Goal: Task Accomplishment & Management: Use online tool/utility

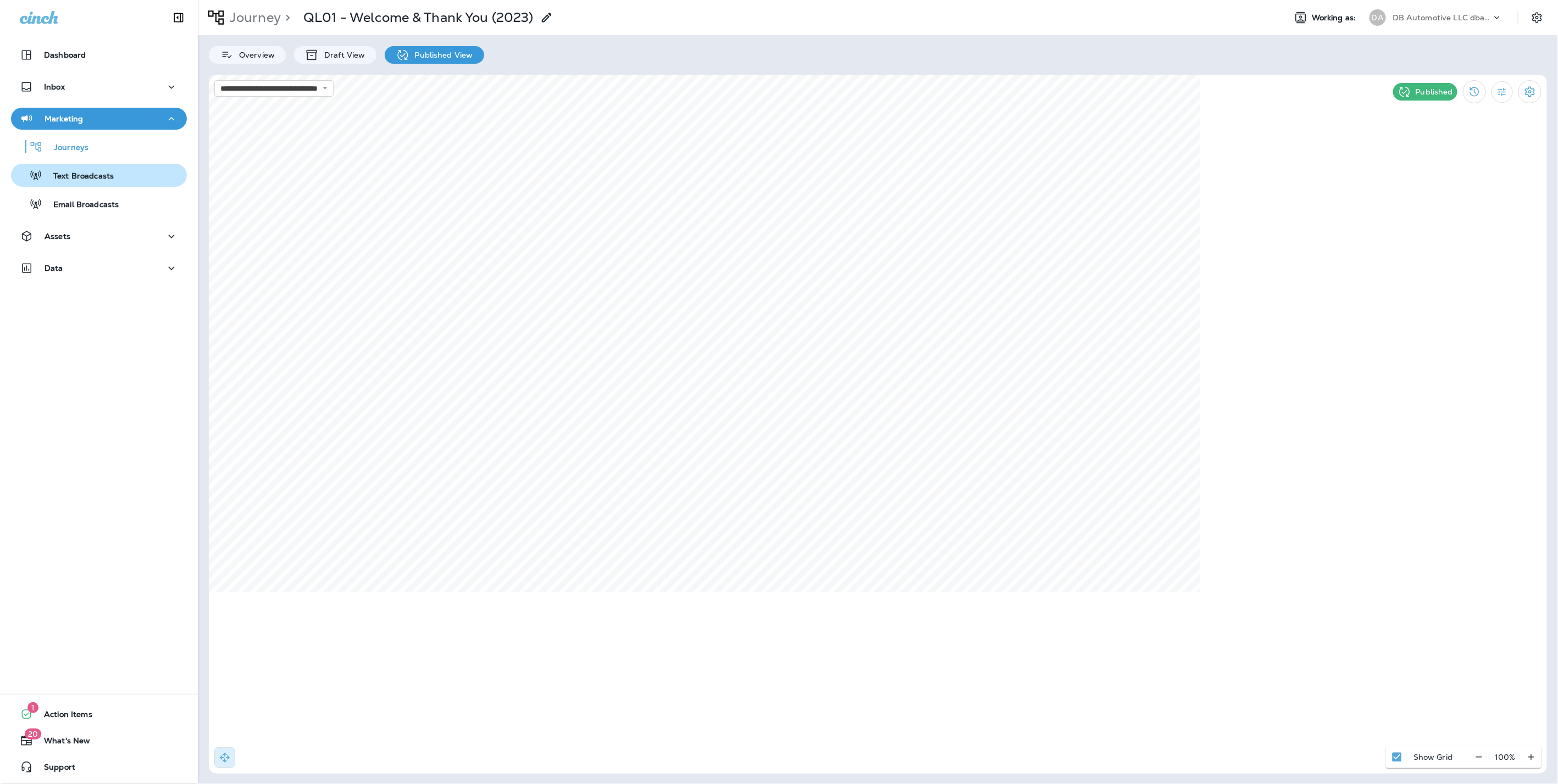
click at [83, 171] on p "Text Broadcasts" at bounding box center [78, 176] width 71 height 10
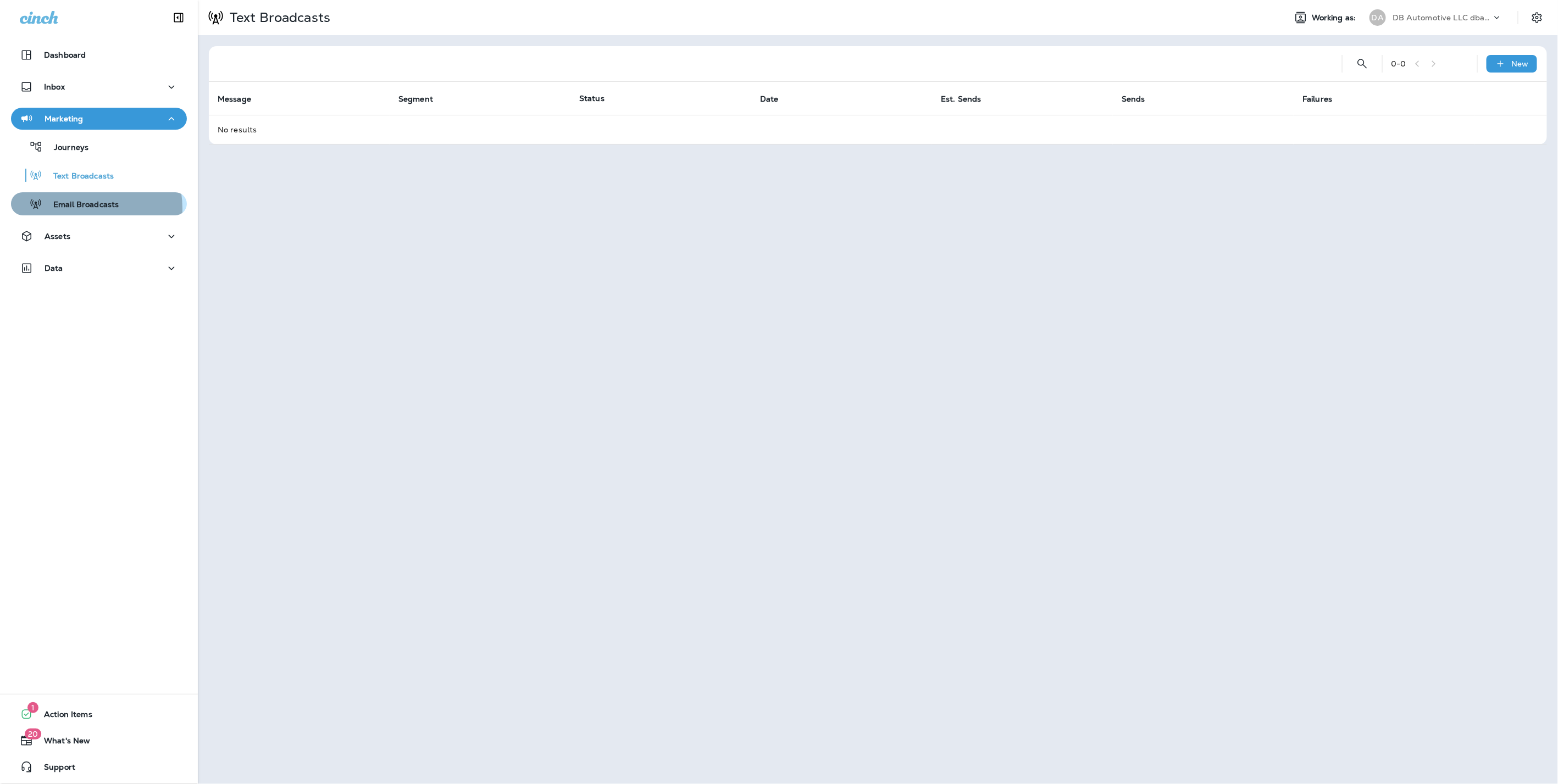
click at [72, 209] on p "Email Broadcasts" at bounding box center [80, 205] width 76 height 10
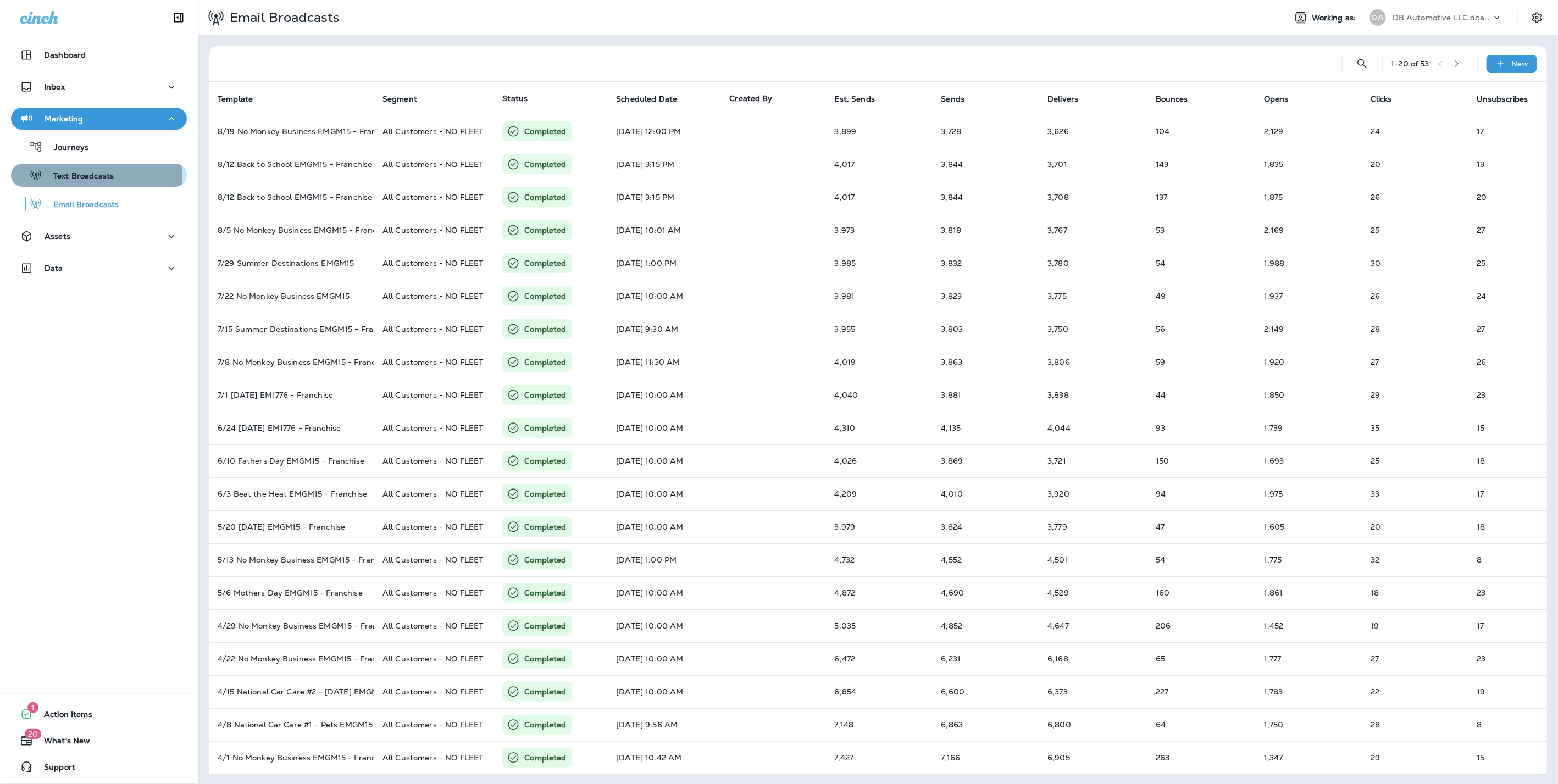
click at [66, 179] on p "Text Broadcasts" at bounding box center [78, 176] width 71 height 10
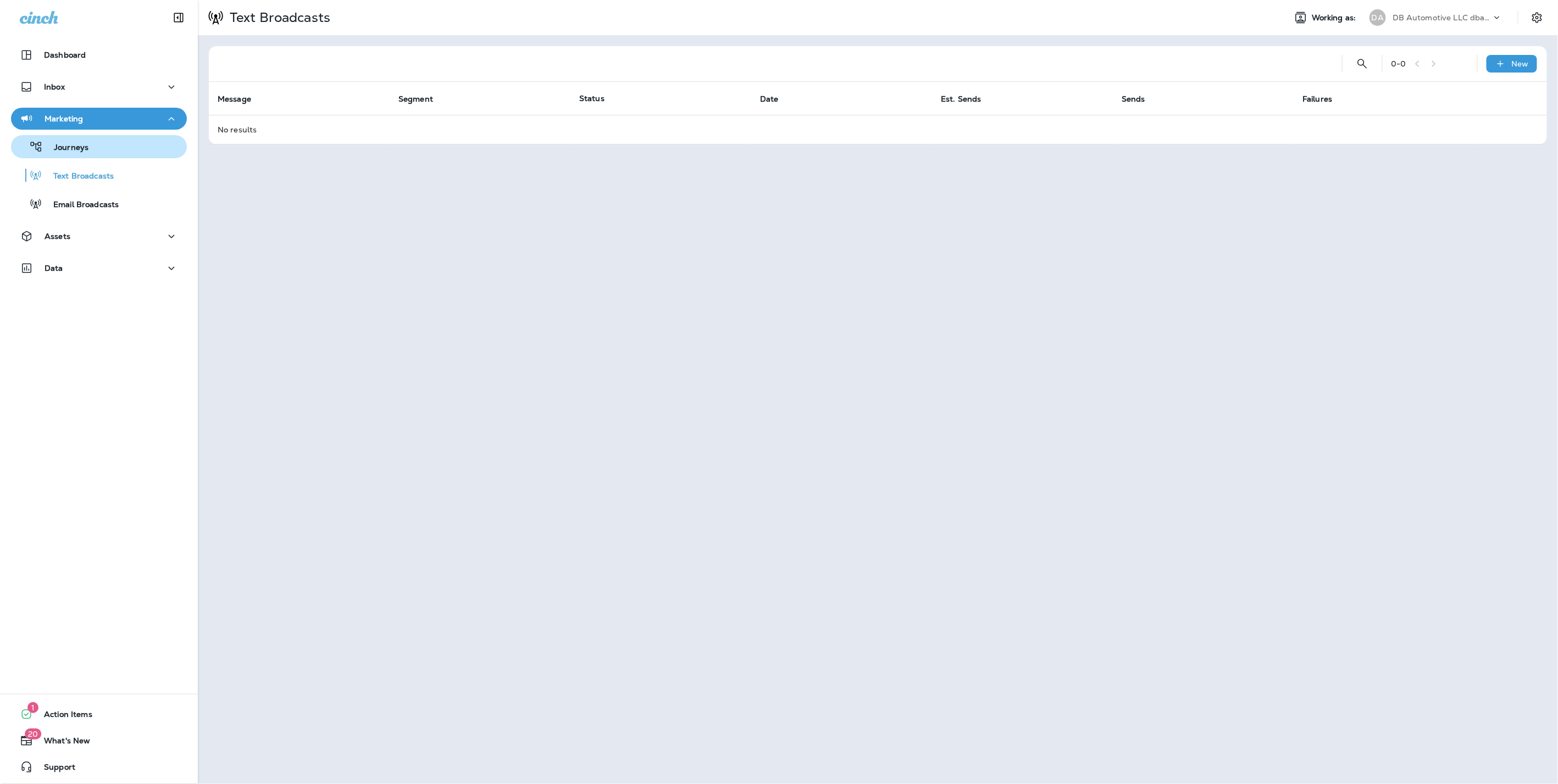
click at [73, 146] on p "Journeys" at bounding box center [65, 147] width 45 height 10
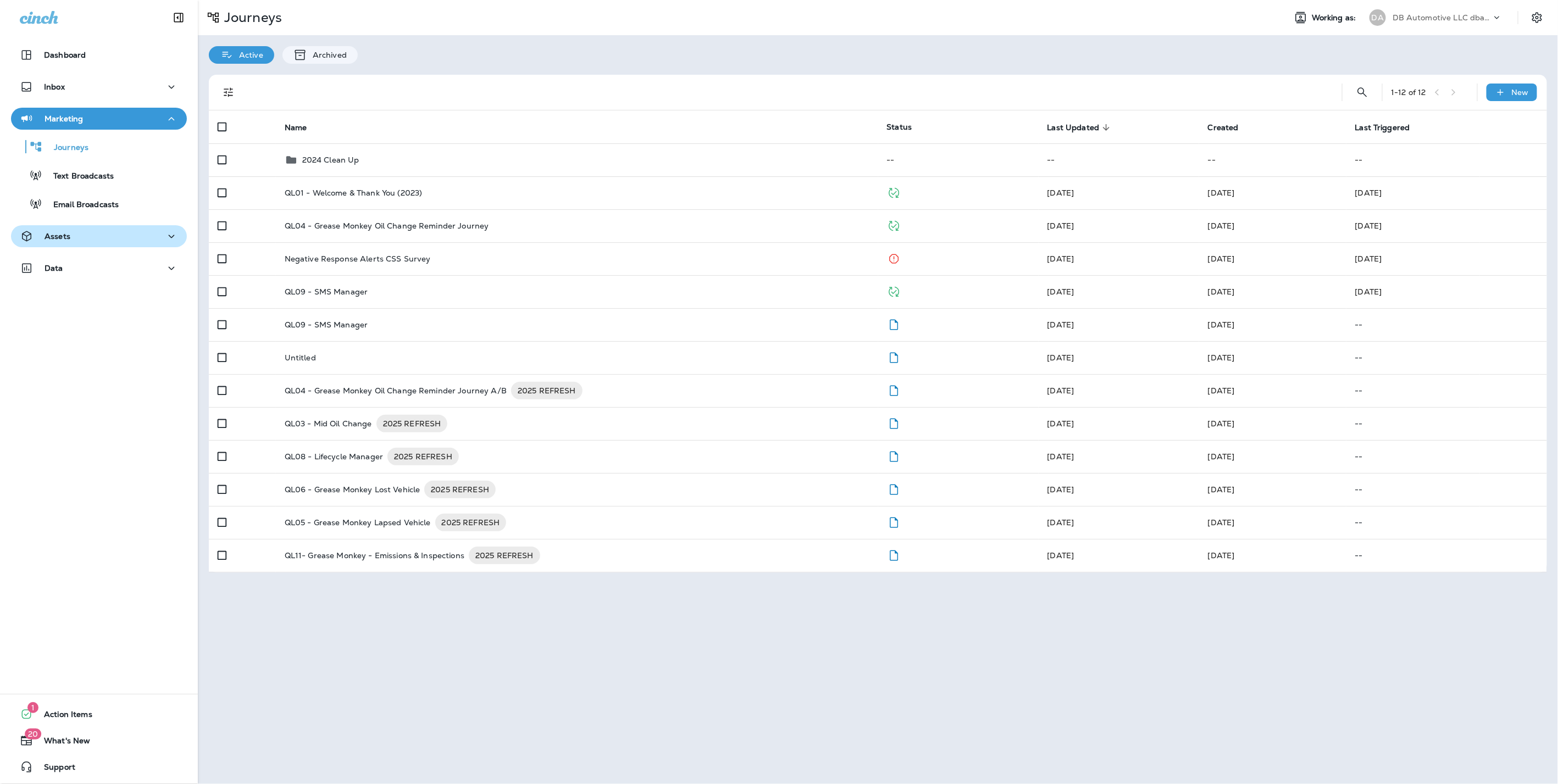
click at [68, 236] on p "Assets" at bounding box center [57, 236] width 26 height 9
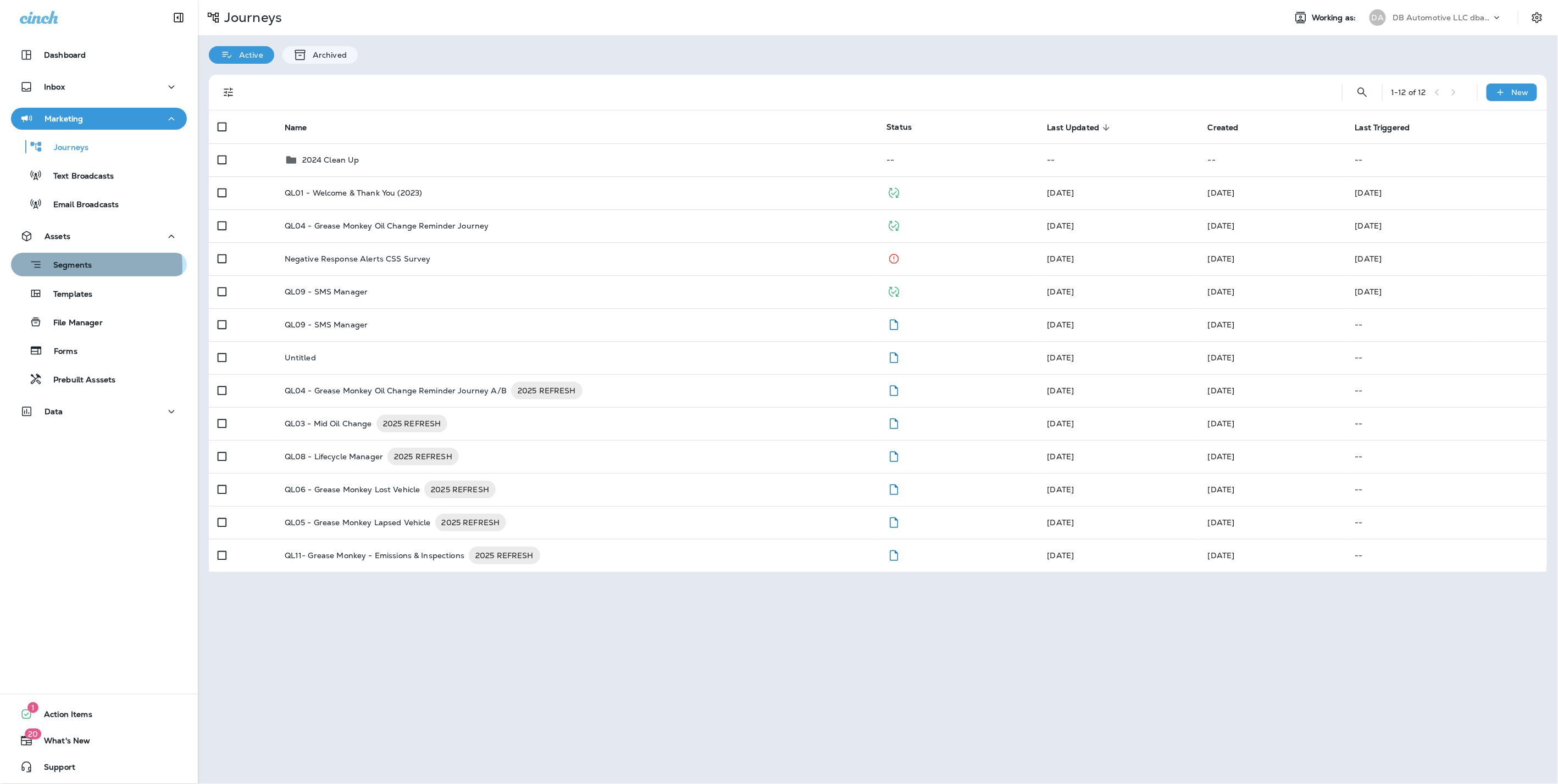
click at [74, 267] on p "Segments" at bounding box center [67, 266] width 50 height 11
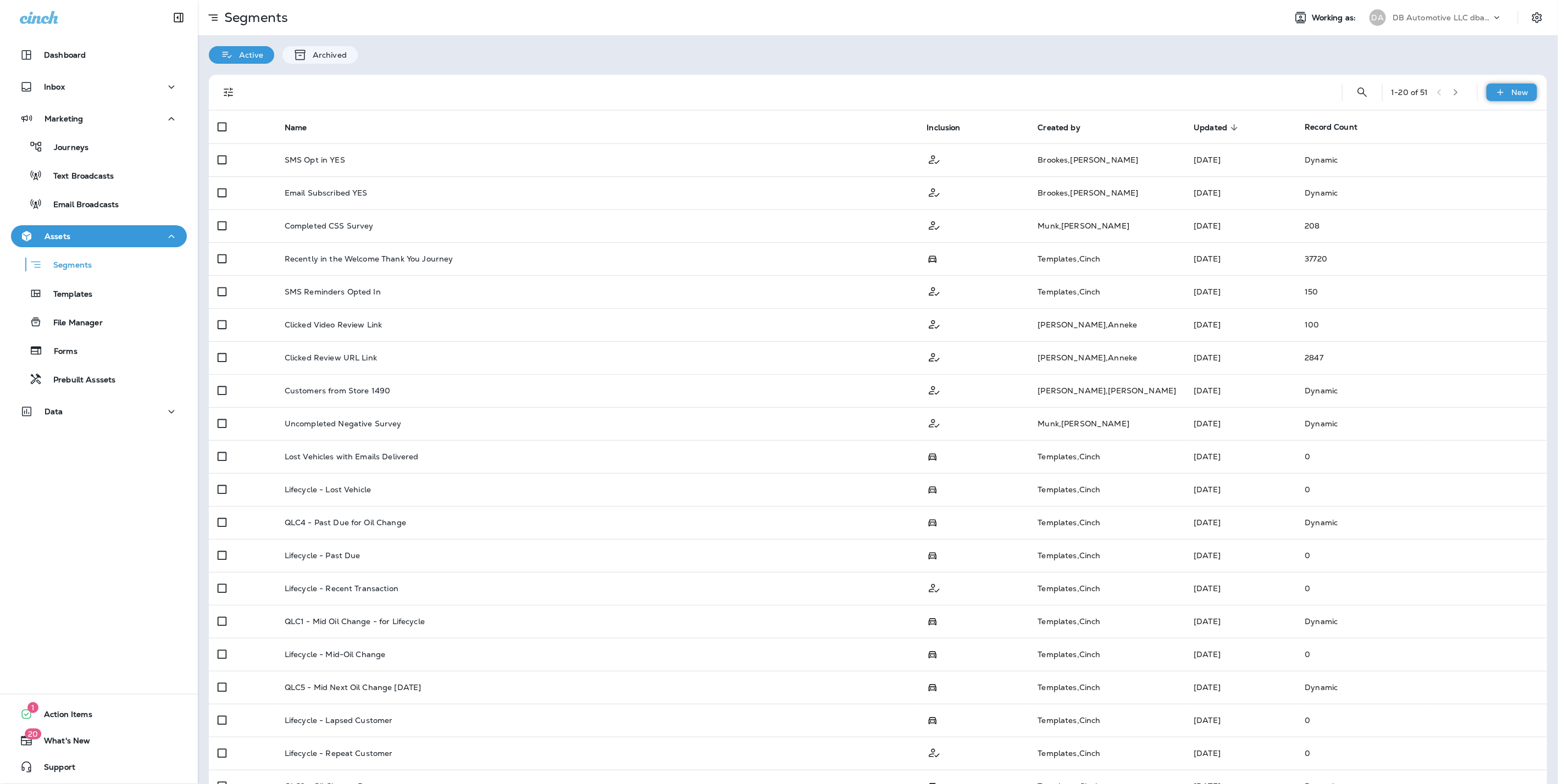
click at [1498, 88] on div "New" at bounding box center [1512, 92] width 51 height 18
click at [1474, 143] on p "Custom Segment" at bounding box center [1476, 145] width 71 height 9
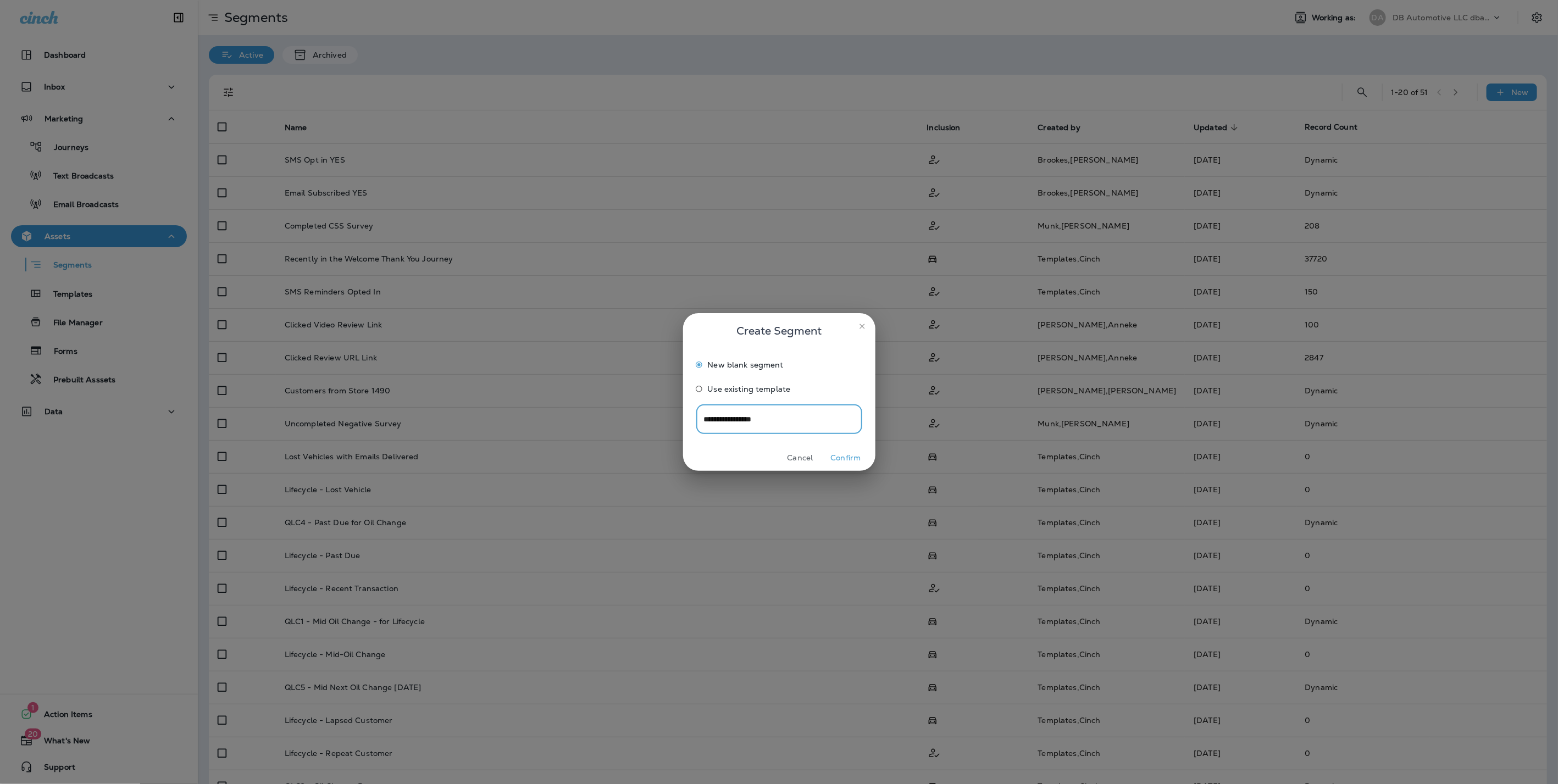
type input "**********"
click at [855, 450] on button "Confirm" at bounding box center [846, 458] width 41 height 17
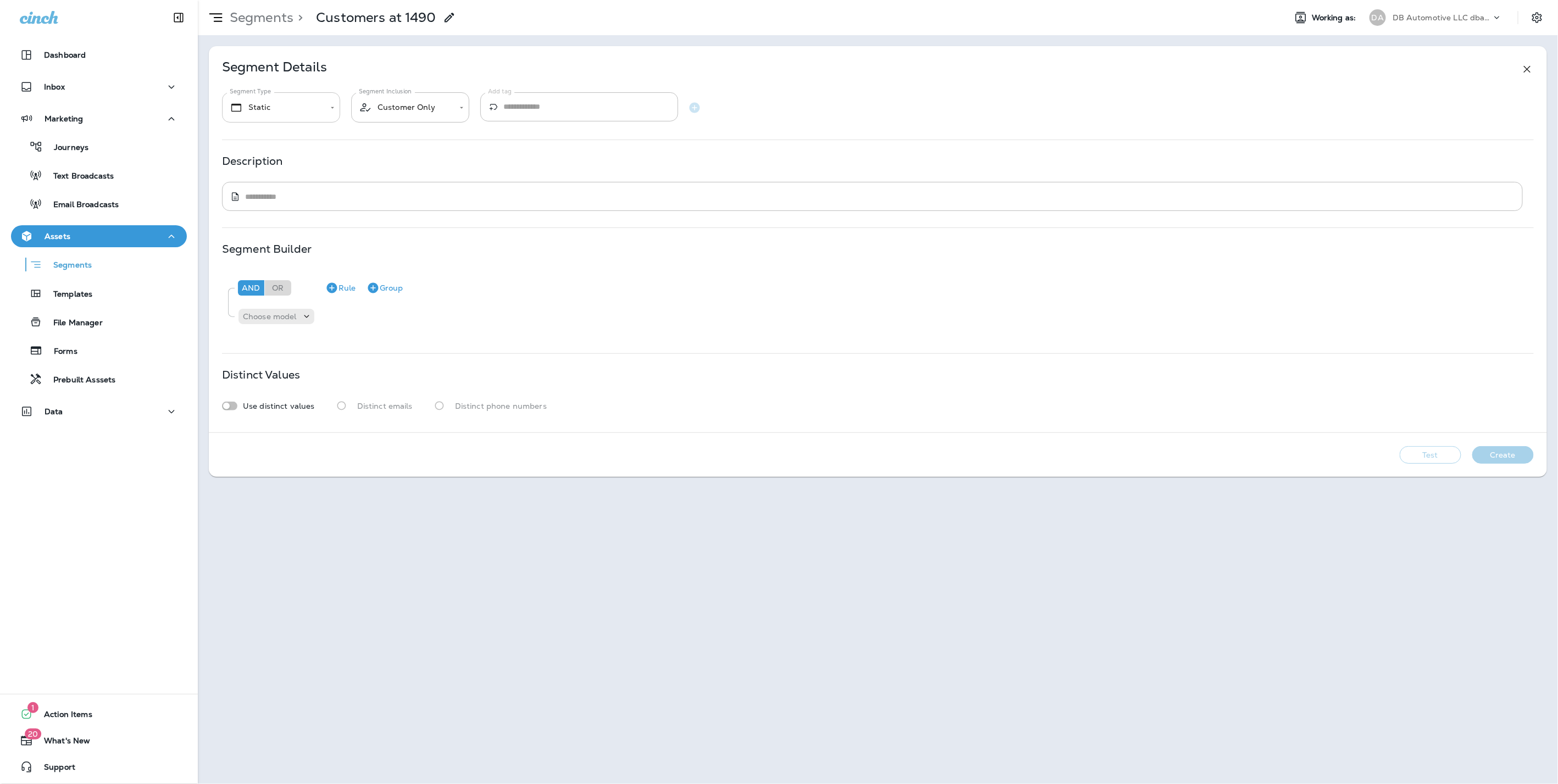
click at [303, 0] on body "**********" at bounding box center [779, 0] width 1558 height 0
click at [288, 169] on li "Dynamic" at bounding box center [281, 169] width 118 height 27
type input "*******"
click at [310, 202] on div "​ * ​" at bounding box center [872, 196] width 1301 height 29
click at [290, 317] on p "Choose model" at bounding box center [270, 316] width 54 height 9
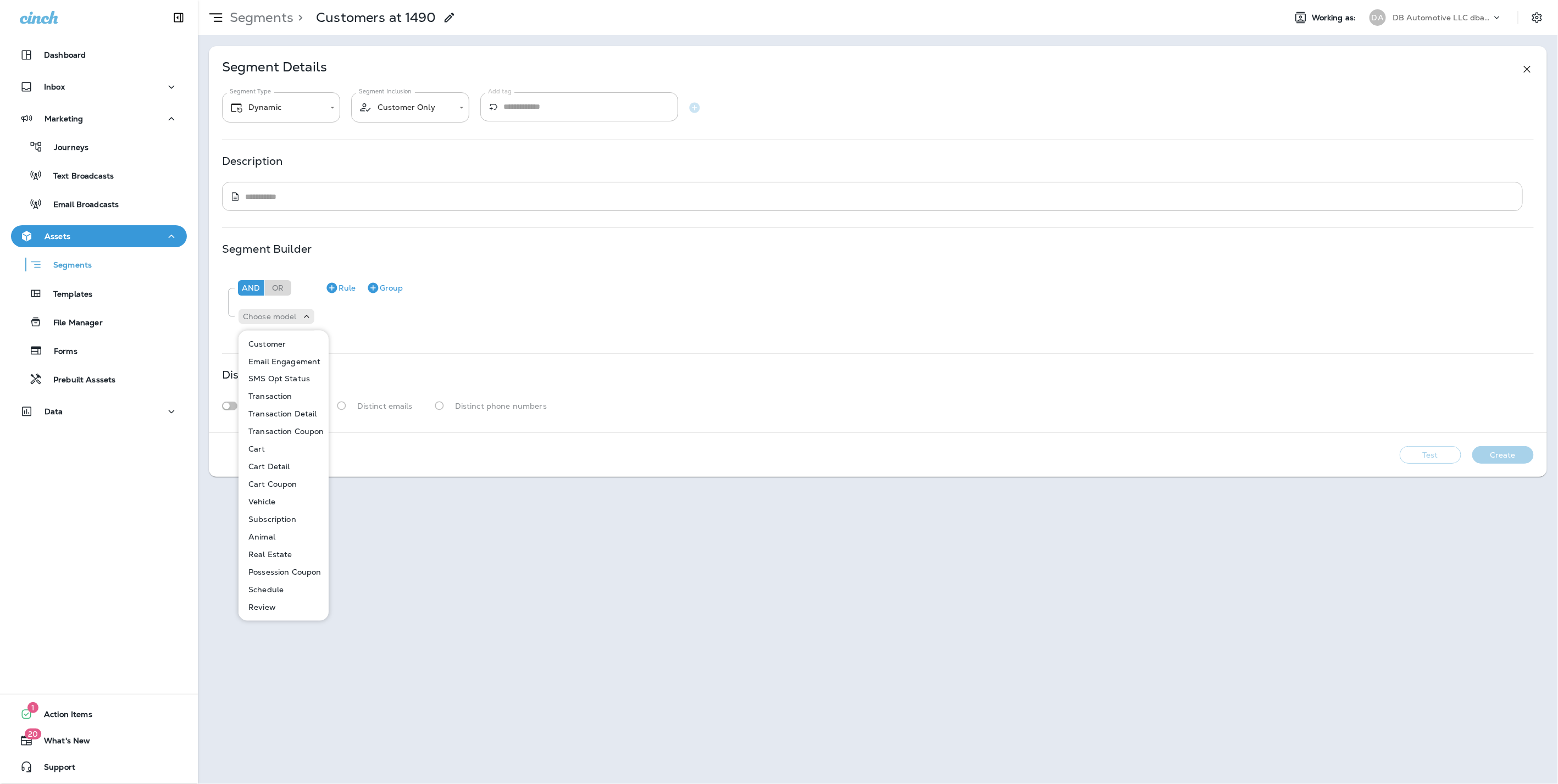
click at [278, 412] on p "Transaction Detail" at bounding box center [280, 414] width 73 height 9
click at [370, 316] on p "Choose field" at bounding box center [362, 316] width 47 height 9
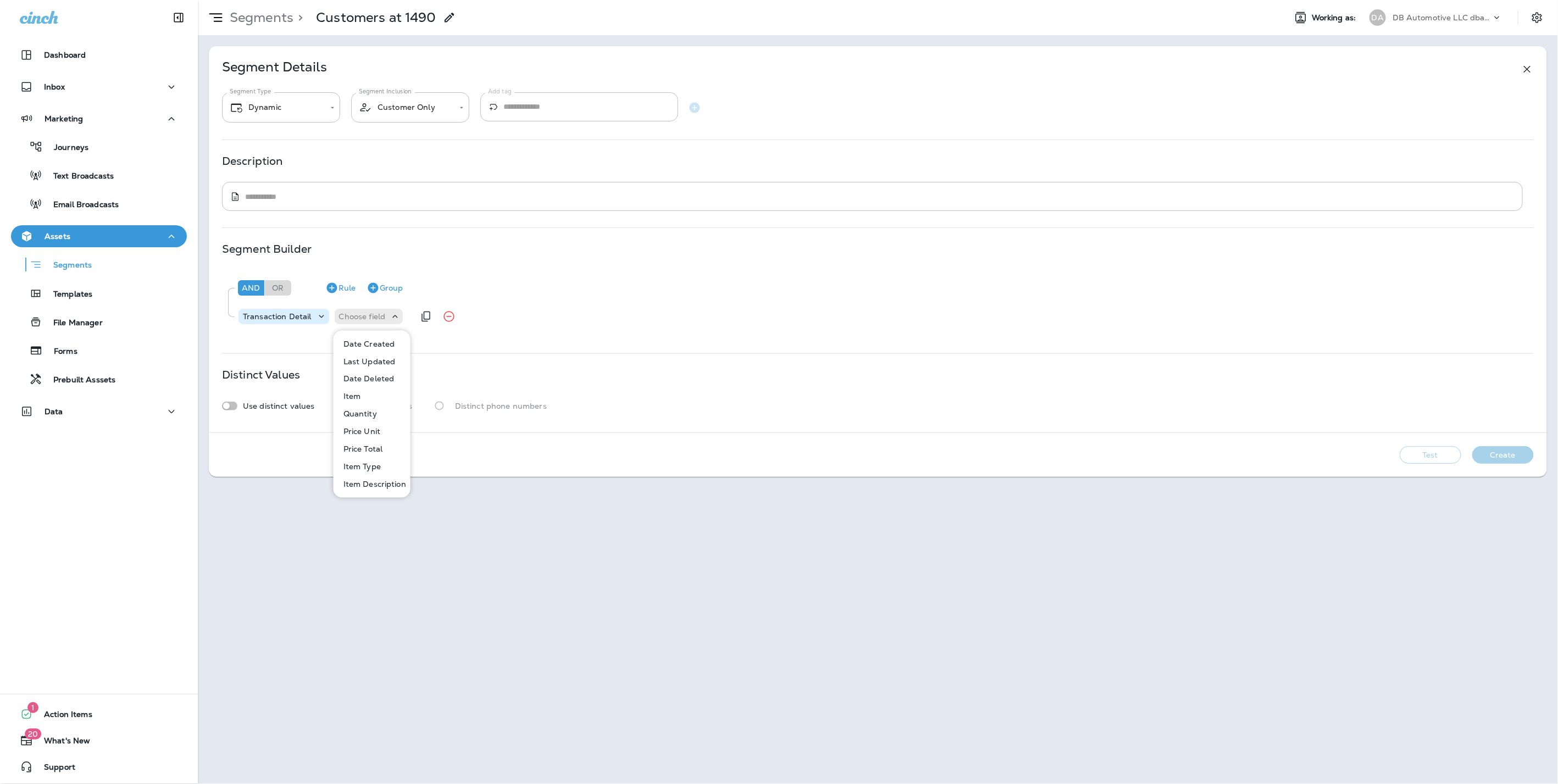
click at [316, 312] on icon at bounding box center [321, 316] width 11 height 11
click at [297, 313] on p "Transaction Detail" at bounding box center [278, 316] width 69 height 9
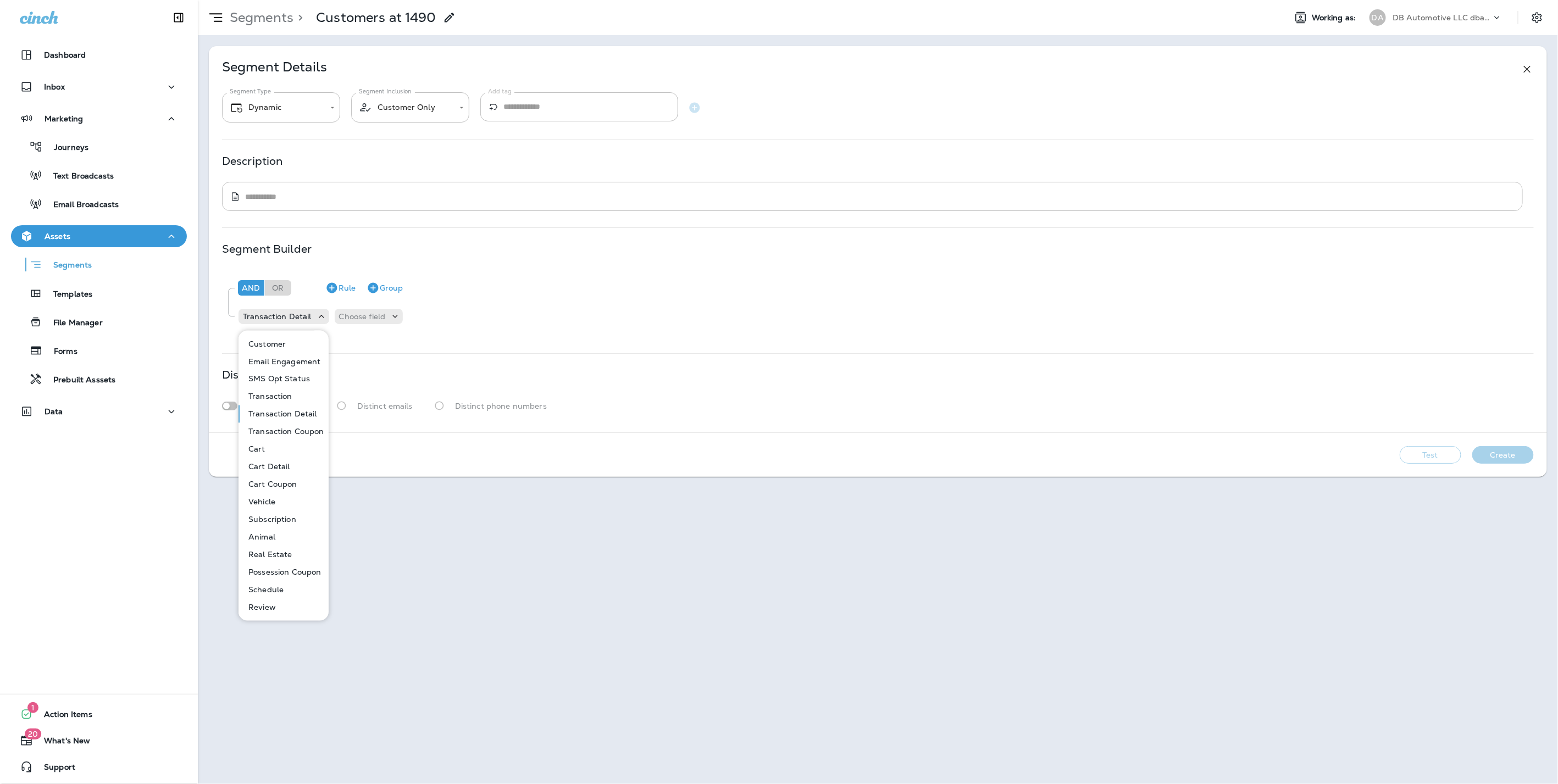
click at [284, 395] on p "Transaction" at bounding box center [268, 397] width 48 height 9
click at [363, 306] on div "Transaction Choose field" at bounding box center [313, 316] width 152 height 22
click at [360, 312] on div "Choose field" at bounding box center [337, 316] width 56 height 9
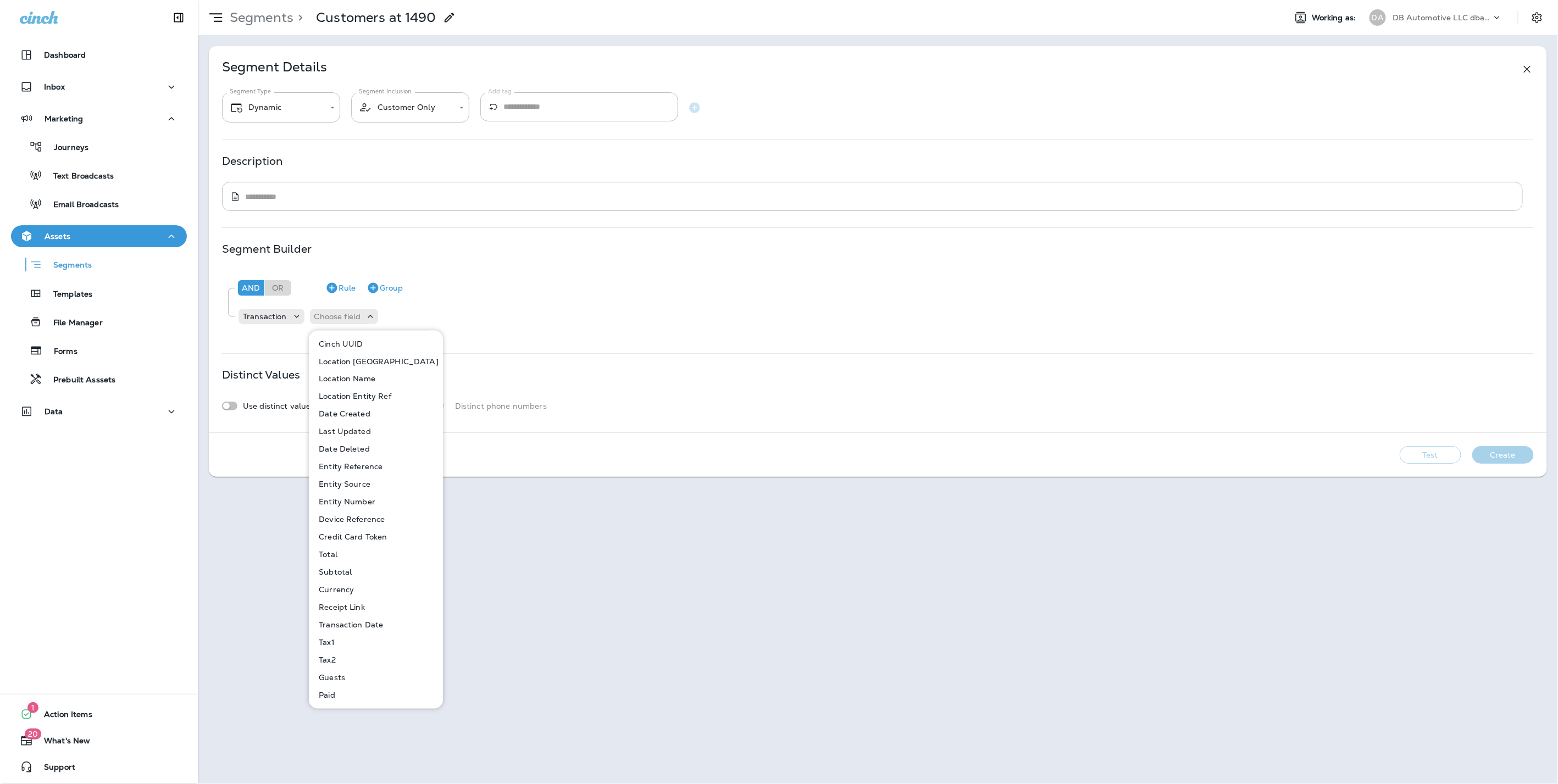
click at [356, 393] on p "Location Entity Ref" at bounding box center [353, 397] width 77 height 9
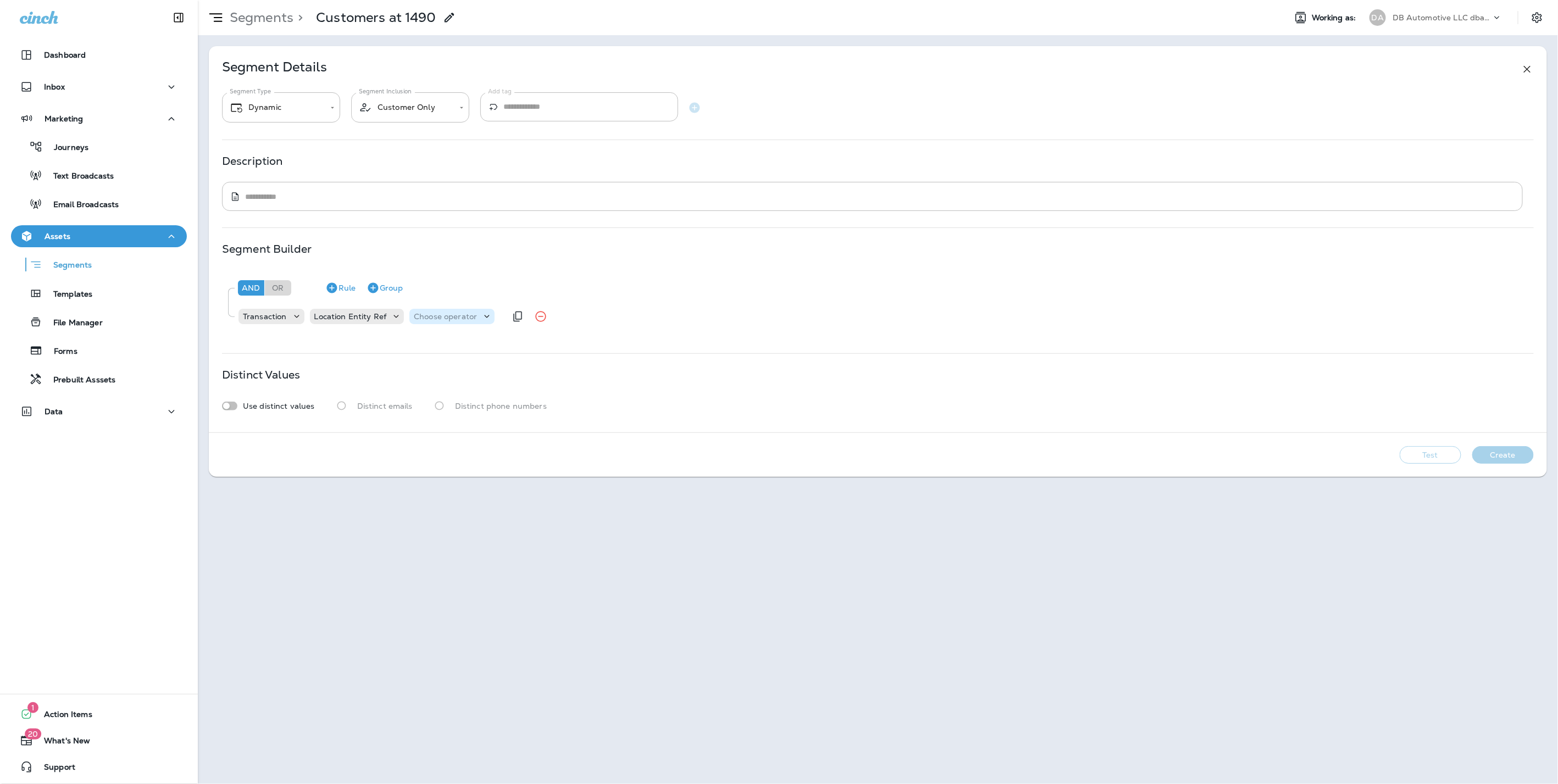
click at [457, 320] on p "Choose operator" at bounding box center [445, 316] width 63 height 9
click at [432, 487] on p "equals" at bounding box center [427, 484] width 30 height 9
click at [498, 312] on p "Choose query type" at bounding box center [502, 316] width 72 height 9
click at [497, 348] on button "Text" at bounding box center [492, 343] width 63 height 18
click at [587, 322] on input "text" at bounding box center [576, 317] width 110 height 15
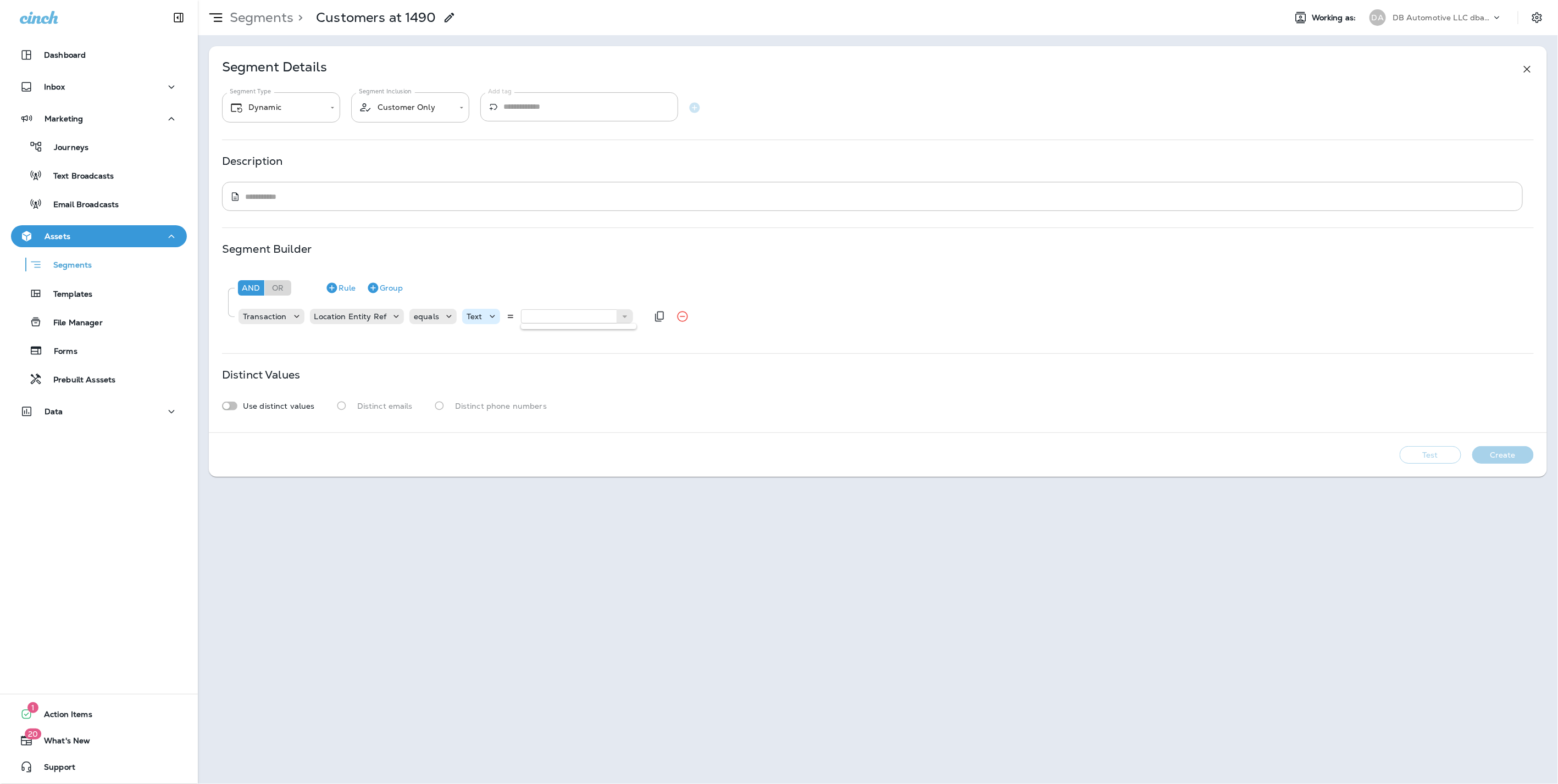
click at [473, 313] on p "Text" at bounding box center [474, 316] width 16 height 9
click at [495, 365] on p "Related Field" at bounding box center [492, 361] width 54 height 9
click at [595, 322] on div "Choose related model" at bounding box center [608, 316] width 105 height 15
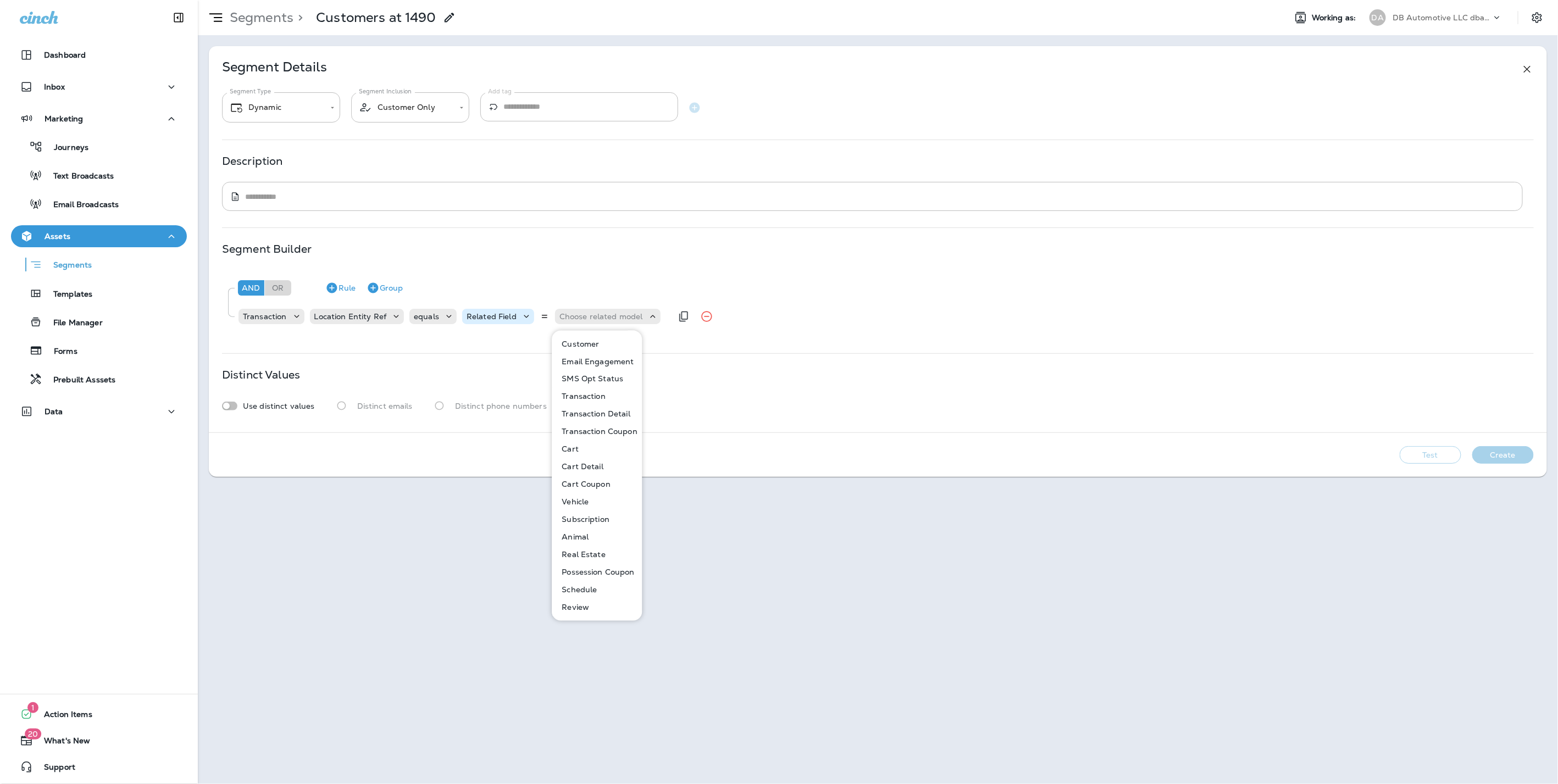
click at [504, 317] on p "Related Field" at bounding box center [491, 316] width 50 height 9
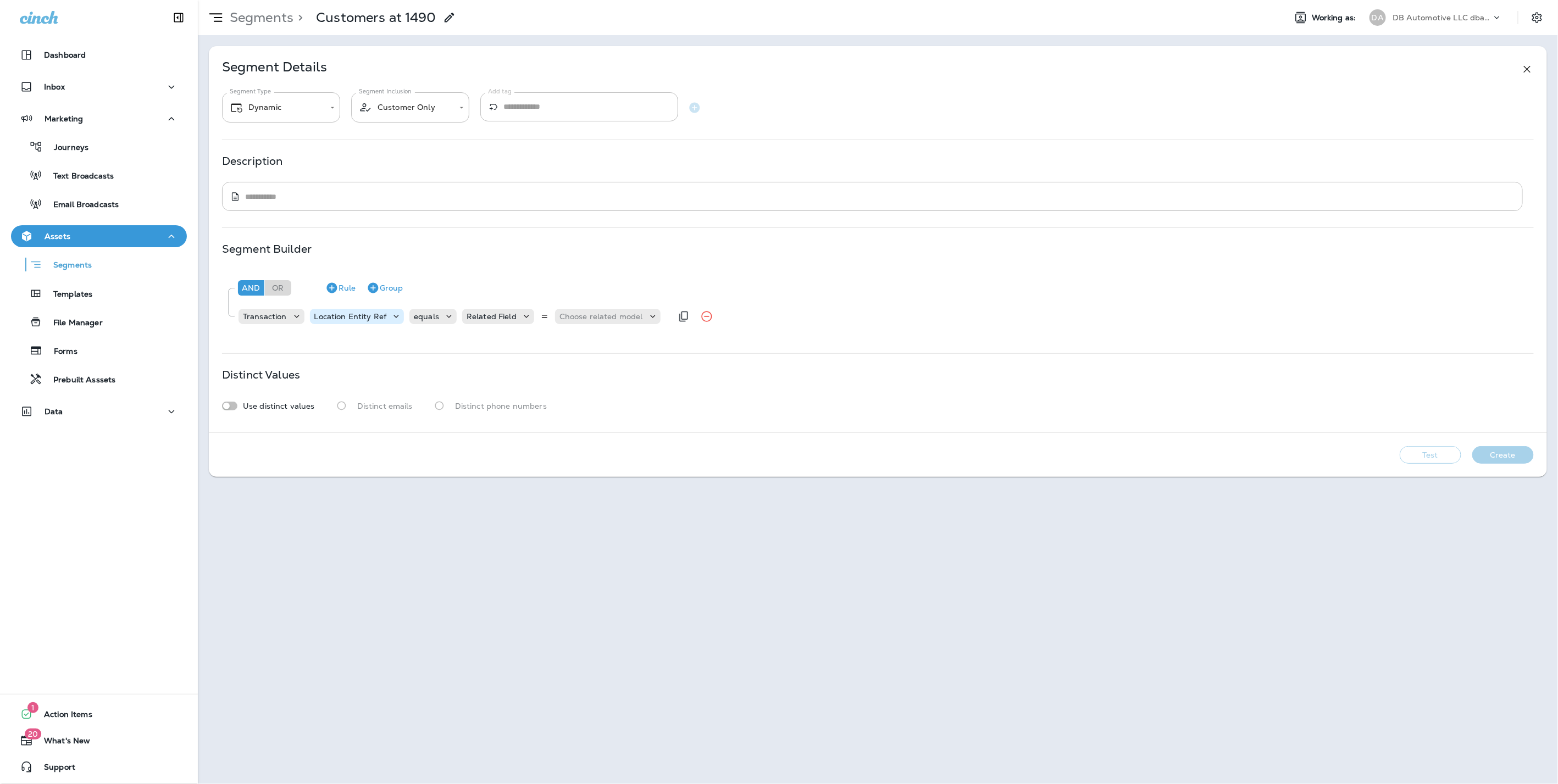
click at [367, 313] on p "Location Entity Ref" at bounding box center [351, 316] width 73 height 9
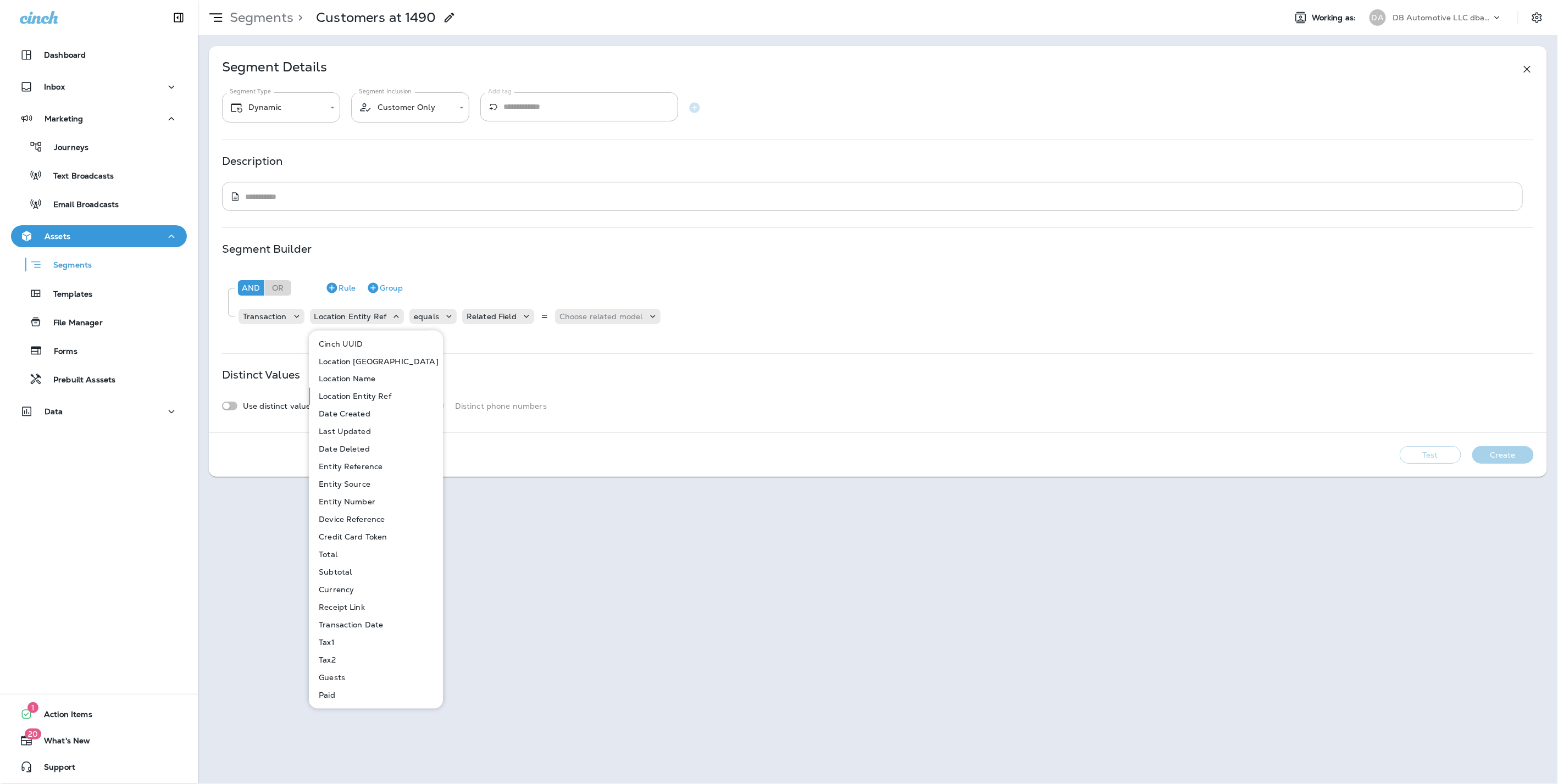
click at [339, 361] on p "Location [GEOGRAPHIC_DATA]" at bounding box center [376, 361] width 124 height 9
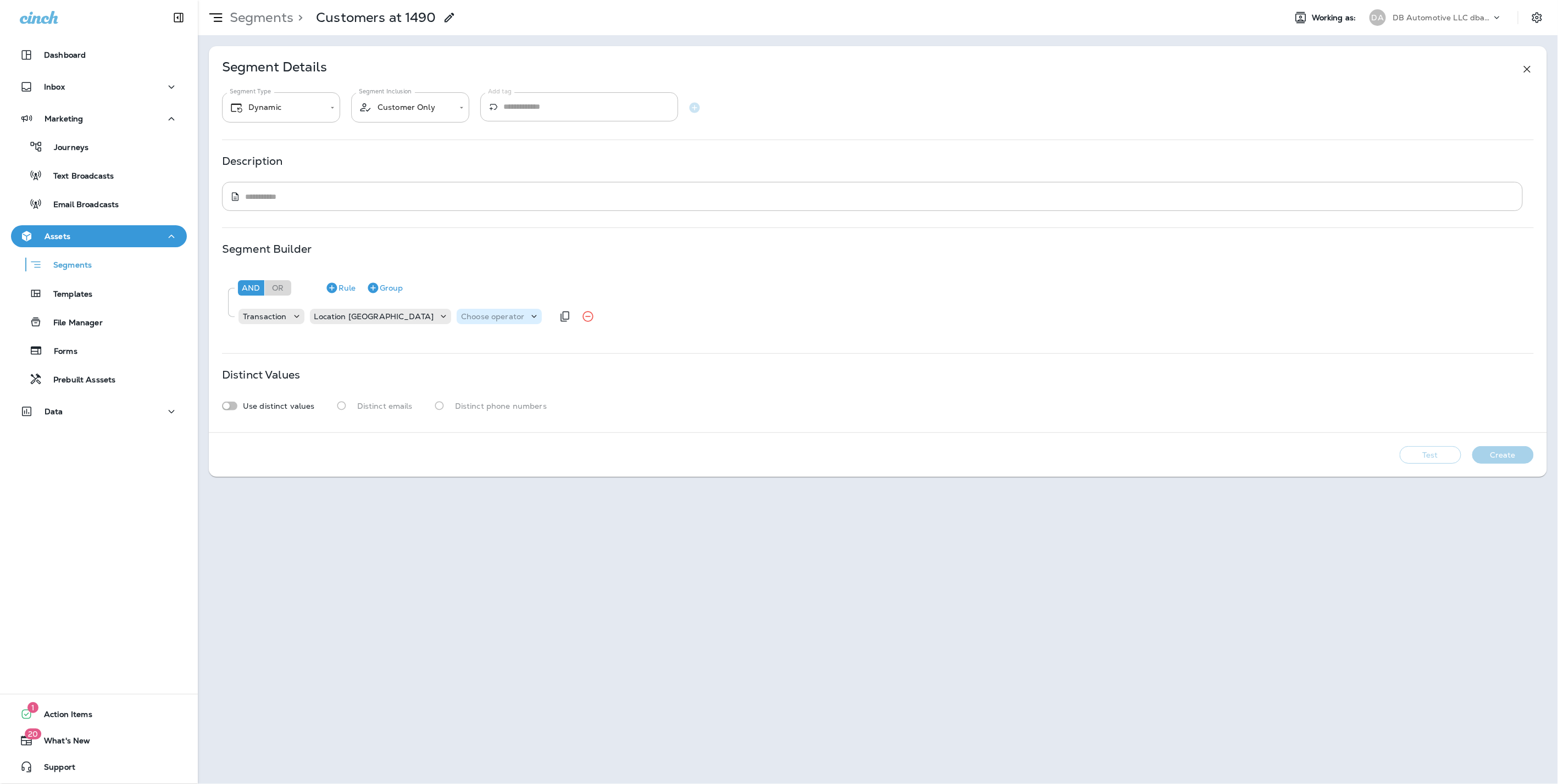
click at [461, 319] on p "Choose operator" at bounding box center [492, 316] width 63 height 9
click at [435, 343] on button "equals" at bounding box center [426, 343] width 70 height 18
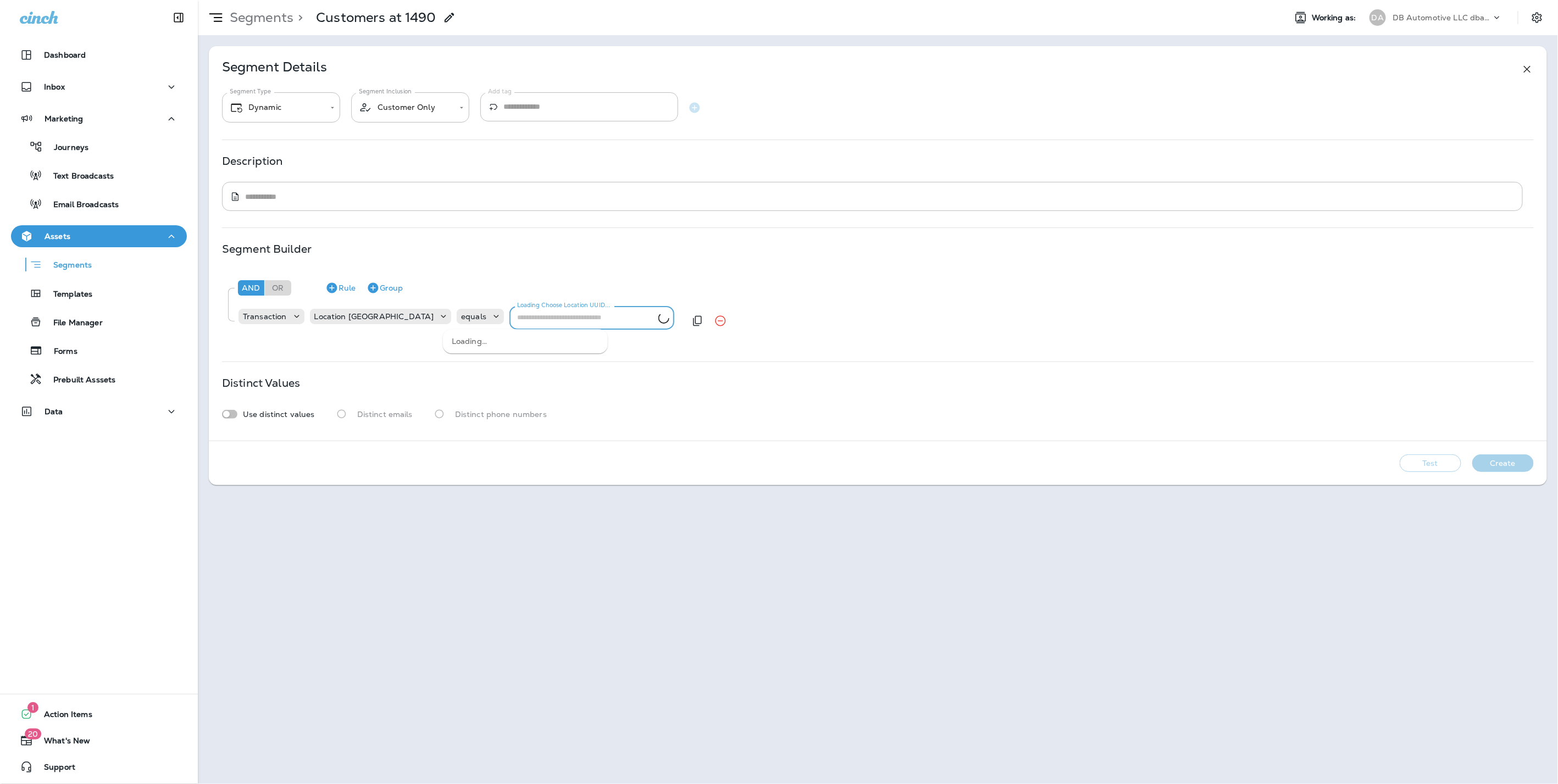
click at [526, 316] on input "Loading Choose Location UUID..." at bounding box center [585, 318] width 146 height 17
click at [477, 386] on li "Store 1490" at bounding box center [525, 387] width 165 height 15
type input "**********"
click at [1440, 459] on button "Test" at bounding box center [1430, 462] width 62 height 18
click at [1338, 462] on button "Get Total" at bounding box center [1352, 462] width 73 height 18
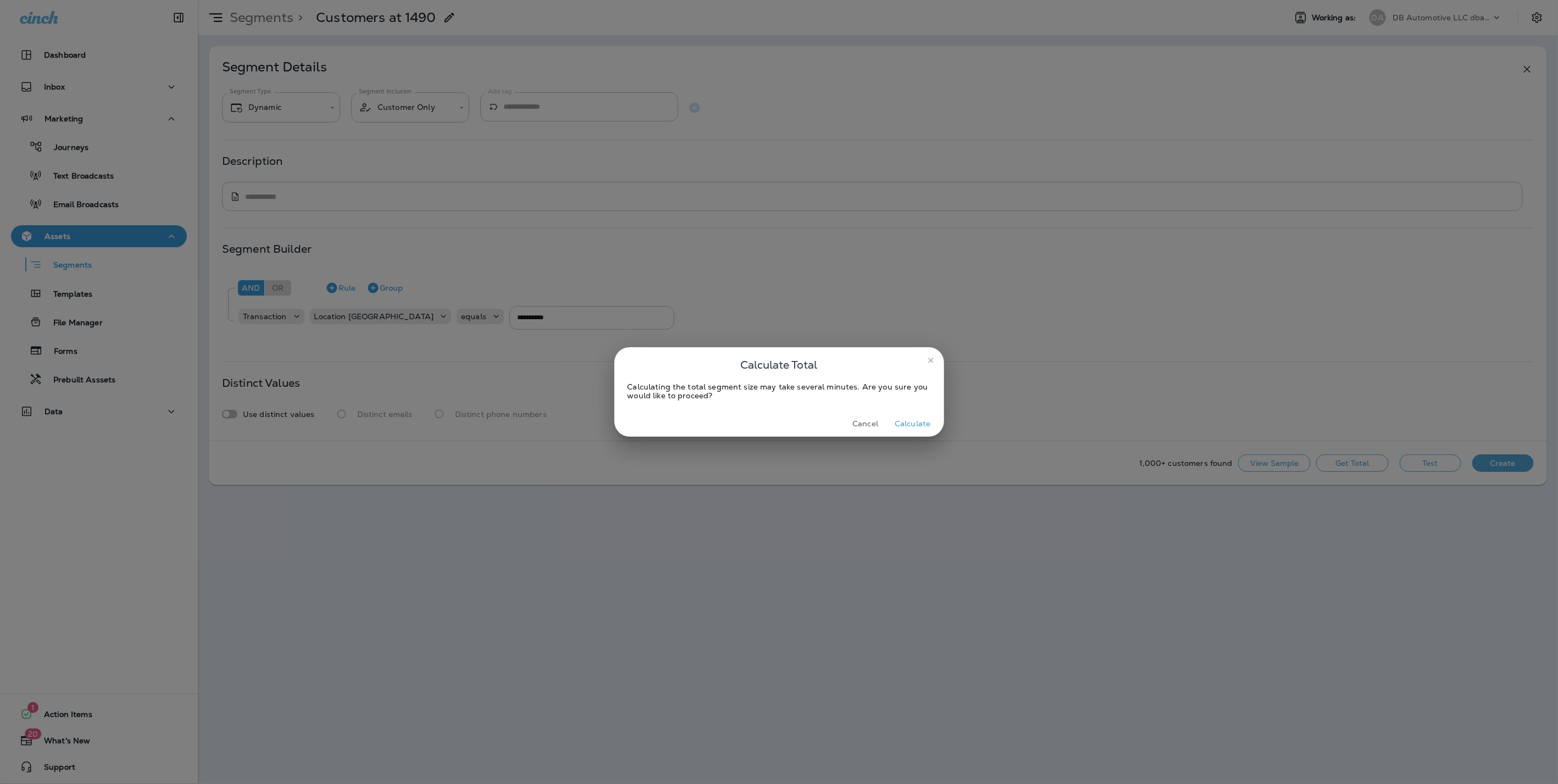
click at [913, 420] on button "Calculate" at bounding box center [913, 424] width 45 height 17
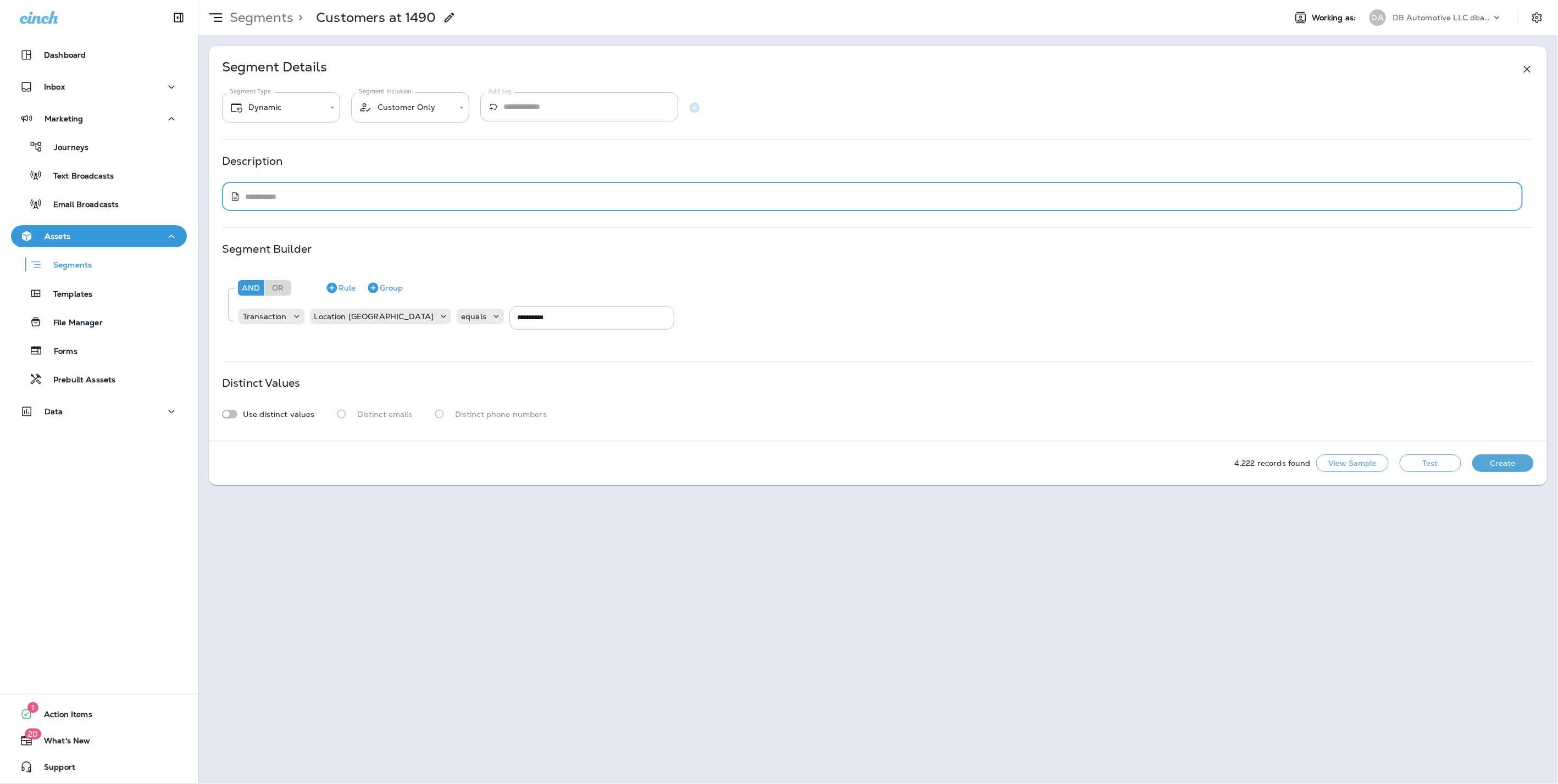
click at [335, 199] on textarea at bounding box center [880, 196] width 1270 height 11
type textarea "**********"
click at [1512, 462] on button "Create" at bounding box center [1503, 462] width 62 height 18
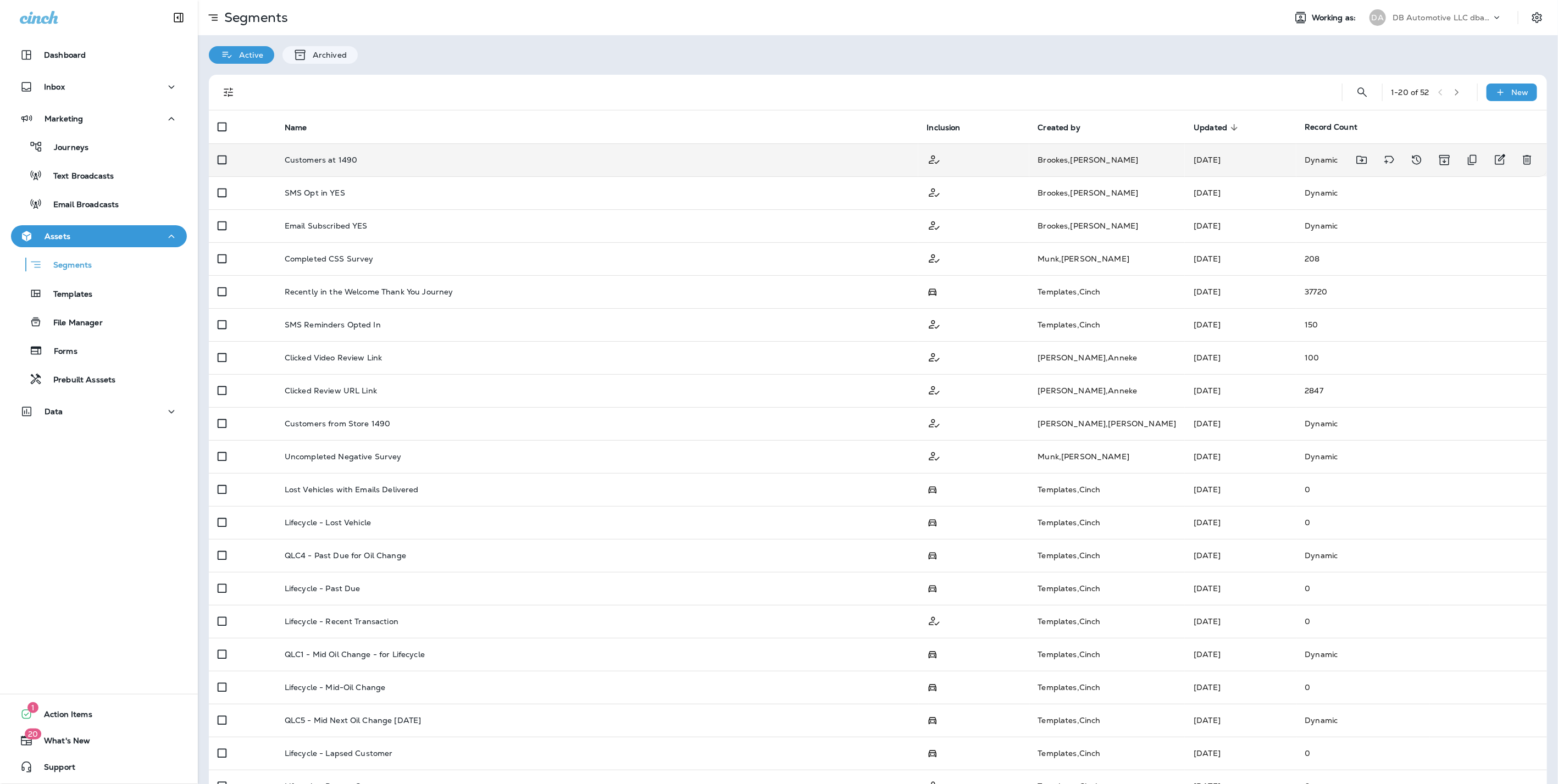
click at [339, 157] on p "Customers at 1490" at bounding box center [321, 160] width 73 height 9
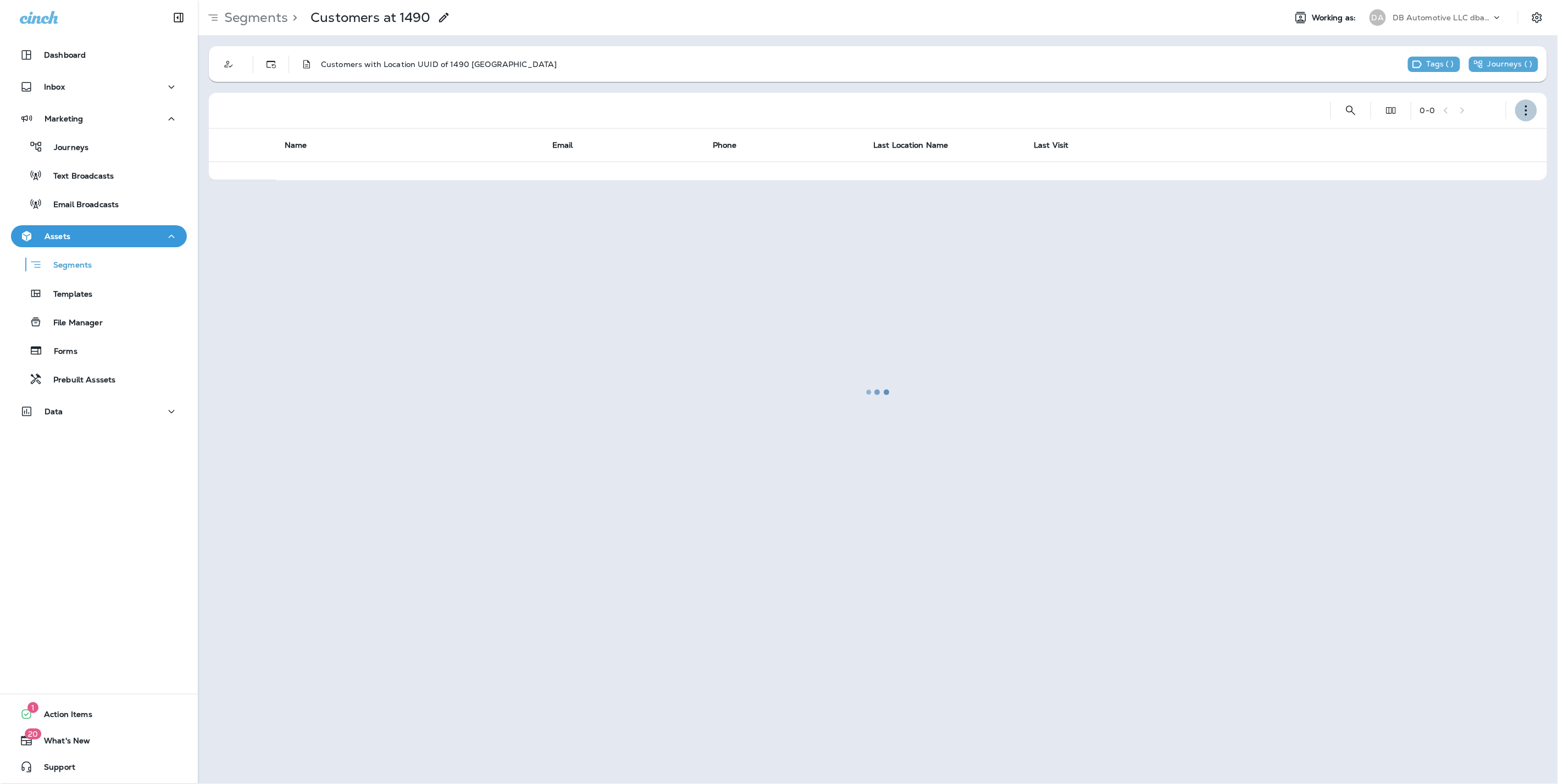
click at [1528, 112] on icon "button" at bounding box center [1526, 111] width 11 height 11
click at [1248, 90] on div at bounding box center [878, 392] width 1358 height 782
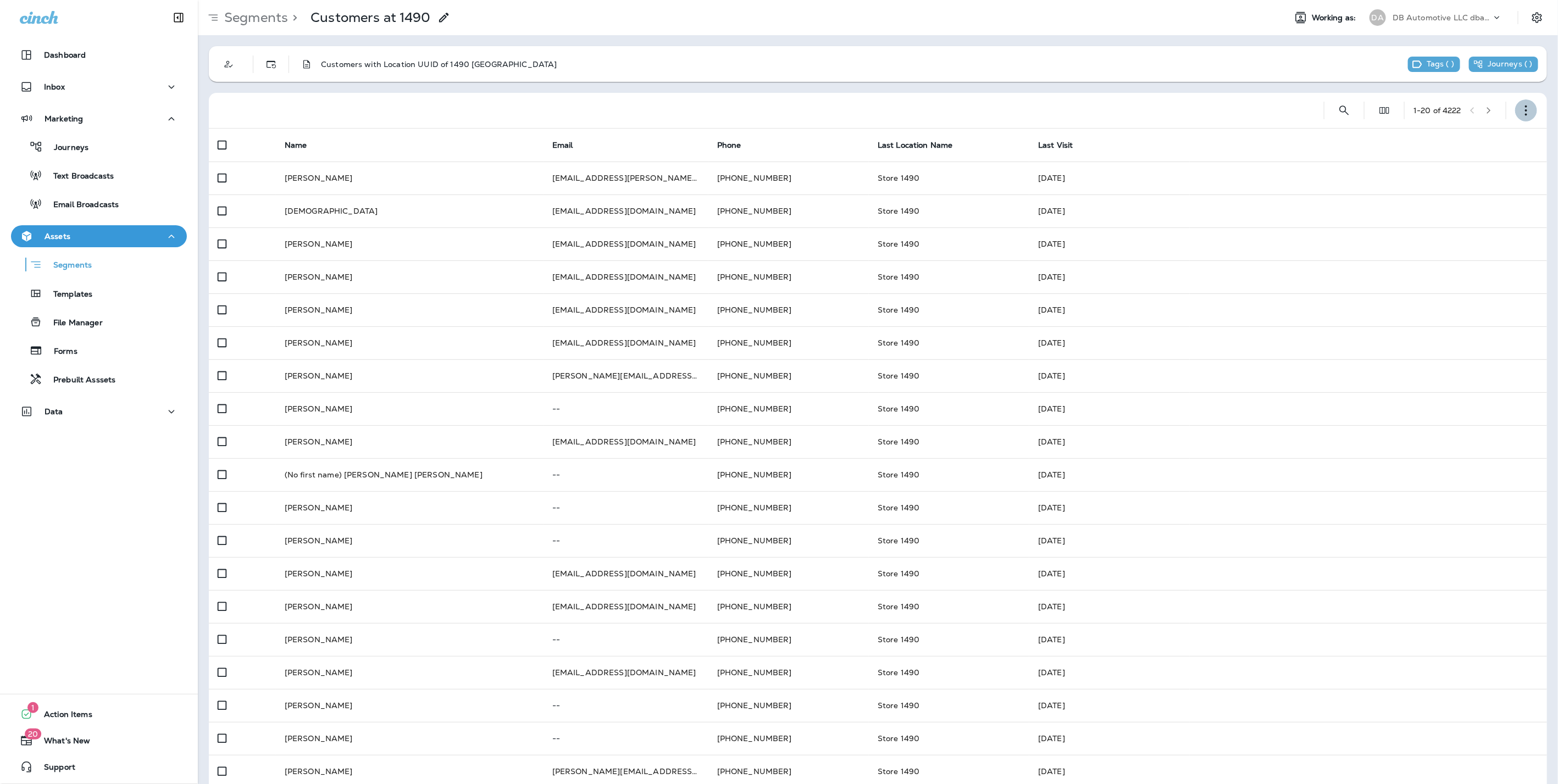
click at [1521, 112] on icon "button" at bounding box center [1526, 111] width 11 height 11
click at [1415, 191] on icon "button" at bounding box center [1410, 192] width 11 height 11
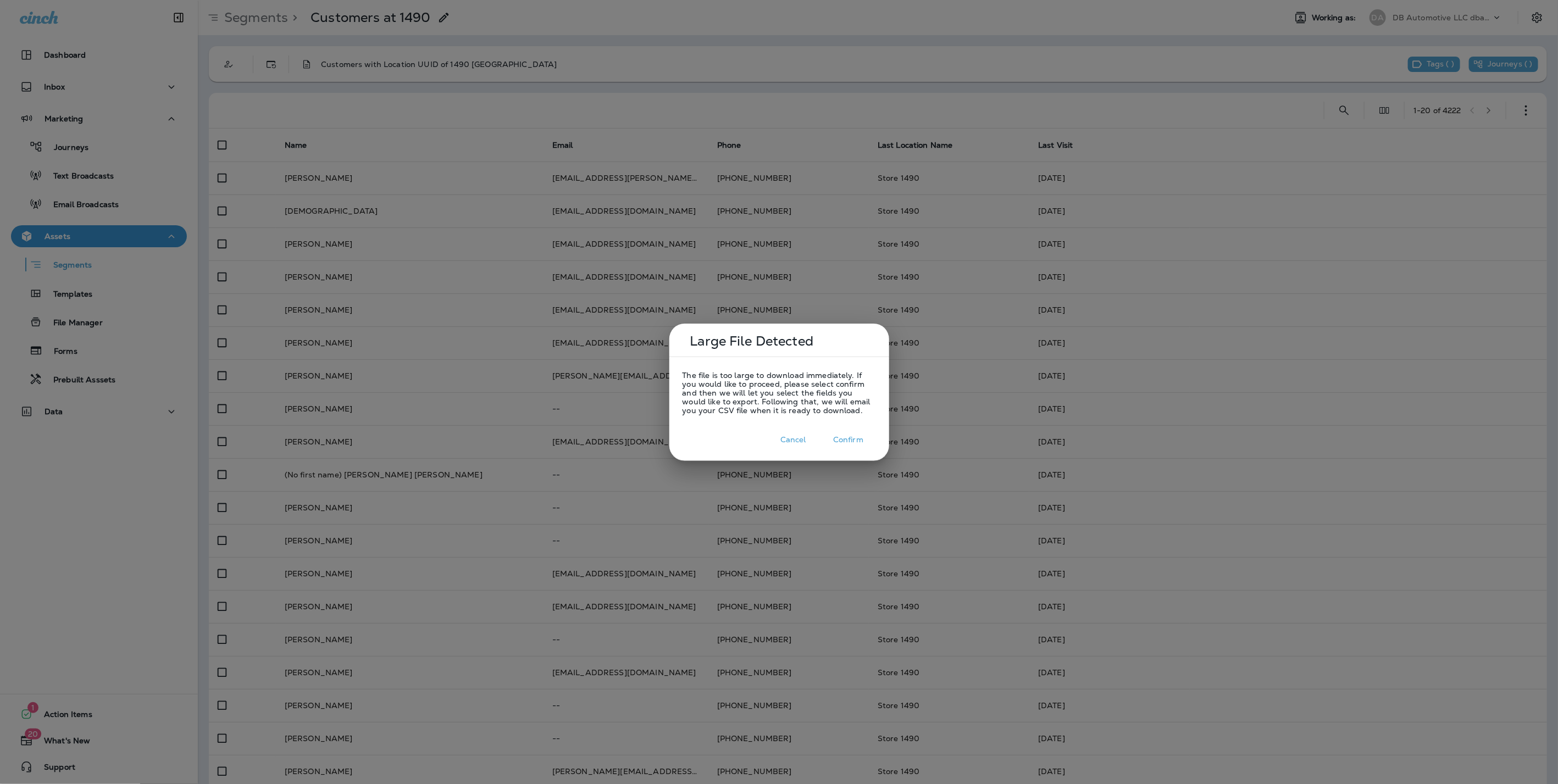
click at [849, 436] on button "Confirm" at bounding box center [849, 439] width 55 height 17
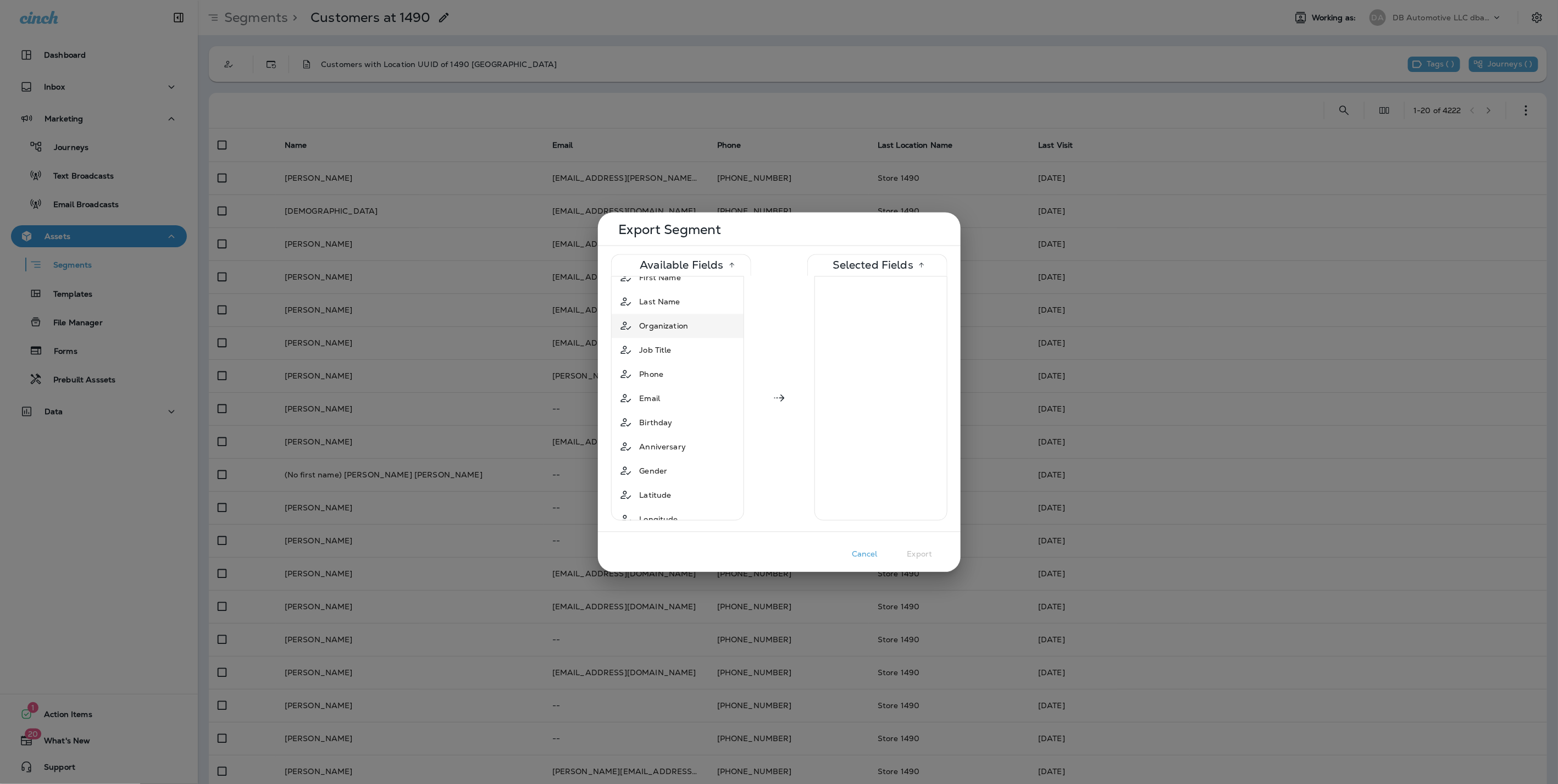
scroll to position [61, 0]
click at [650, 370] on span "Phone" at bounding box center [652, 372] width 24 height 11
click at [652, 370] on span "Email" at bounding box center [650, 372] width 21 height 11
click at [657, 335] on span "First Name" at bounding box center [660, 337] width 41 height 11
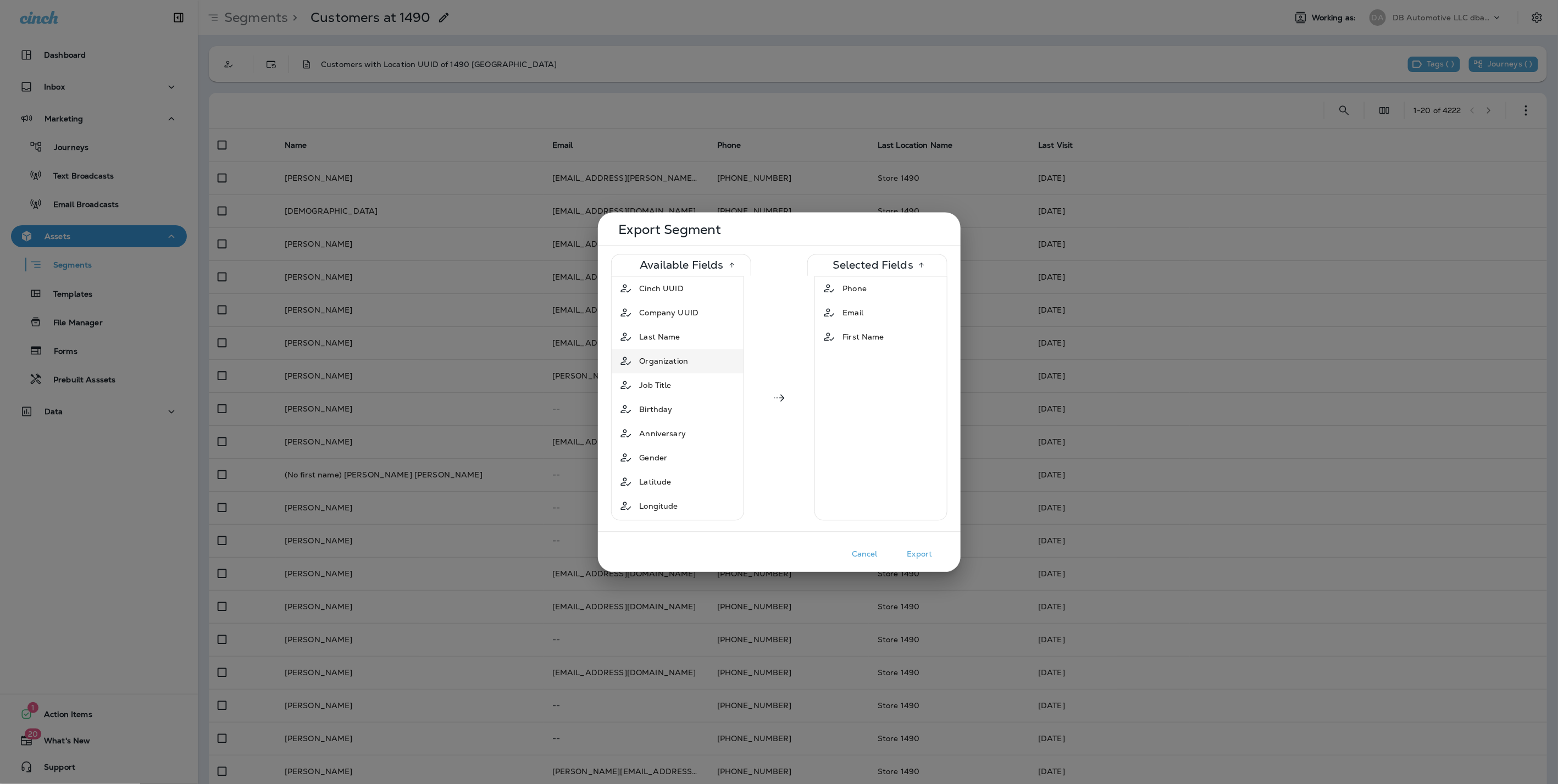
click at [662, 356] on span "Organization" at bounding box center [664, 361] width 49 height 11
click at [852, 363] on span "Organization" at bounding box center [867, 361] width 49 height 11
click at [845, 342] on div "First Name" at bounding box center [864, 337] width 50 height 20
click at [846, 303] on div "Email" at bounding box center [853, 313] width 30 height 20
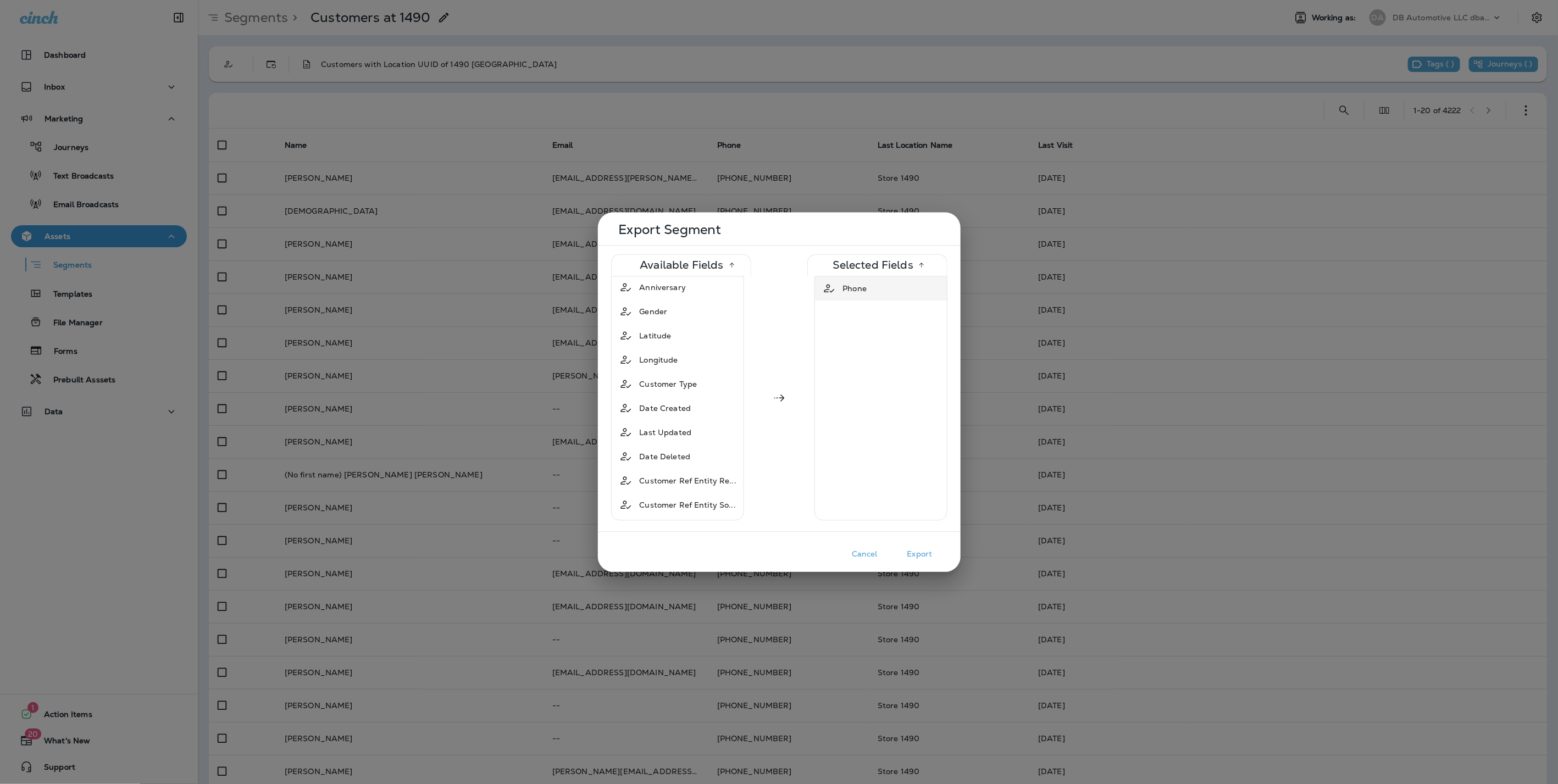
click at [849, 283] on span "Phone" at bounding box center [855, 288] width 24 height 11
click at [660, 339] on span "Last Name" at bounding box center [660, 337] width 41 height 11
click at [647, 477] on span "First Name" at bounding box center [660, 482] width 41 height 11
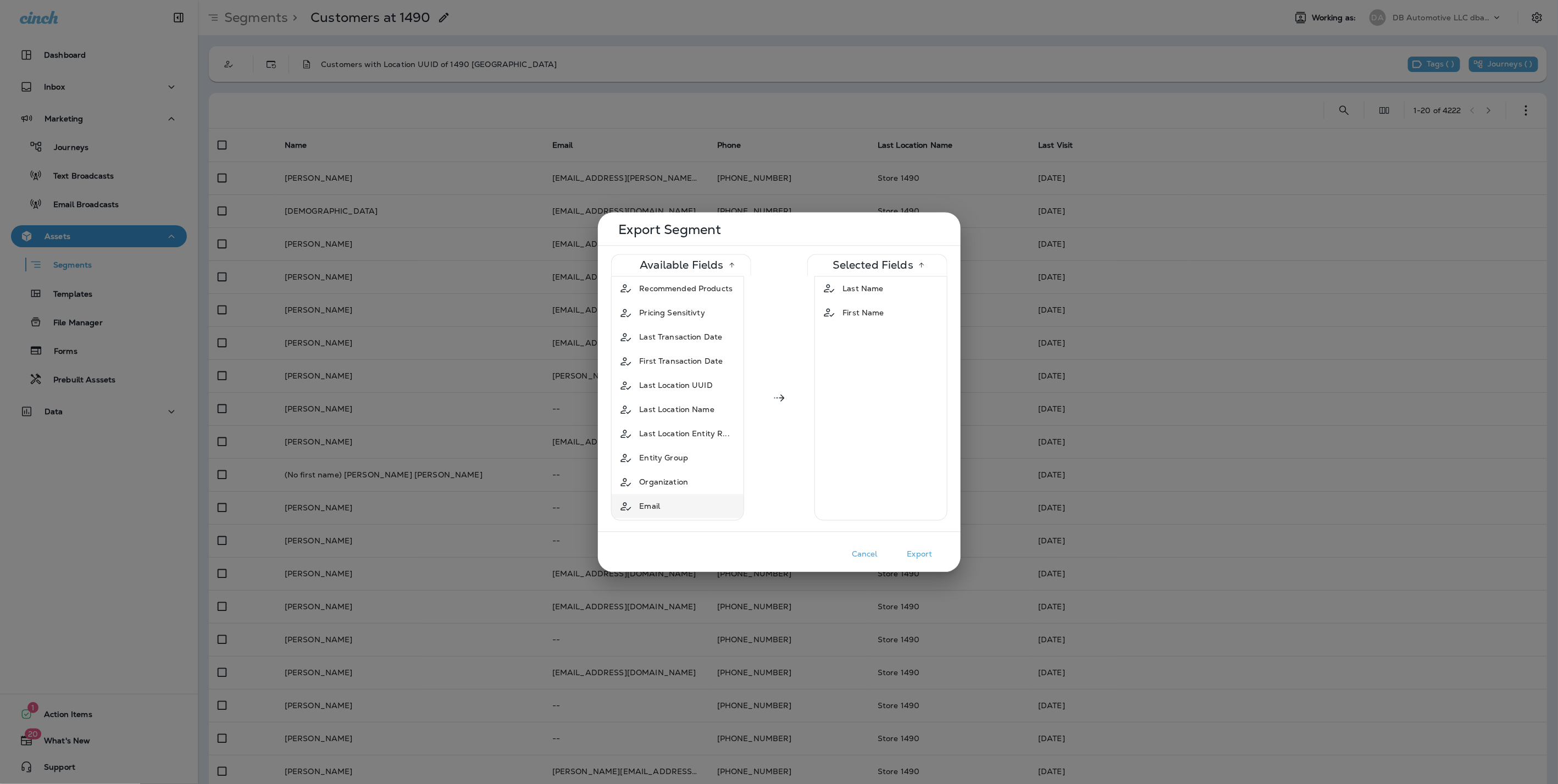
click at [647, 501] on span "Email" at bounding box center [650, 507] width 21 height 11
click at [655, 520] on div "Phone" at bounding box center [651, 530] width 33 height 20
click at [683, 429] on span "Last Location UUID" at bounding box center [677, 434] width 74 height 11
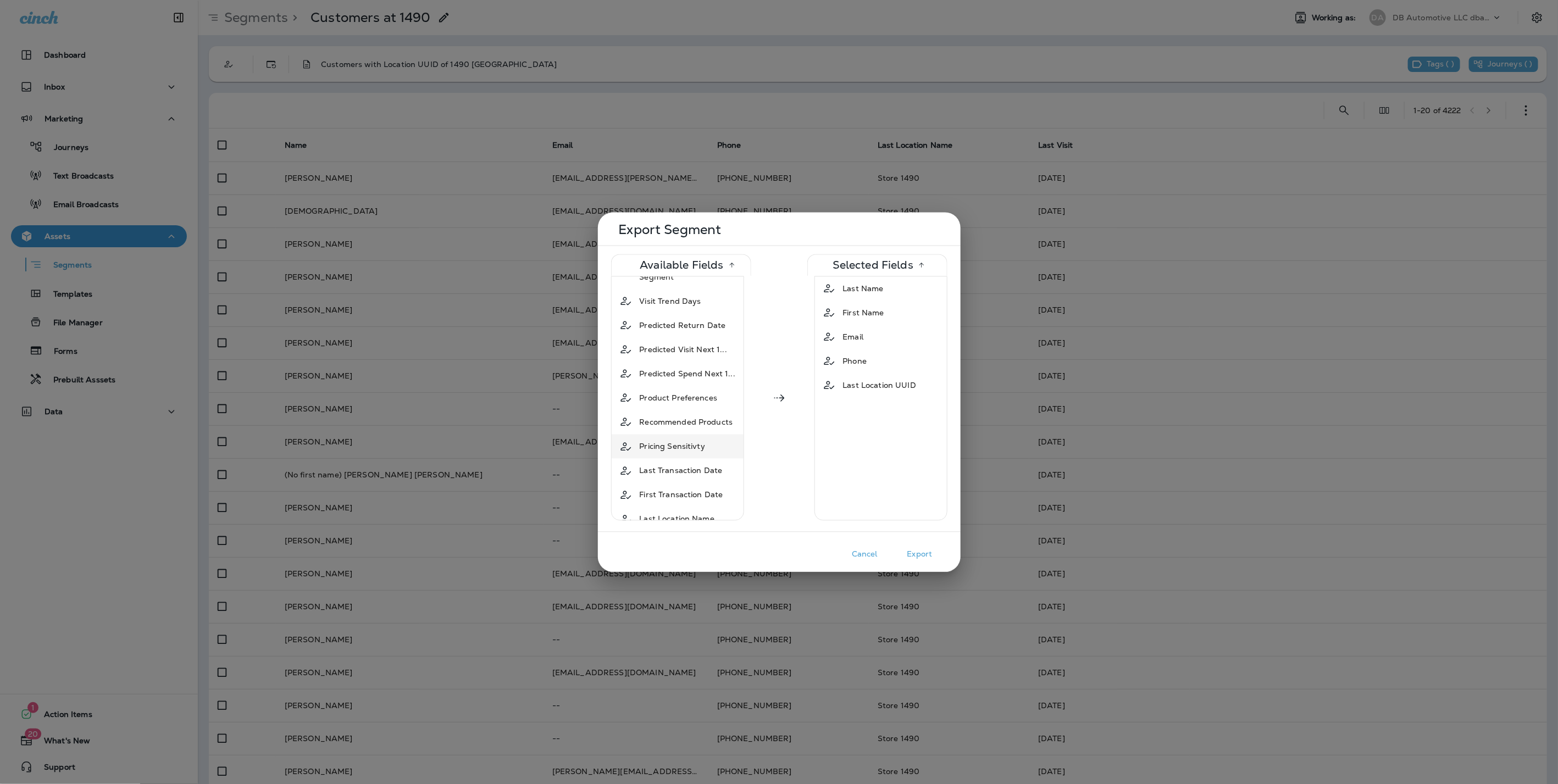
click at [665, 441] on span "Pricing Sensitivty" at bounding box center [673, 447] width 66 height 11
click at [670, 453] on span "Product Preferences" at bounding box center [679, 459] width 78 height 11
click at [664, 442] on span "Predicted Return Date" at bounding box center [683, 447] width 86 height 11
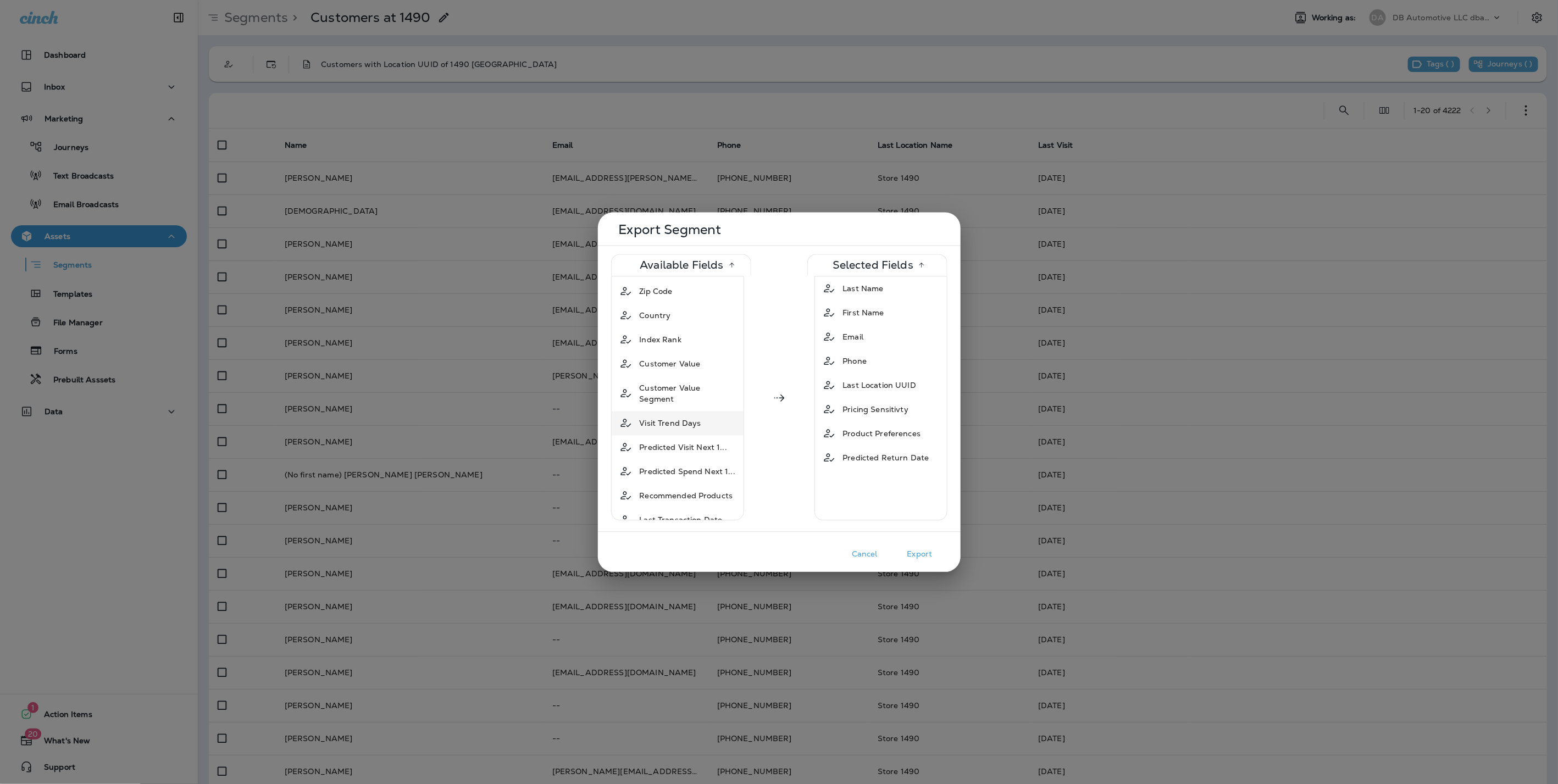
scroll to position [406, 0]
click at [670, 443] on span "Customer Value Segment" at bounding box center [688, 454] width 97 height 22
click at [918, 554] on button "Export" at bounding box center [920, 554] width 55 height 17
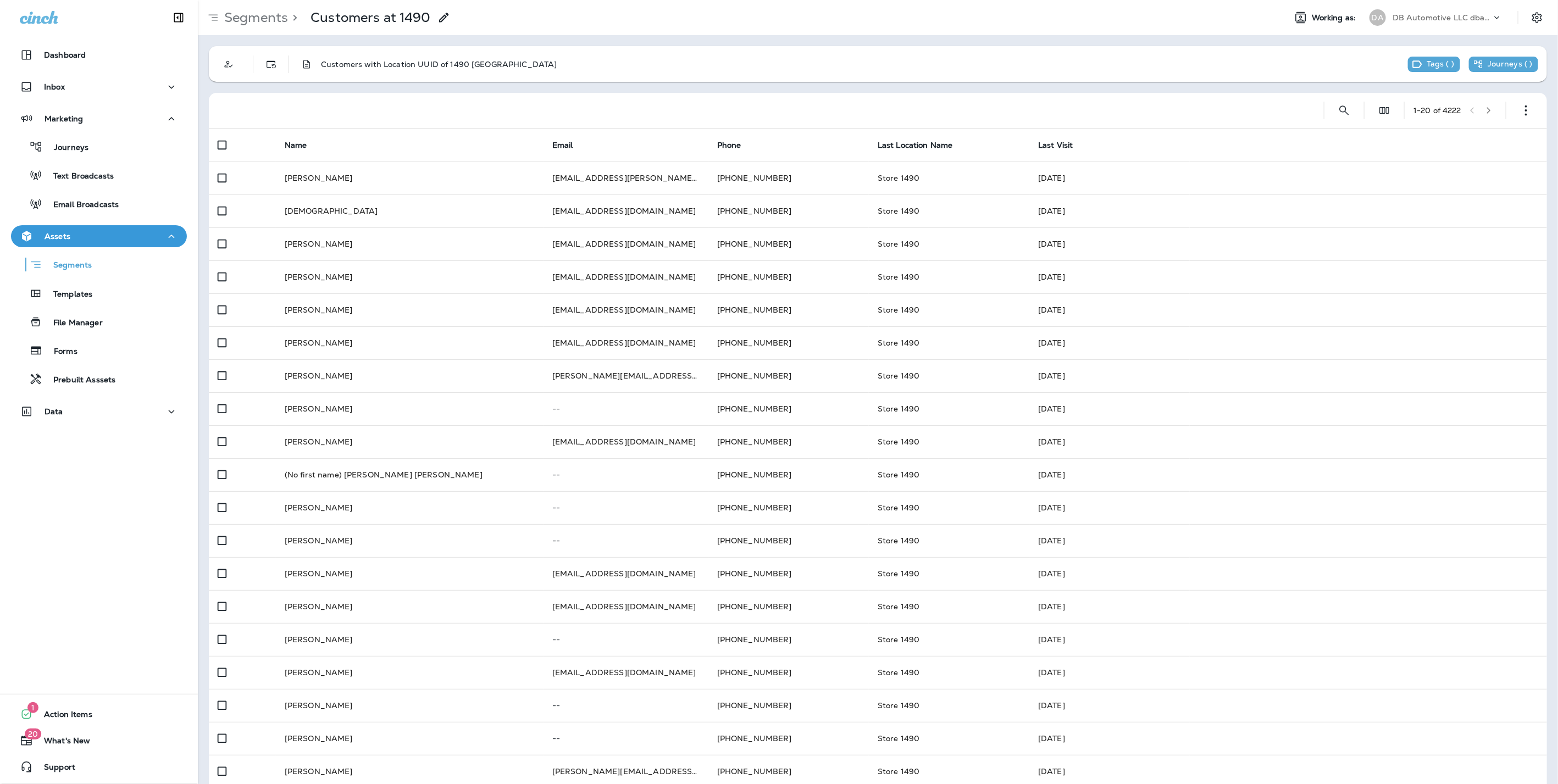
click at [1058, 146] on span "Last Visit" at bounding box center [1055, 145] width 34 height 10
click at [1403, 14] on p "DB Automotive LLC dba Grease Monkey" at bounding box center [1442, 18] width 99 height 9
type input "****"
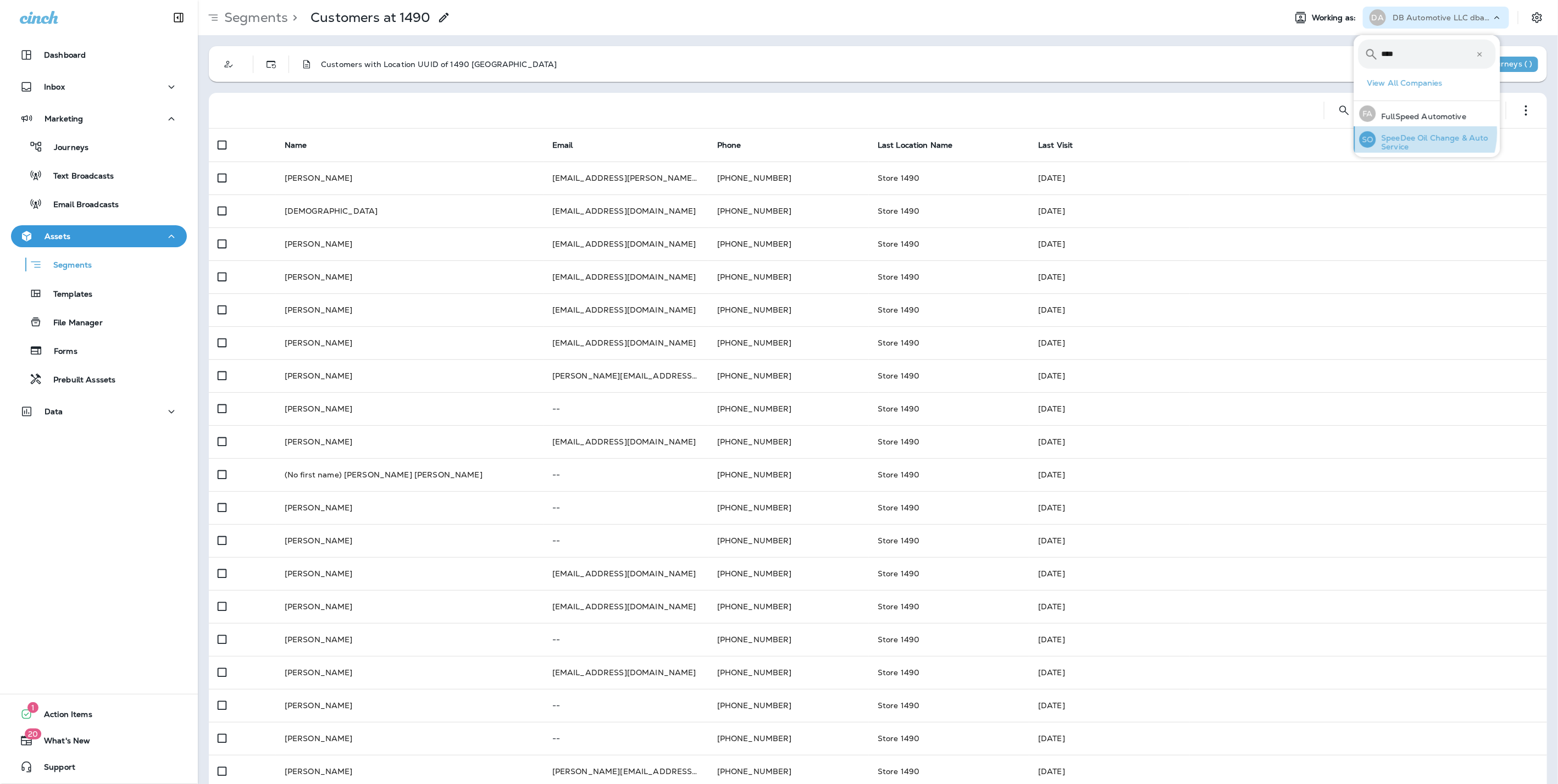
click at [1421, 134] on p "SpeeDee Oil Change & Auto Service" at bounding box center [1436, 142] width 120 height 18
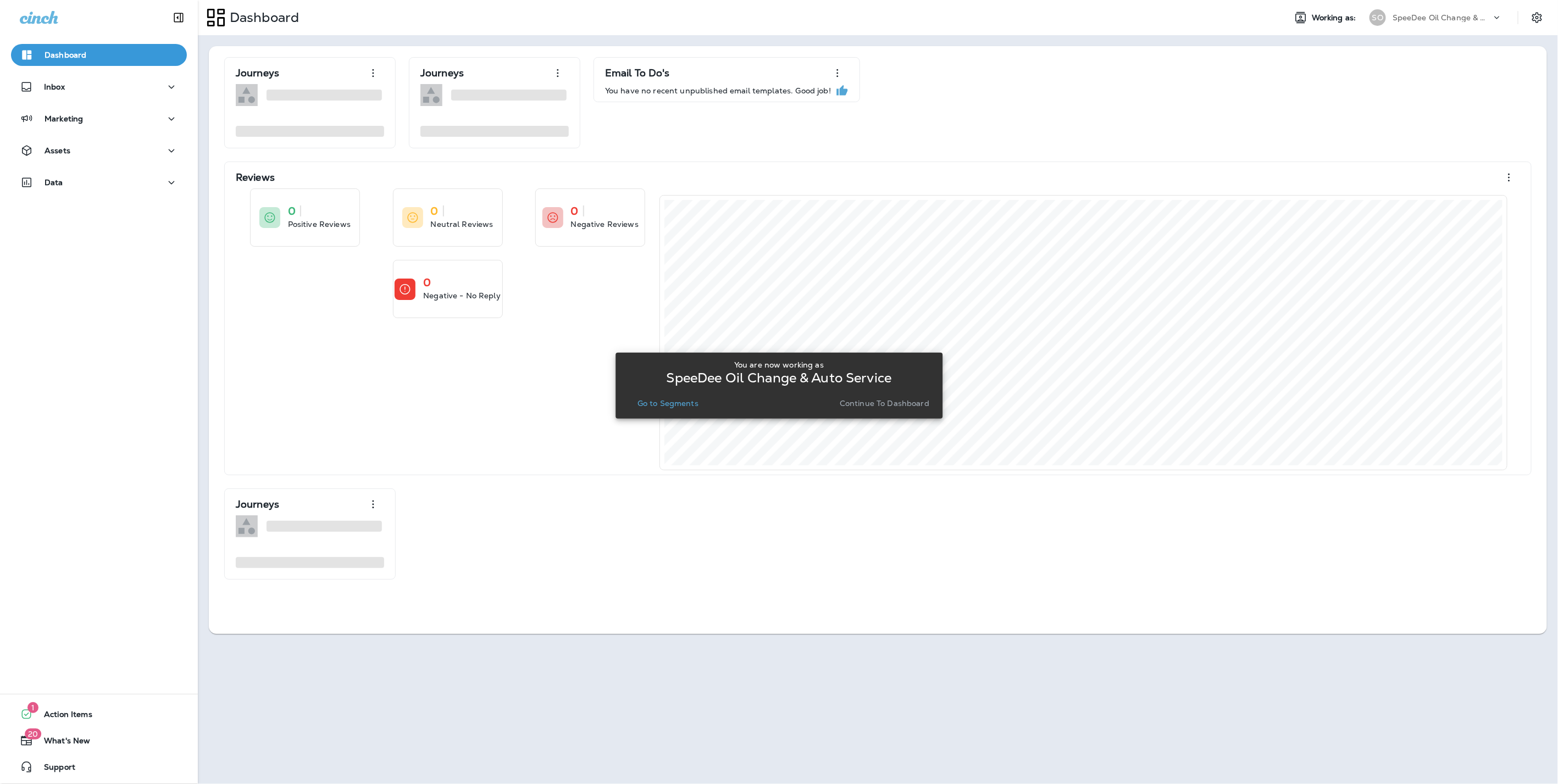
click at [899, 399] on p "Continue to Dashboard" at bounding box center [884, 403] width 90 height 9
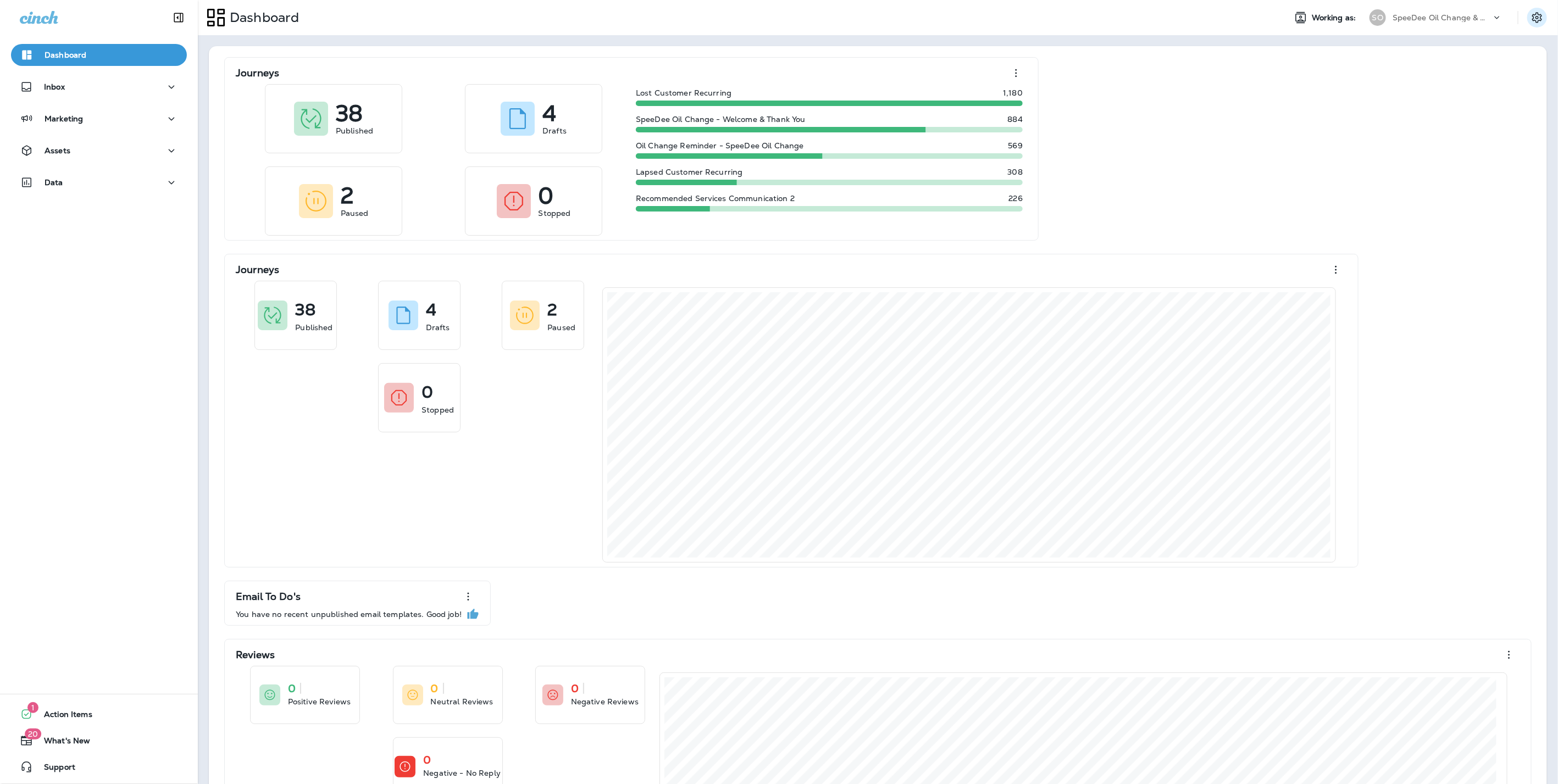
click at [1532, 15] on icon "Settings" at bounding box center [1537, 17] width 10 height 10
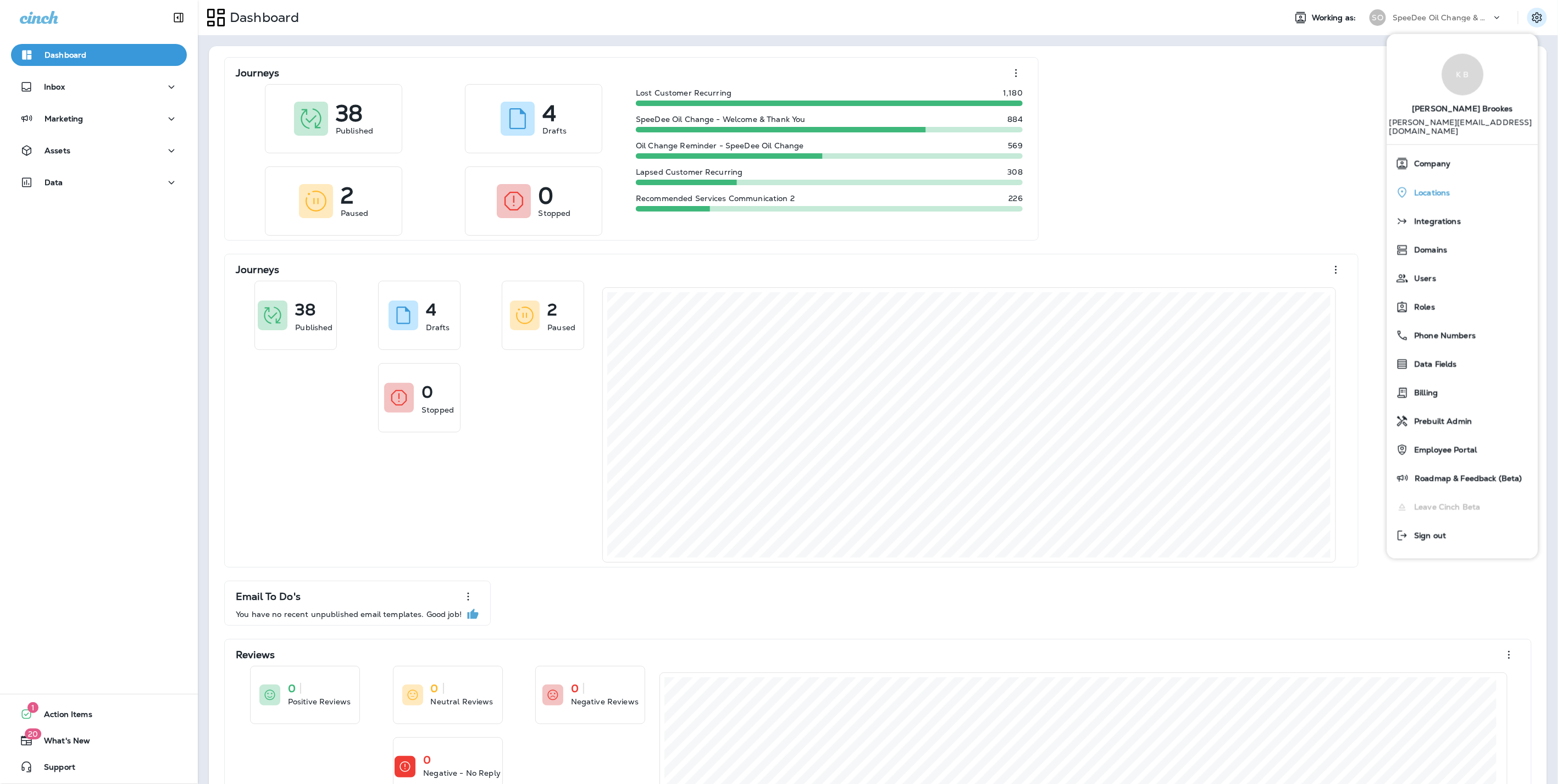
click at [1408, 185] on icon "button" at bounding box center [1403, 192] width 13 height 14
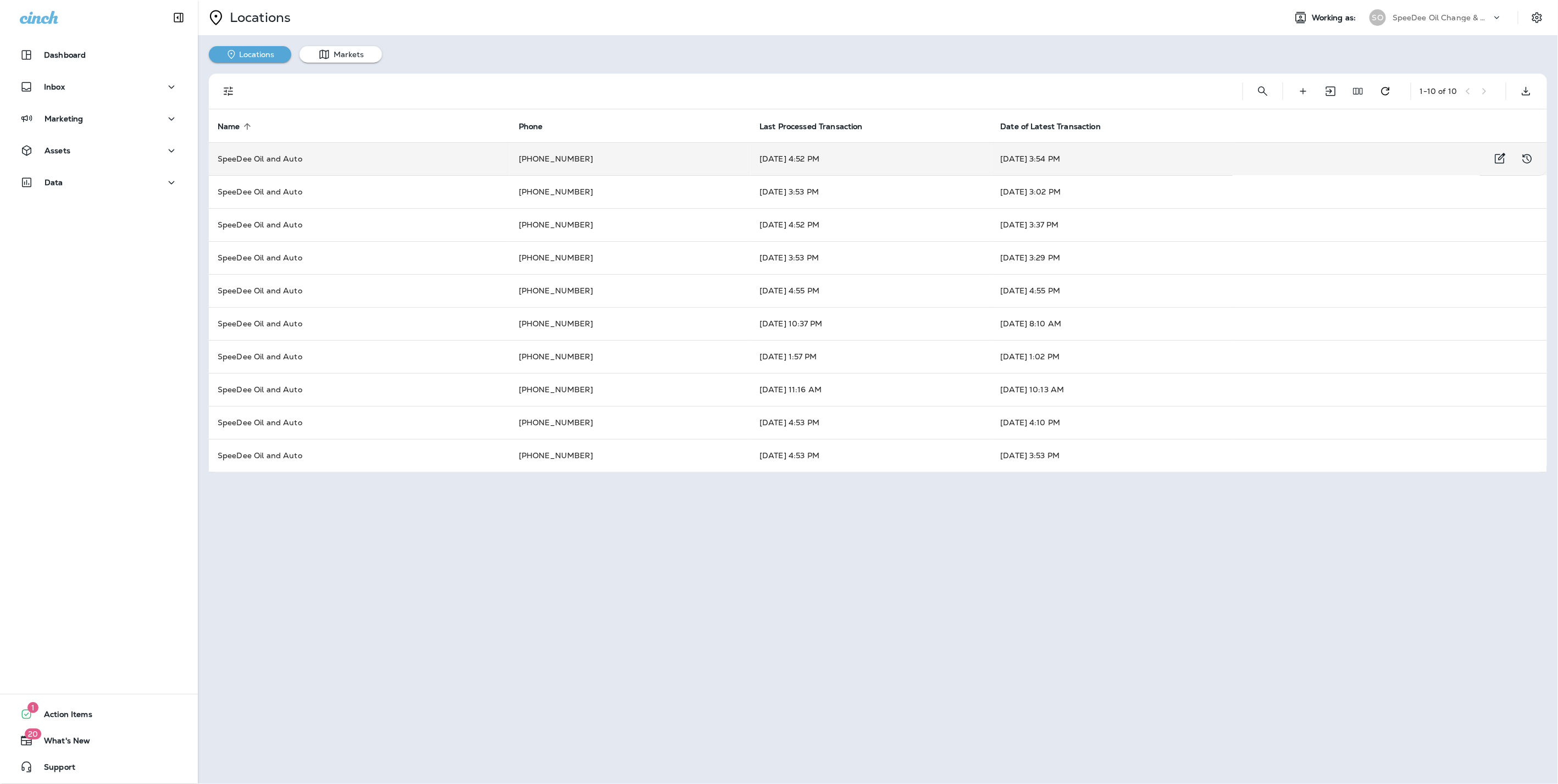
click at [356, 161] on td "SpeeDee Oil and Auto" at bounding box center [359, 158] width 301 height 33
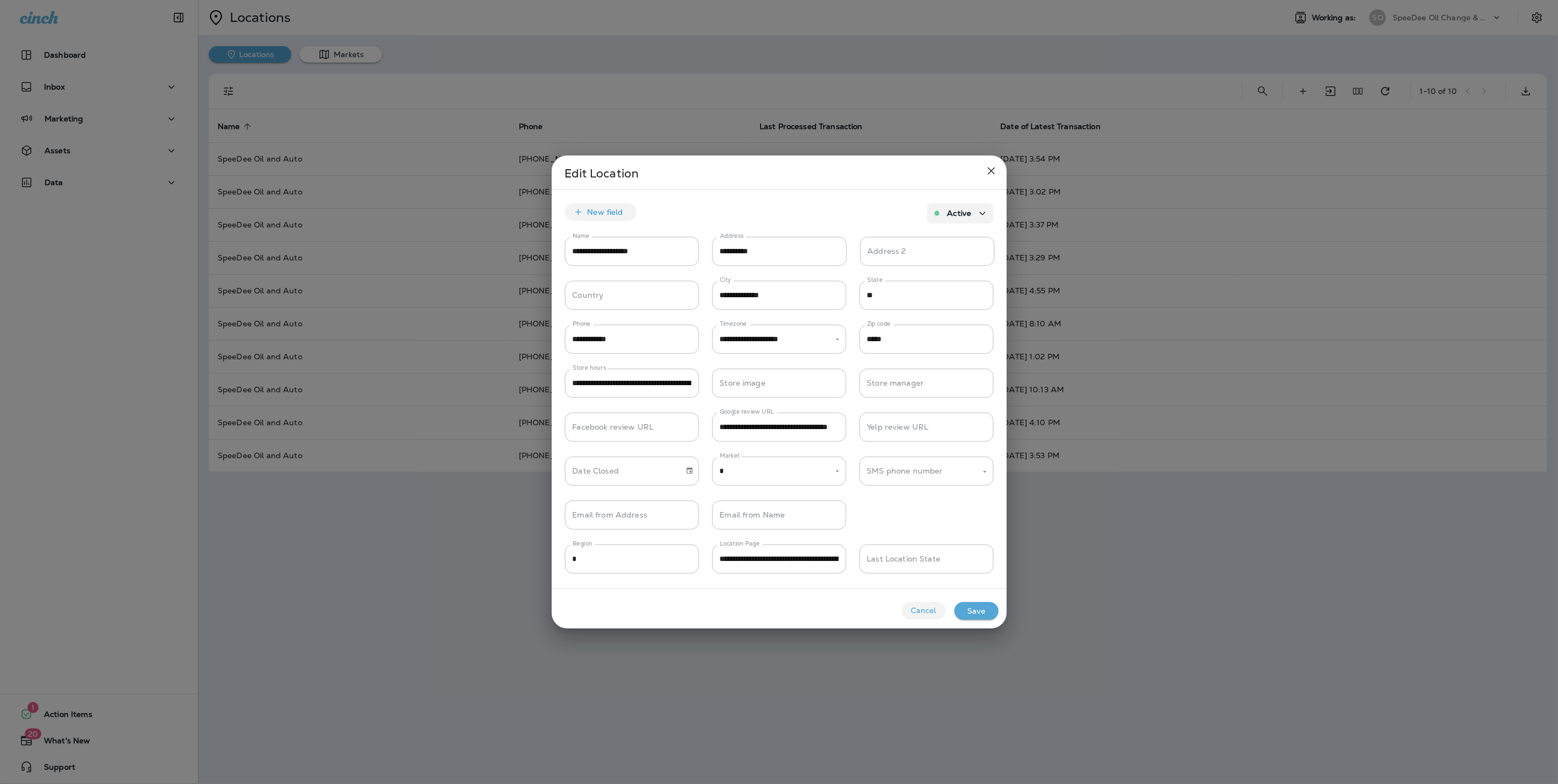
click at [990, 166] on icon "close" at bounding box center [991, 171] width 13 height 13
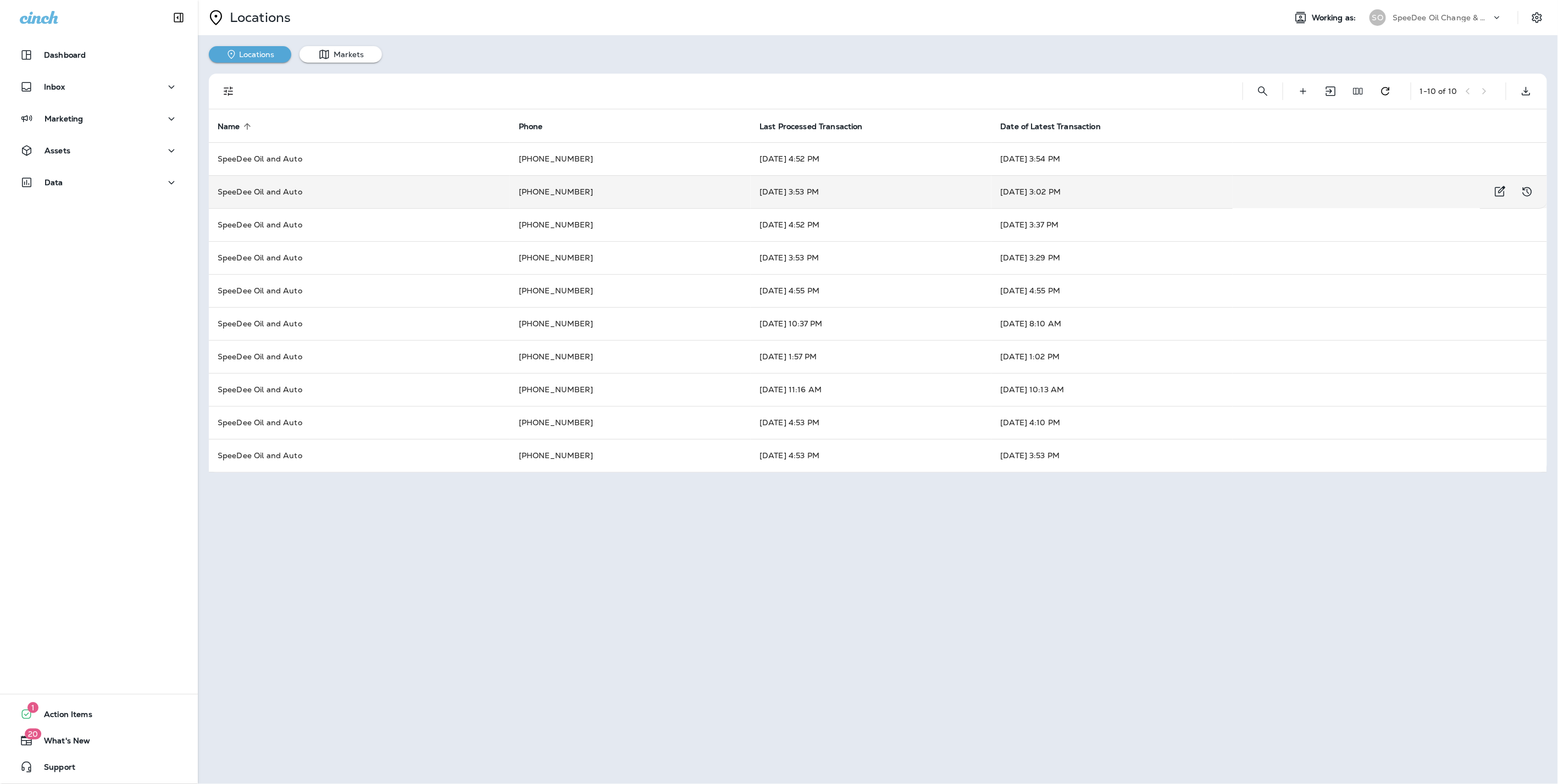
click at [364, 186] on td "SpeeDee Oil and Auto" at bounding box center [359, 192] width 301 height 33
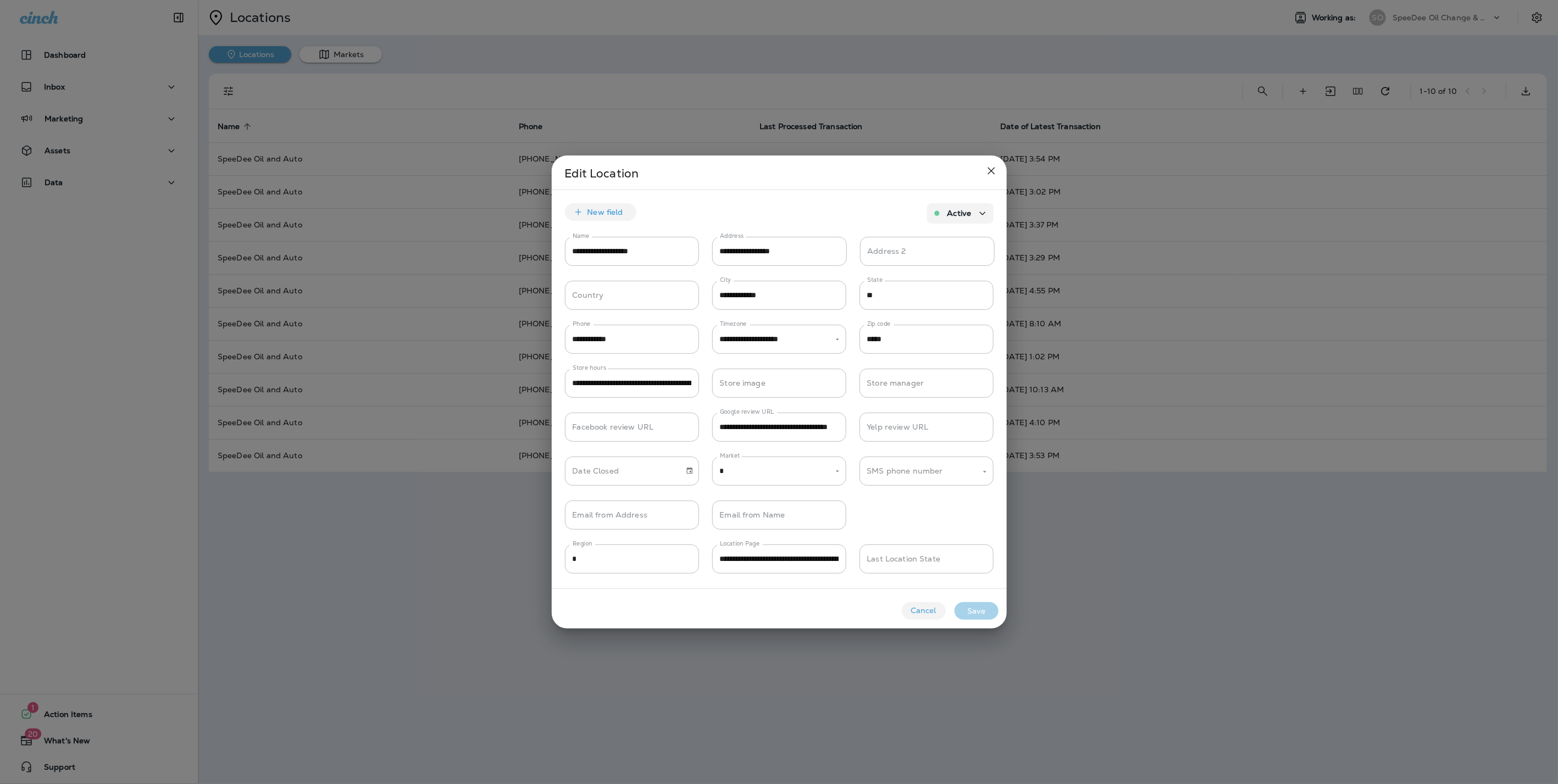
click at [992, 169] on icon "close" at bounding box center [991, 171] width 13 height 13
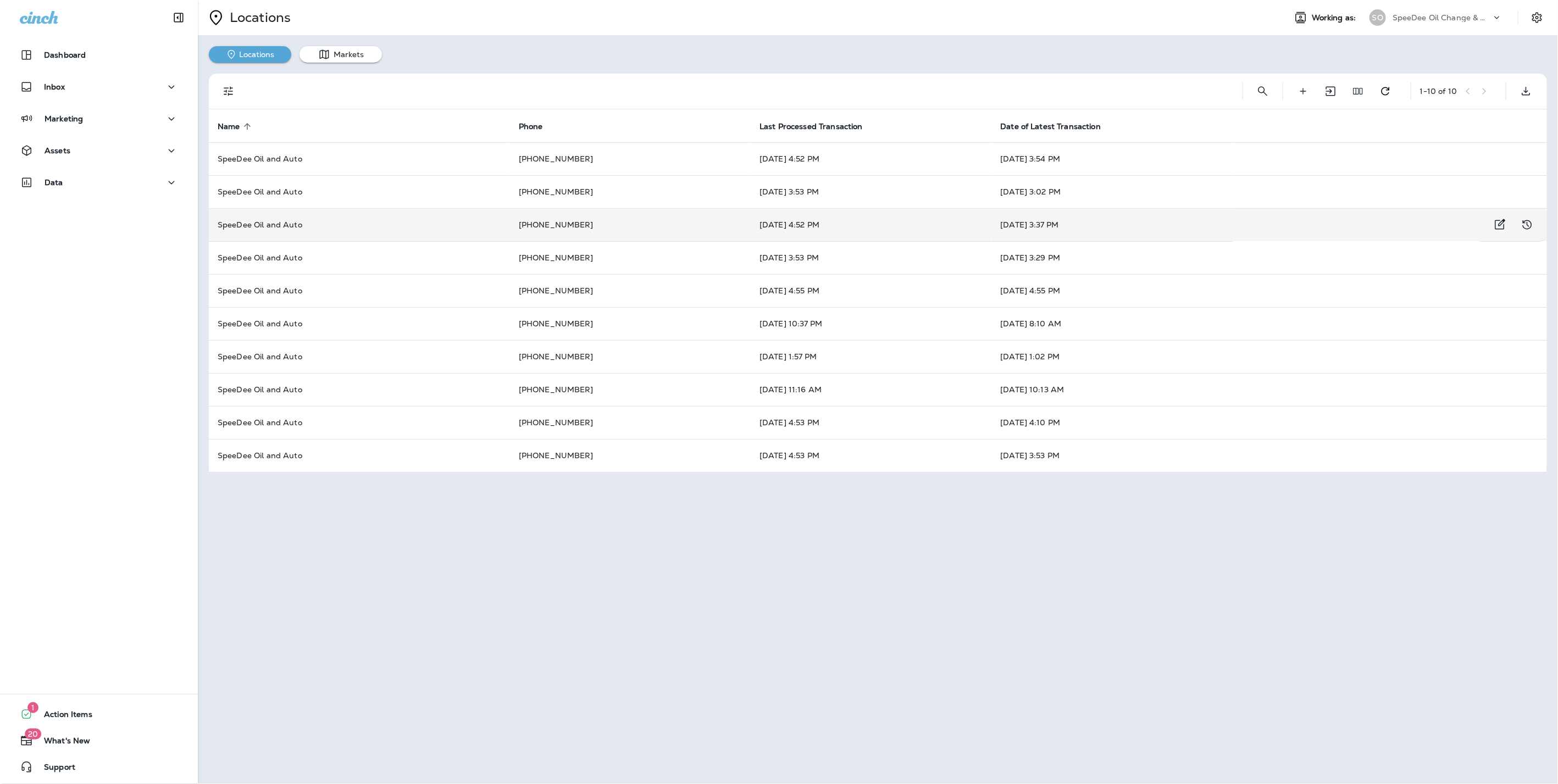
click at [408, 219] on td "SpeeDee Oil and Auto" at bounding box center [359, 224] width 301 height 33
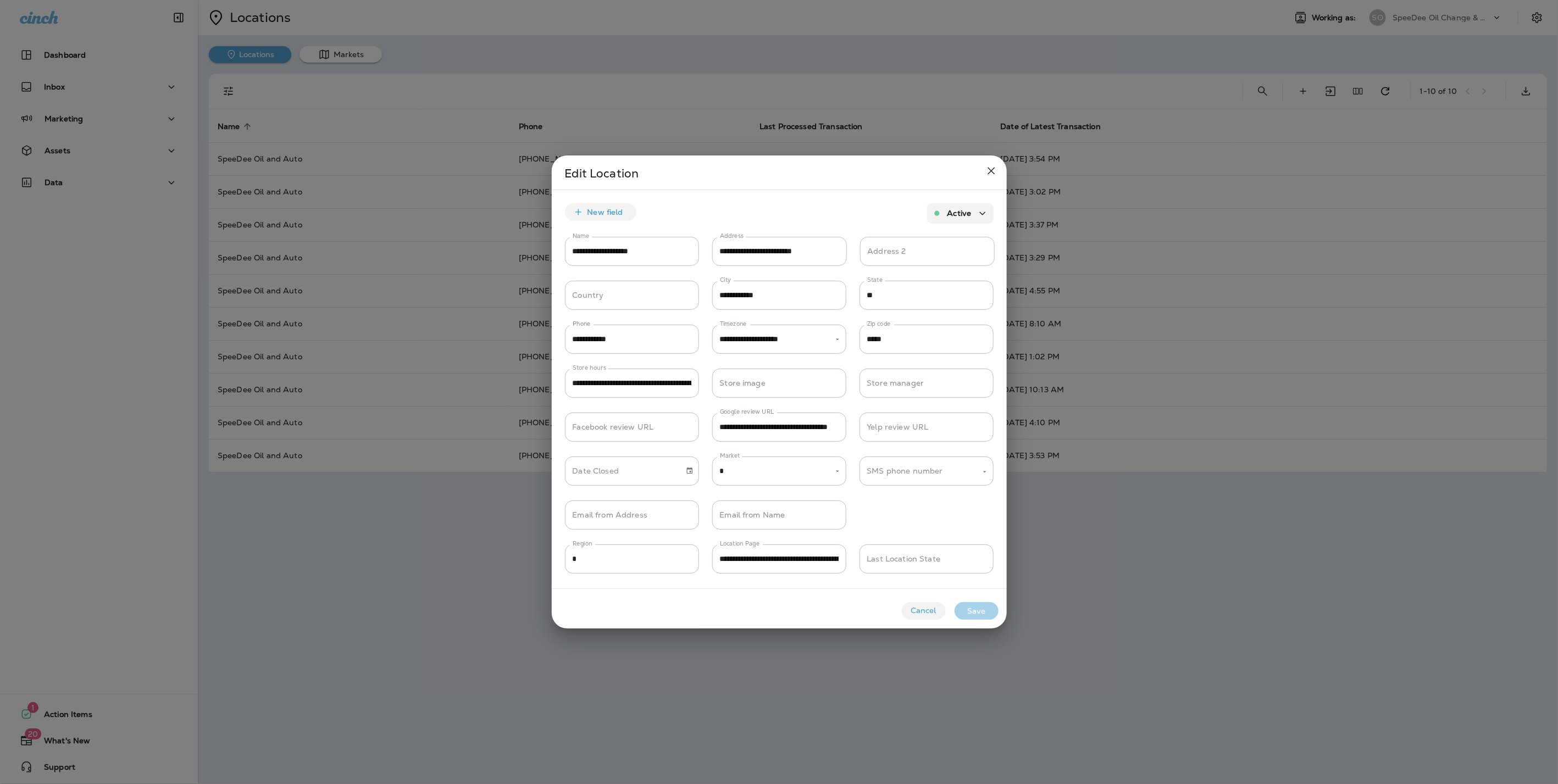
click at [988, 168] on icon "close" at bounding box center [991, 171] width 7 height 7
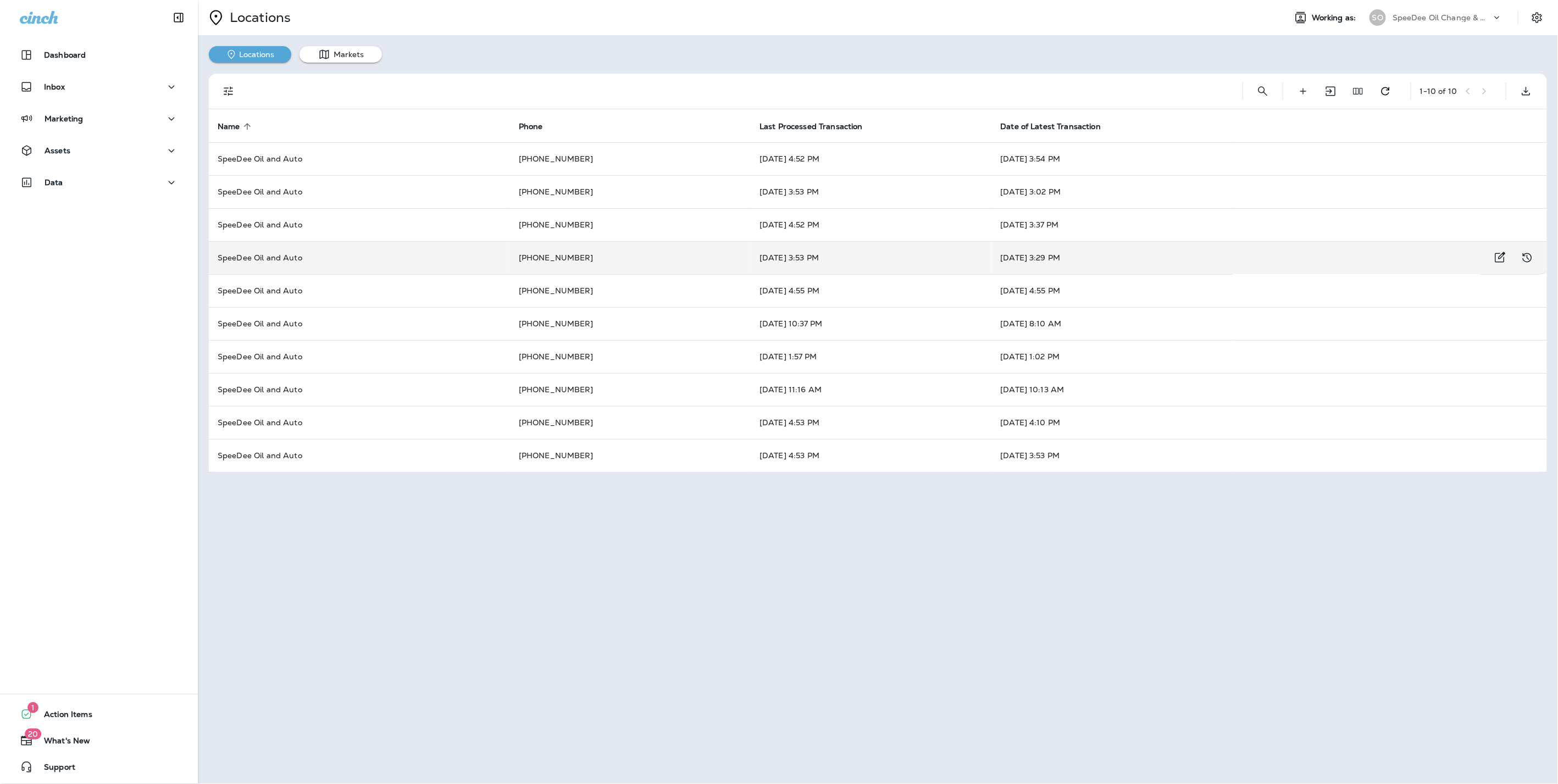
click at [382, 261] on td "SpeeDee Oil and Auto" at bounding box center [359, 258] width 301 height 33
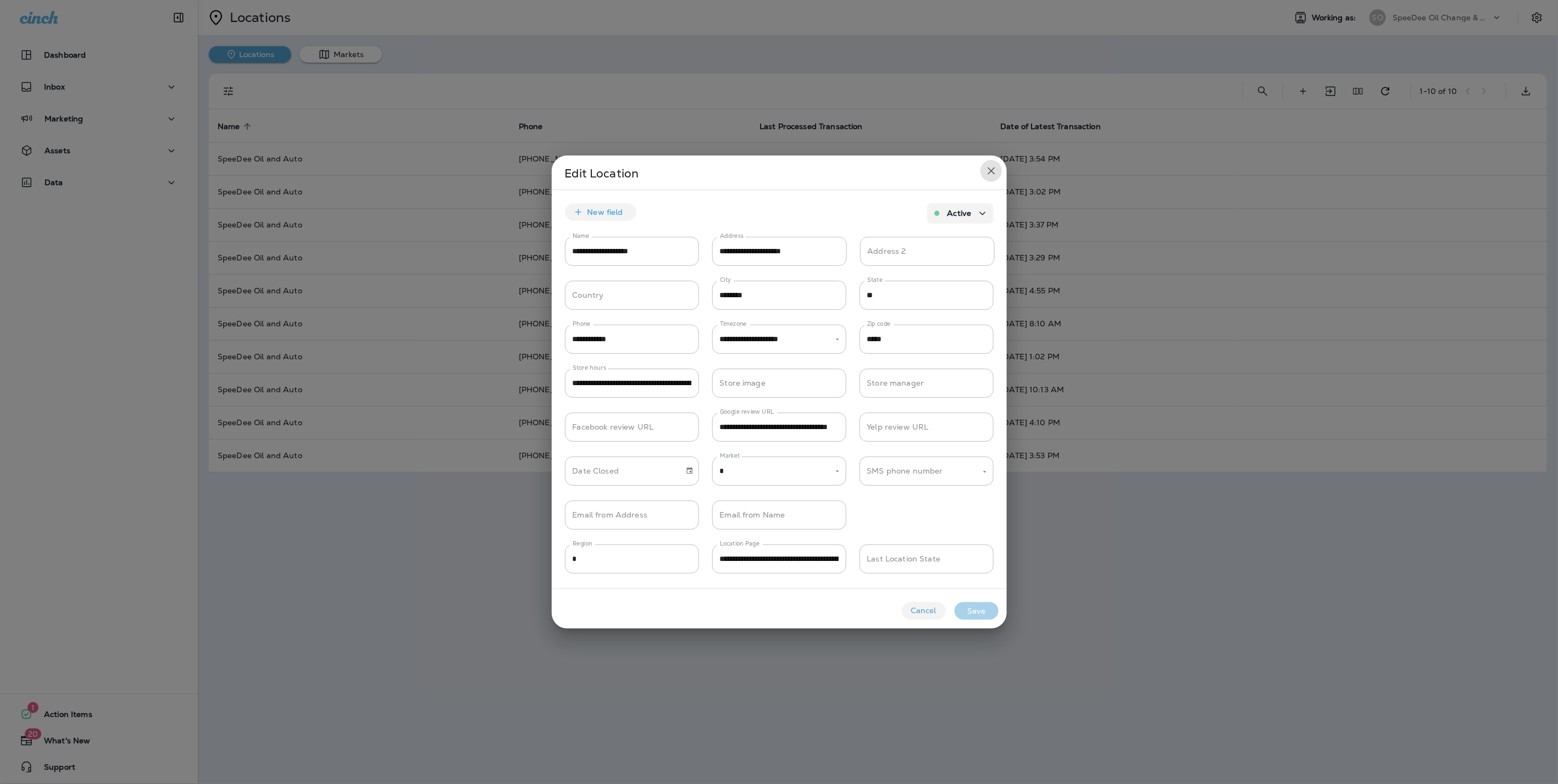
click at [991, 169] on icon "close" at bounding box center [991, 171] width 13 height 13
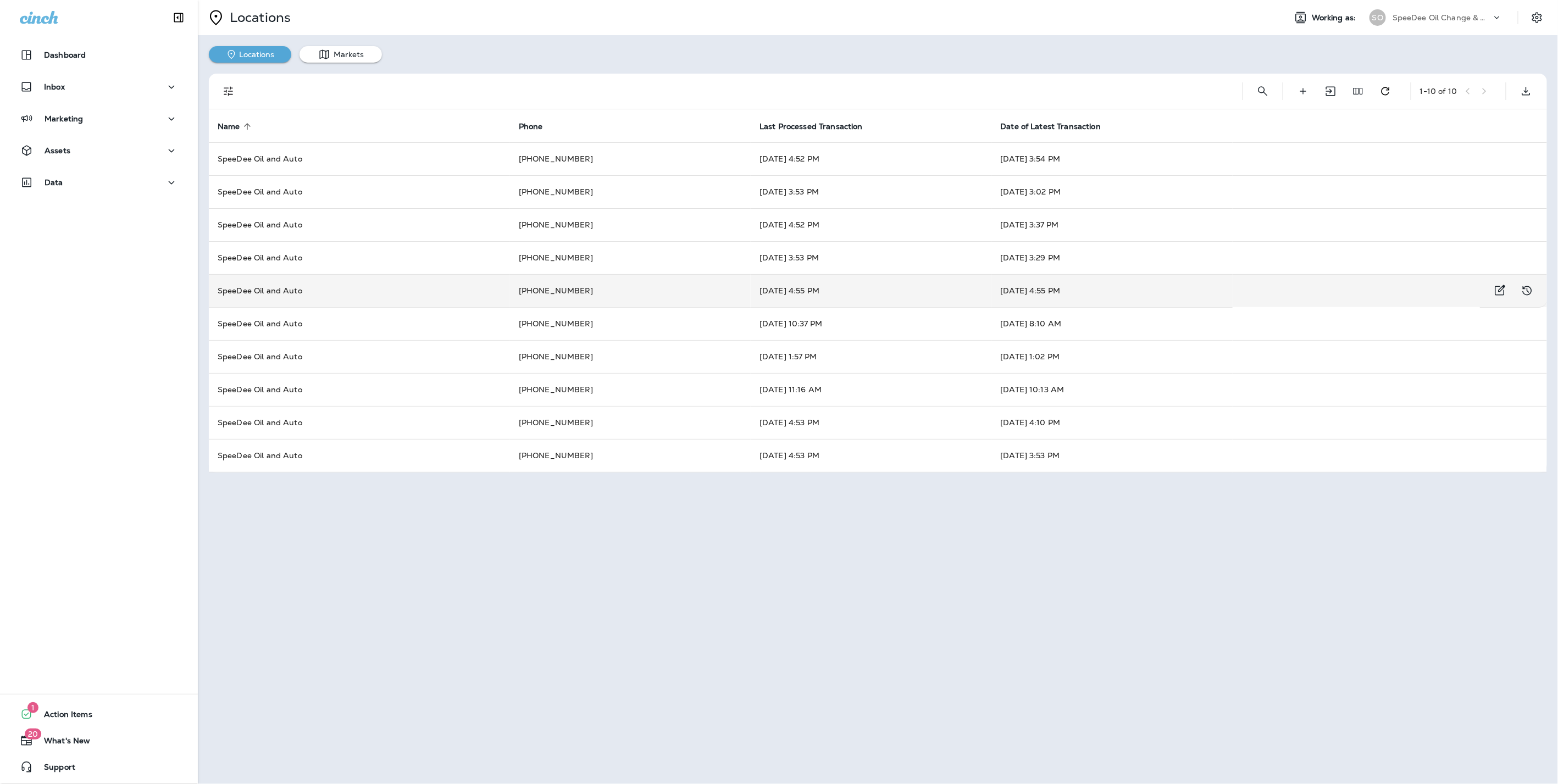
click at [330, 288] on td "SpeeDee Oil and Auto" at bounding box center [359, 290] width 301 height 33
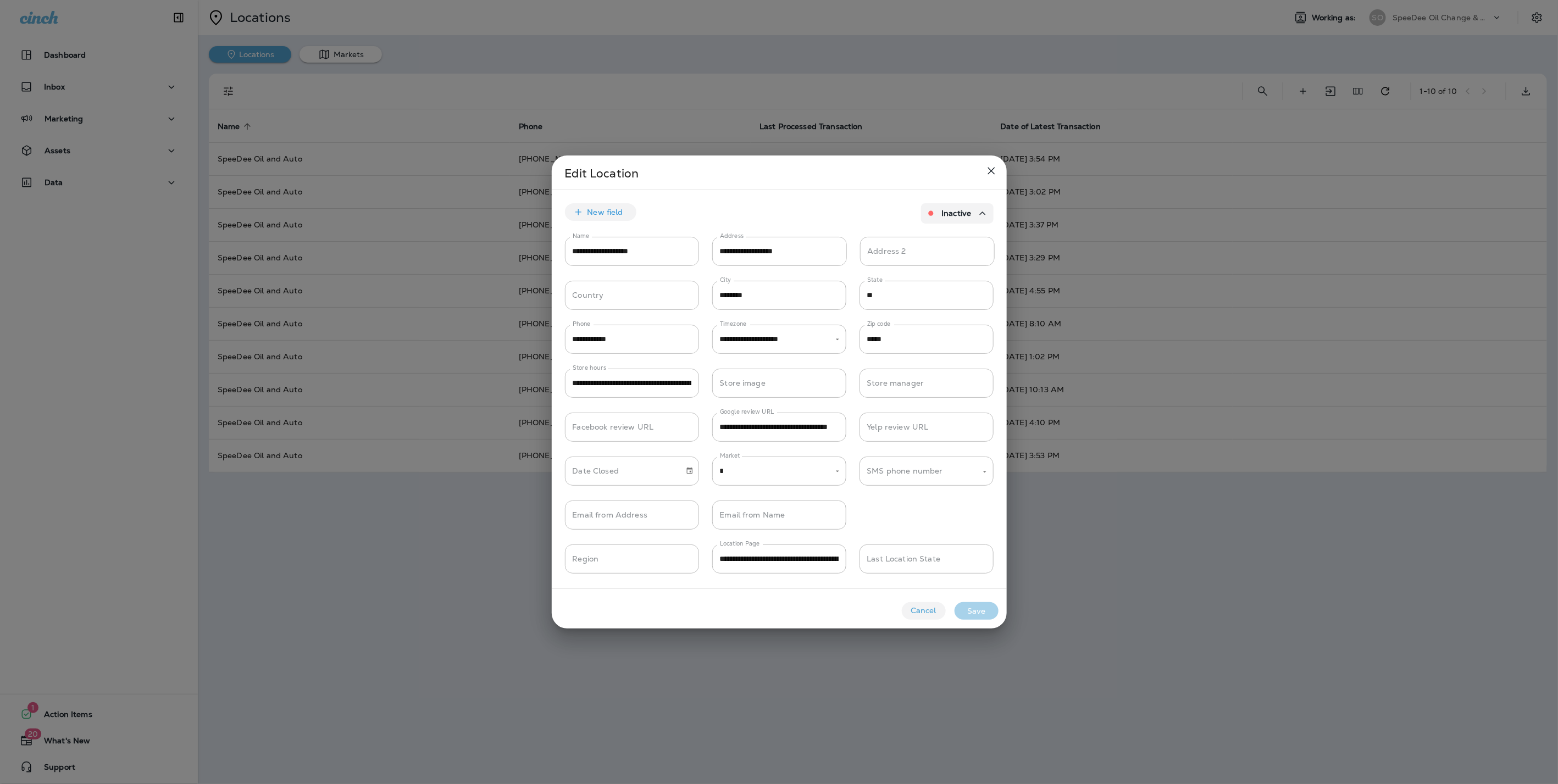
click at [994, 166] on icon "close" at bounding box center [991, 171] width 13 height 13
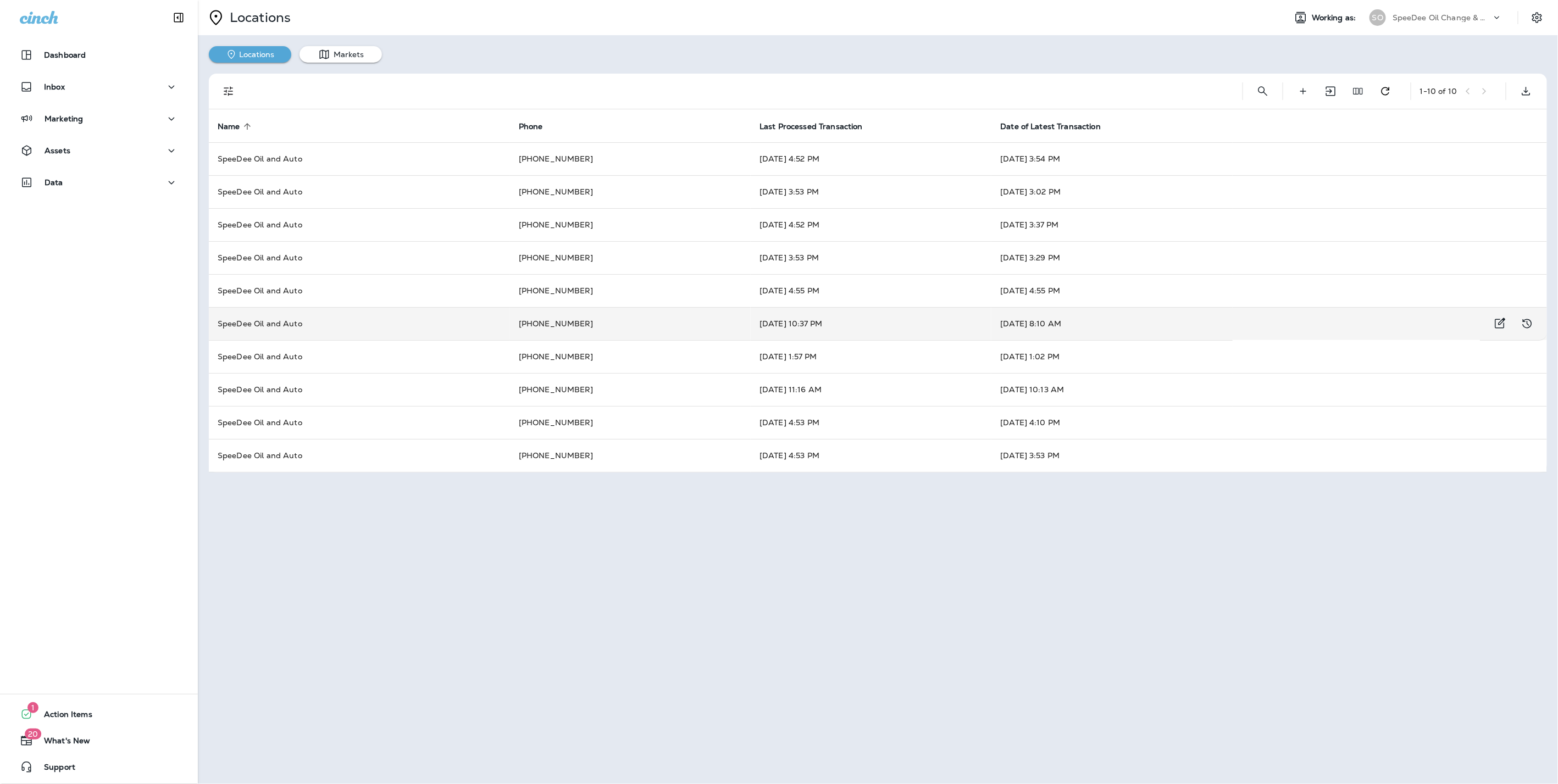
click at [312, 328] on td "SpeeDee Oil and Auto" at bounding box center [359, 323] width 301 height 33
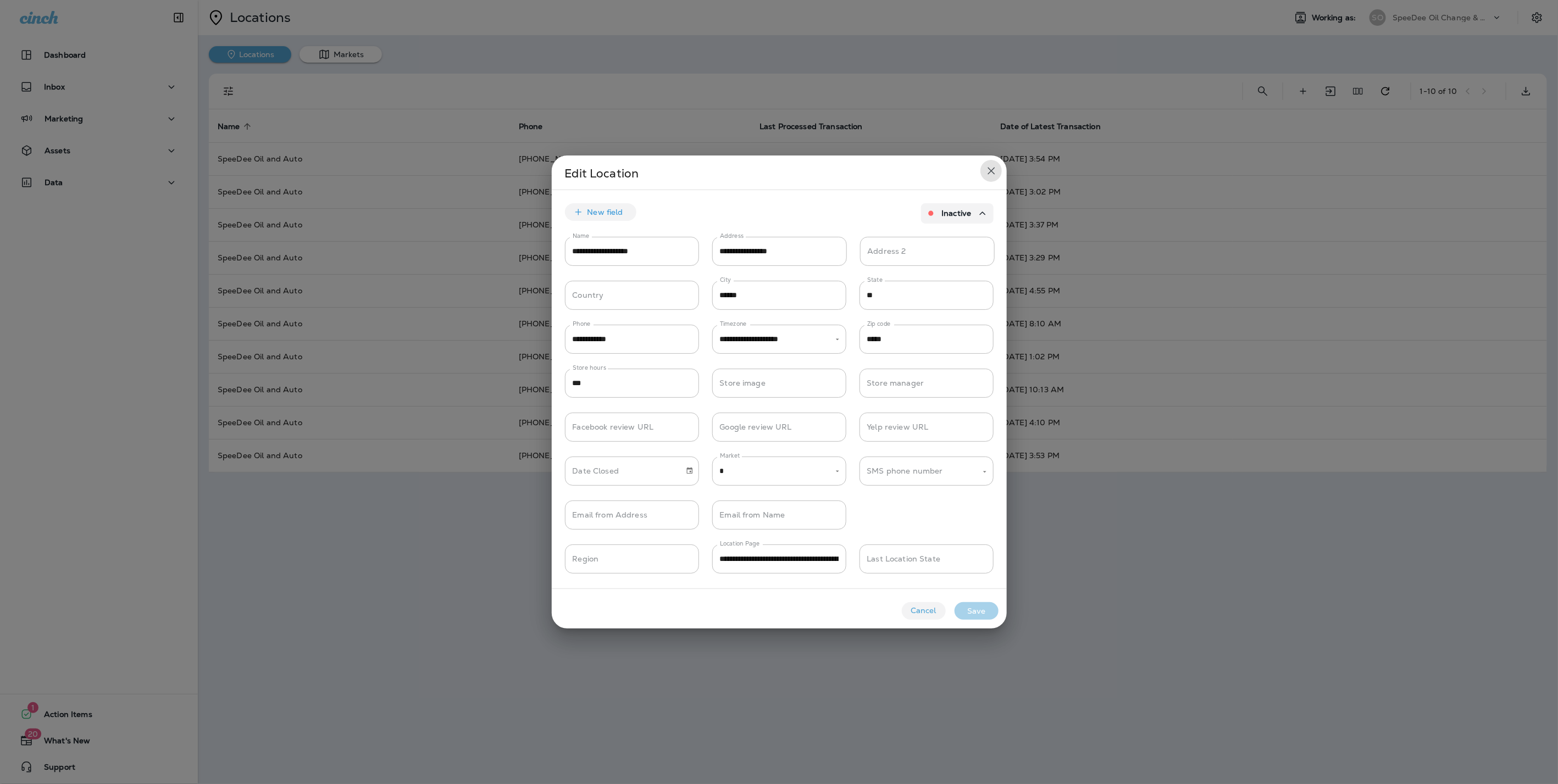
click at [985, 167] on icon "close" at bounding box center [991, 171] width 13 height 13
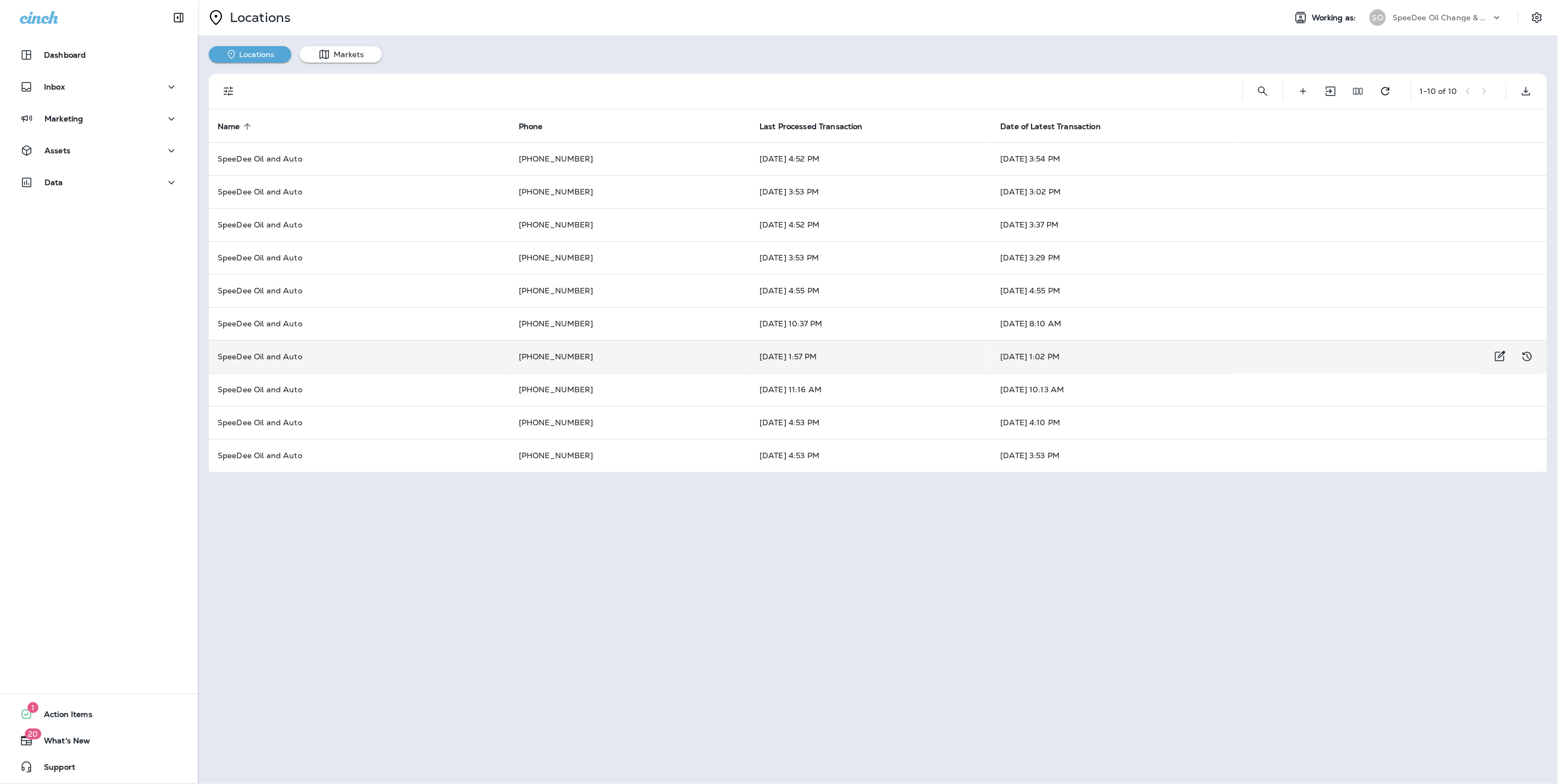
click at [388, 360] on td "SpeeDee Oil and Auto" at bounding box center [359, 356] width 301 height 33
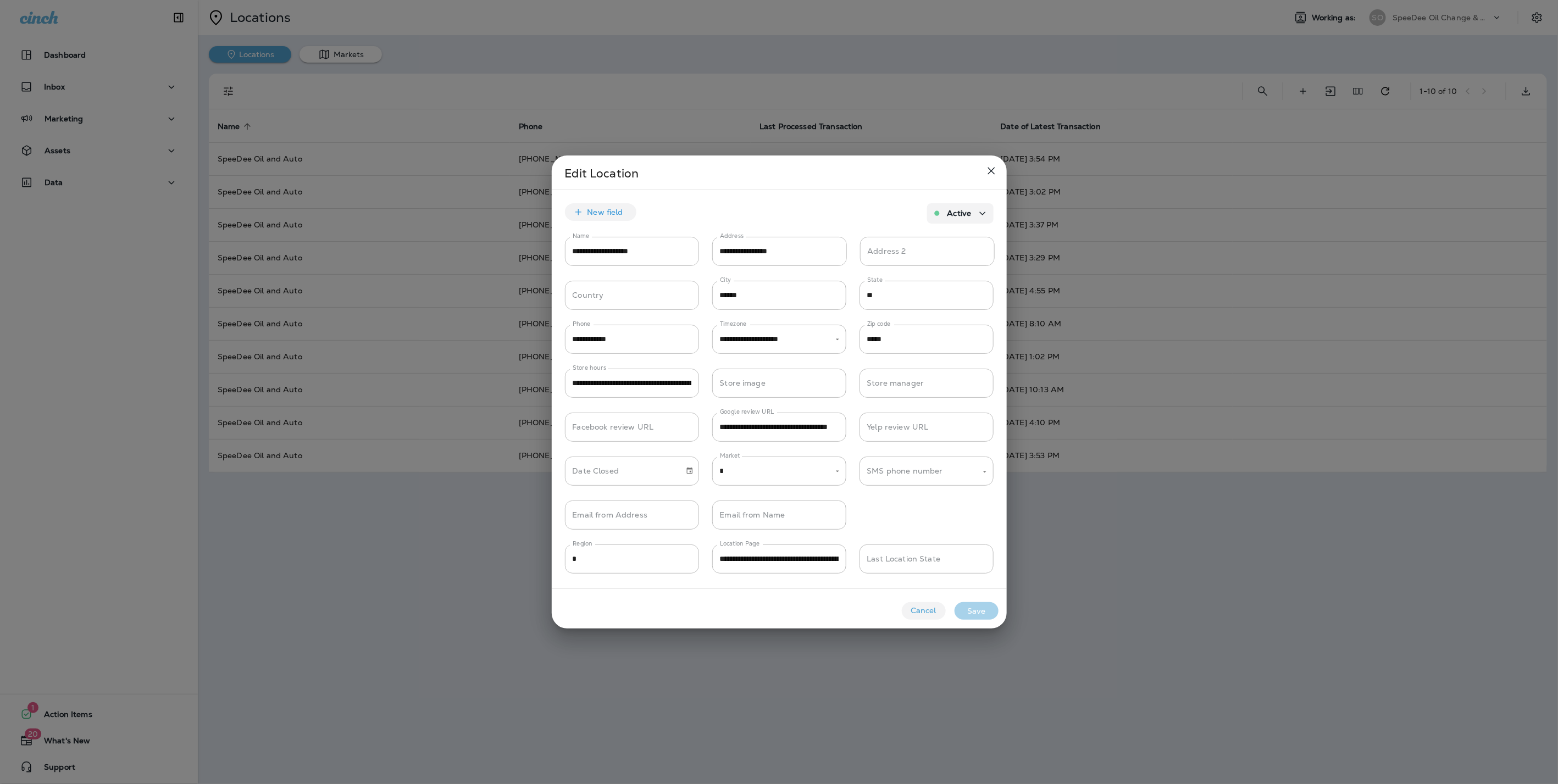
click at [991, 169] on icon "close" at bounding box center [991, 171] width 13 height 13
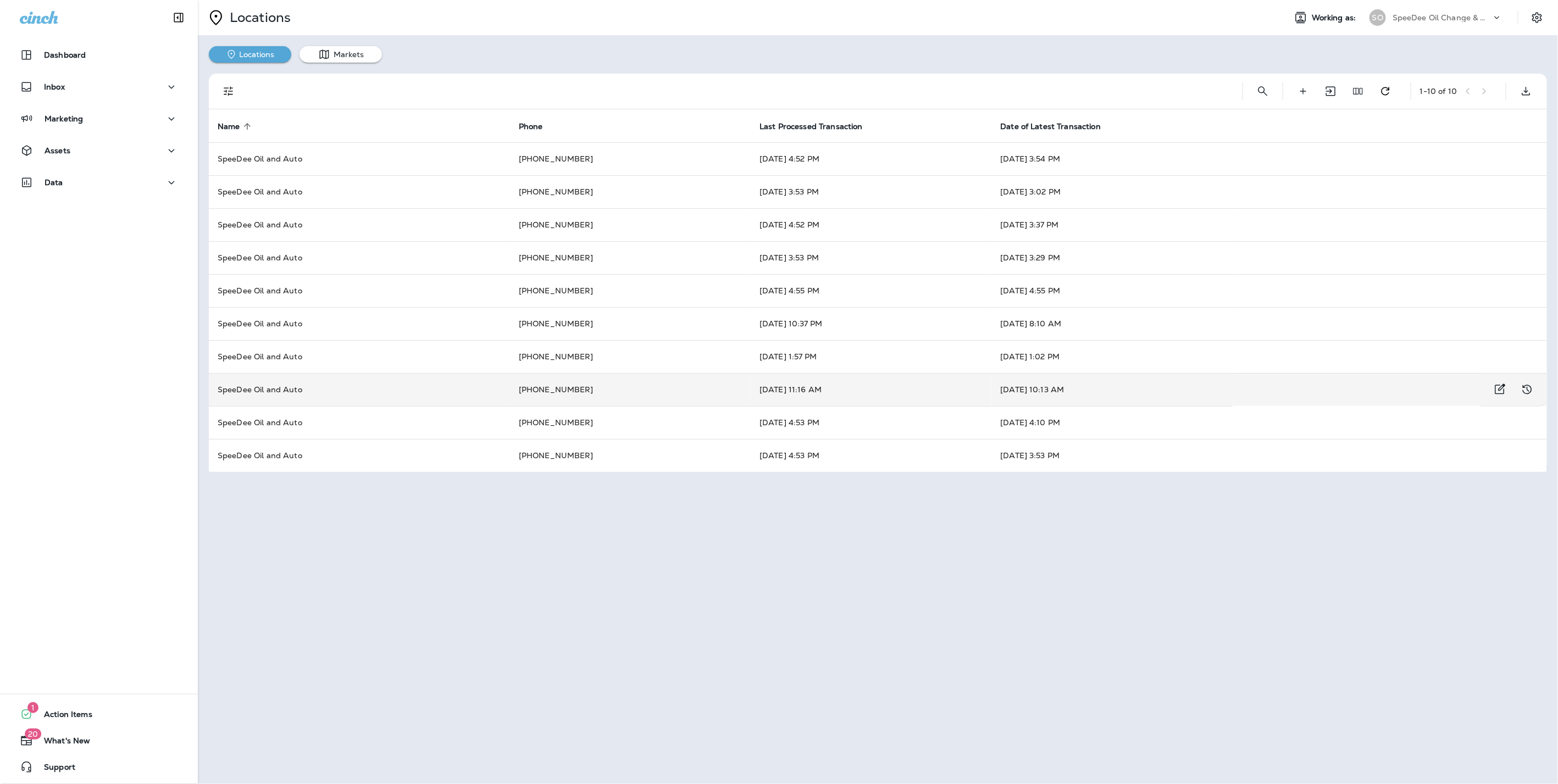
click at [369, 396] on td "SpeeDee Oil and Auto" at bounding box center [359, 389] width 301 height 33
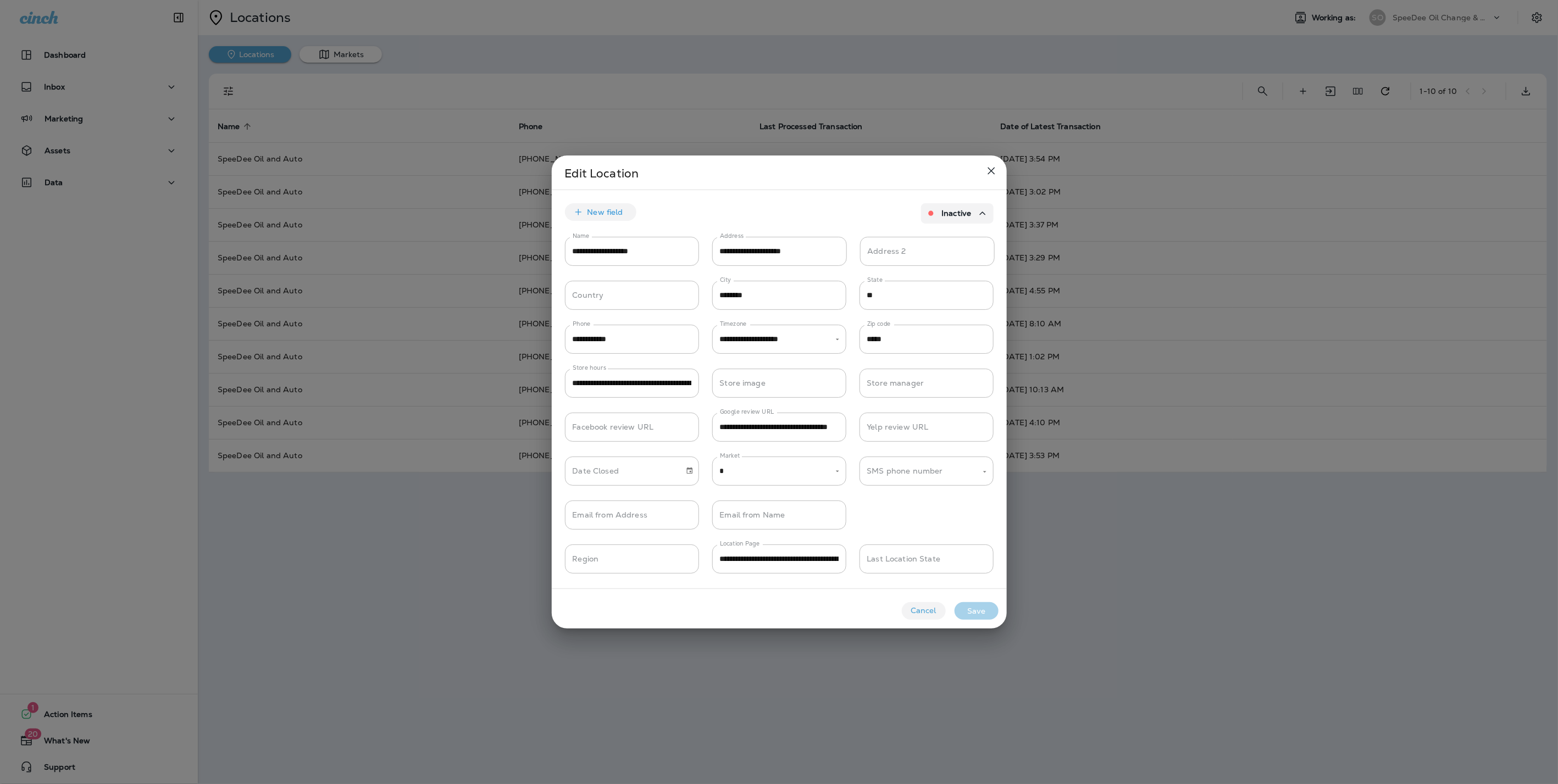
click at [990, 171] on icon "close" at bounding box center [991, 171] width 7 height 7
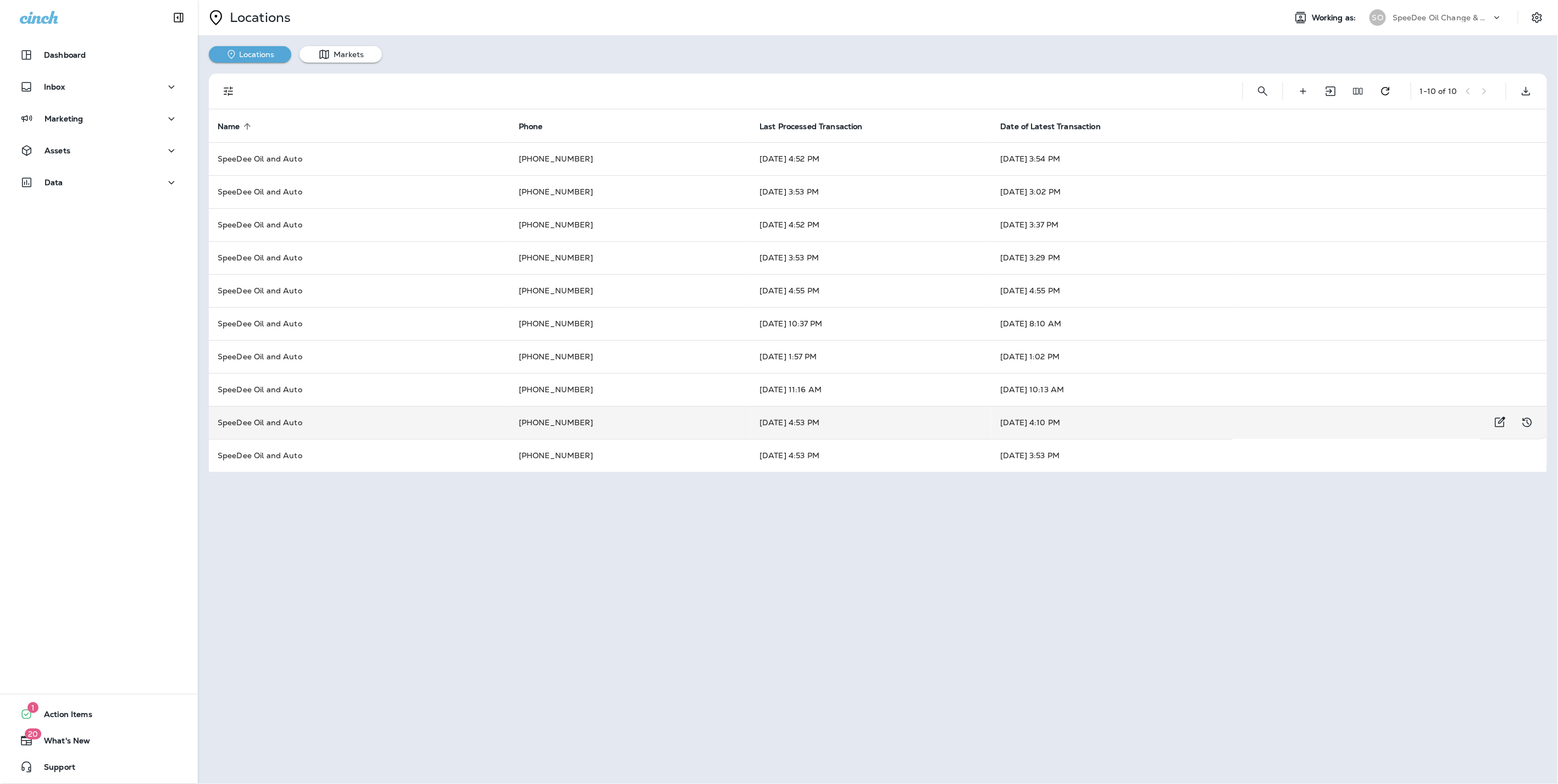
click at [379, 415] on td "SpeeDee Oil and Auto" at bounding box center [359, 422] width 301 height 33
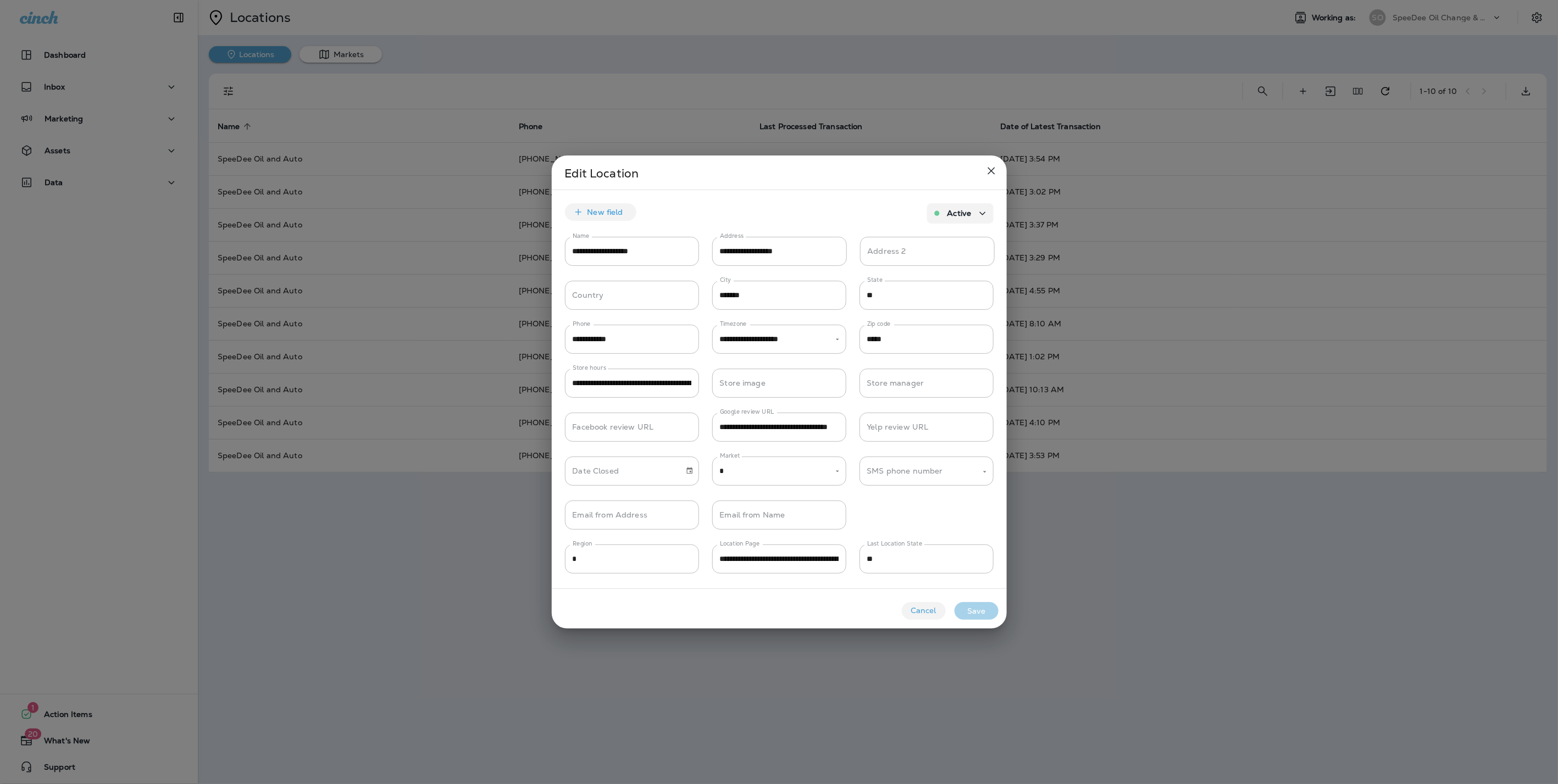
click at [988, 171] on icon "close" at bounding box center [991, 171] width 13 height 13
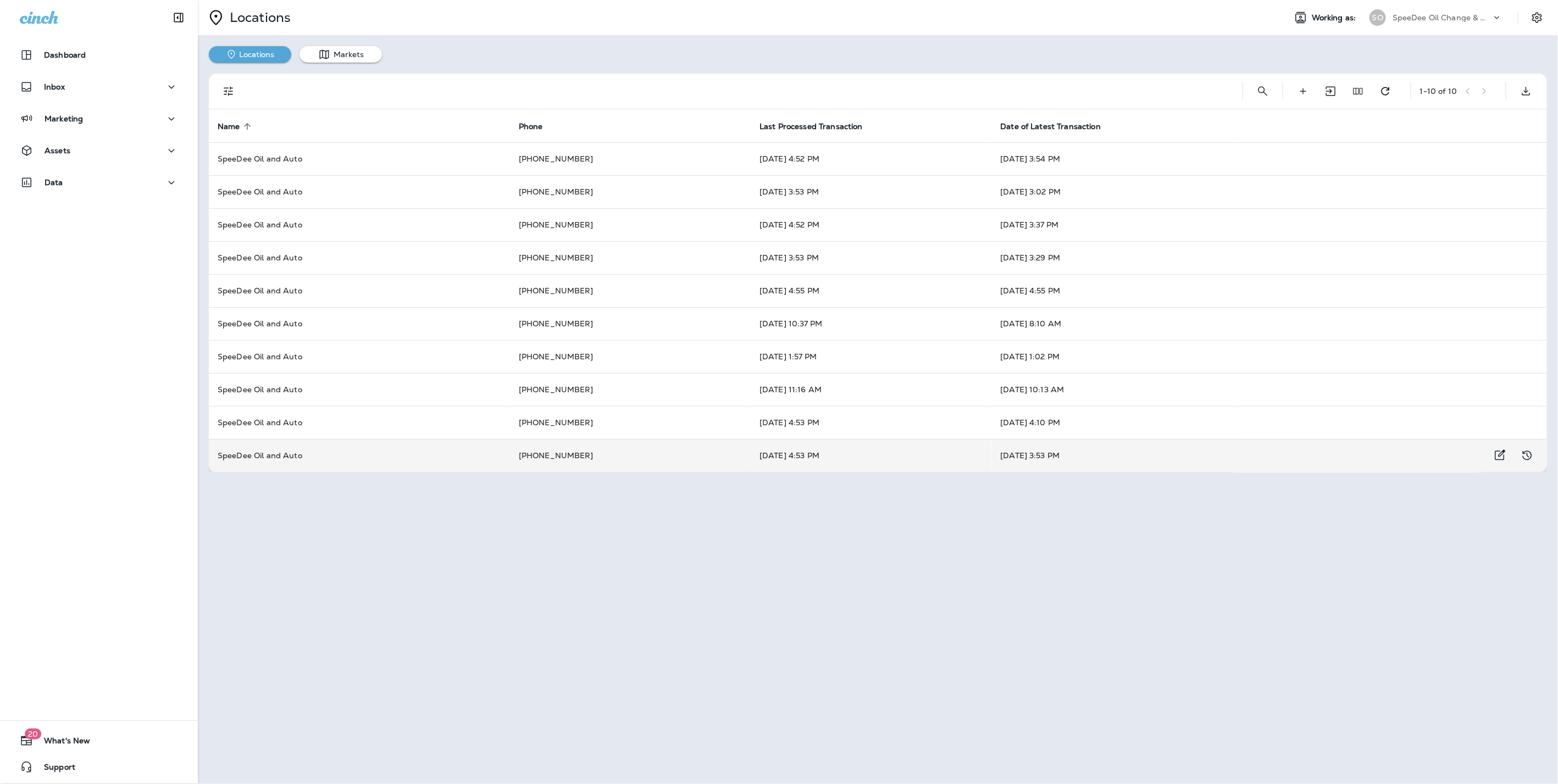
click at [334, 454] on td "SpeeDee Oil and Auto" at bounding box center [359, 455] width 301 height 33
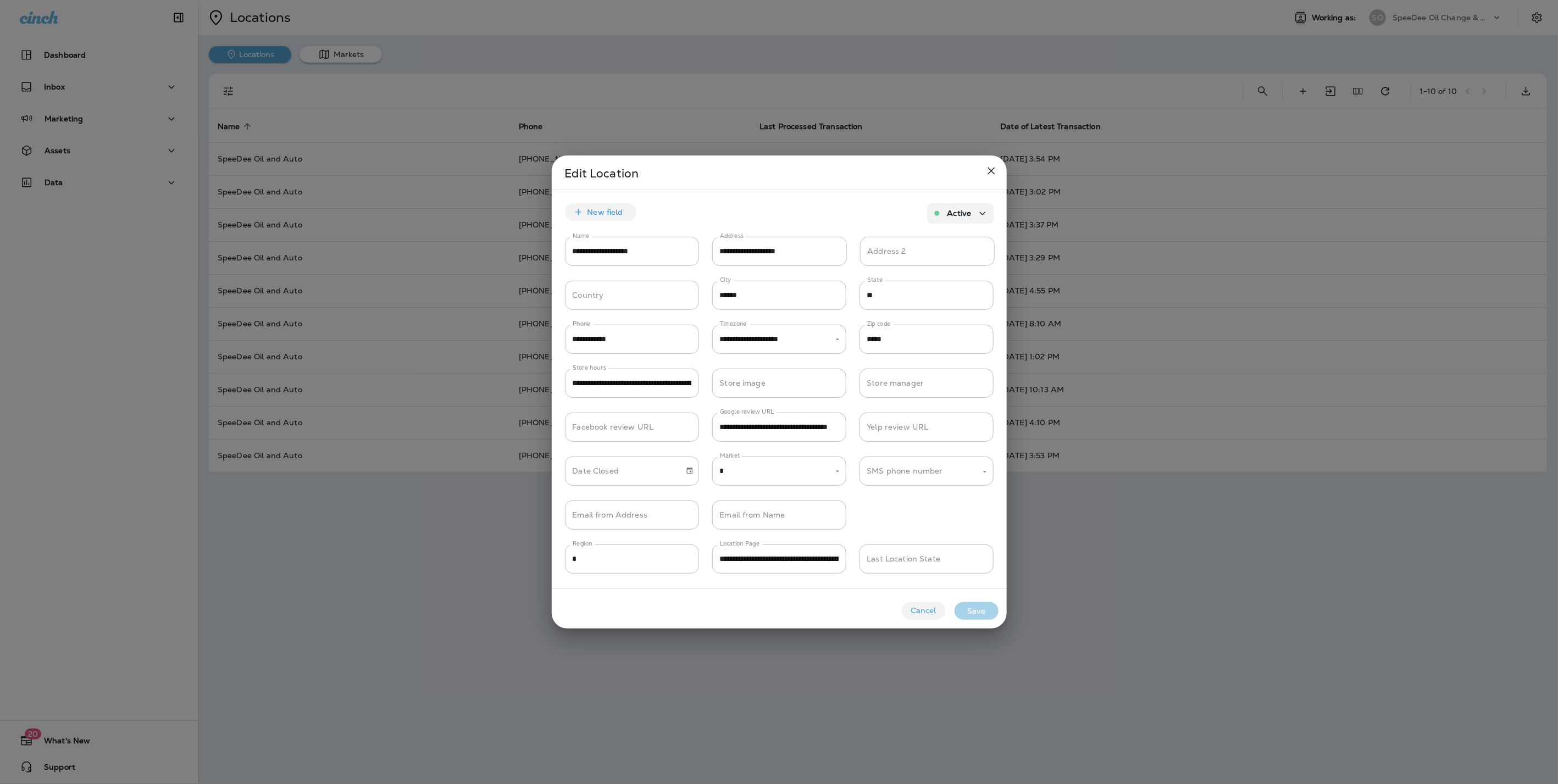
click at [989, 169] on icon "close" at bounding box center [991, 171] width 7 height 7
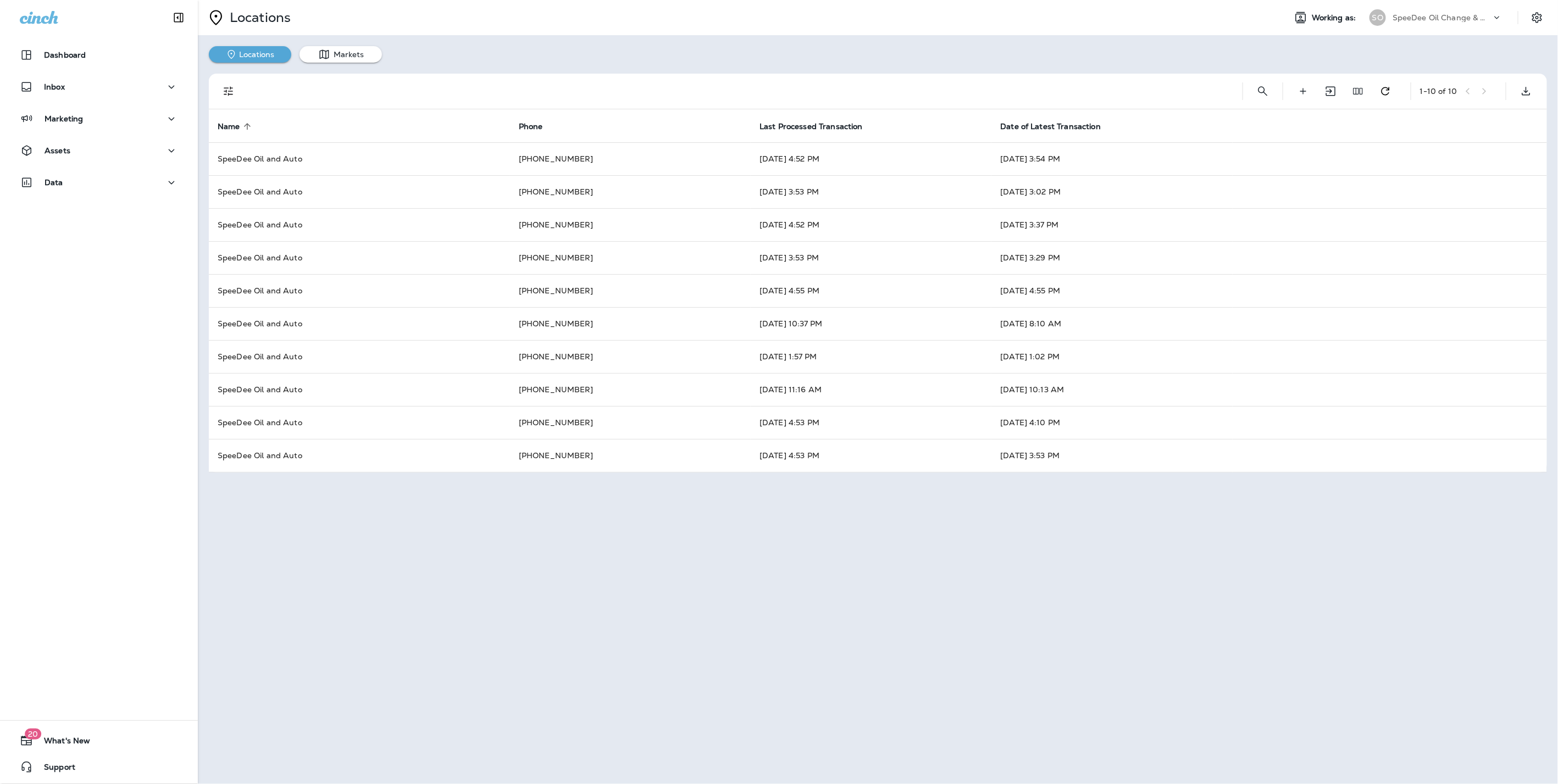
click at [1491, 18] on icon at bounding box center [1497, 18] width 11 height 11
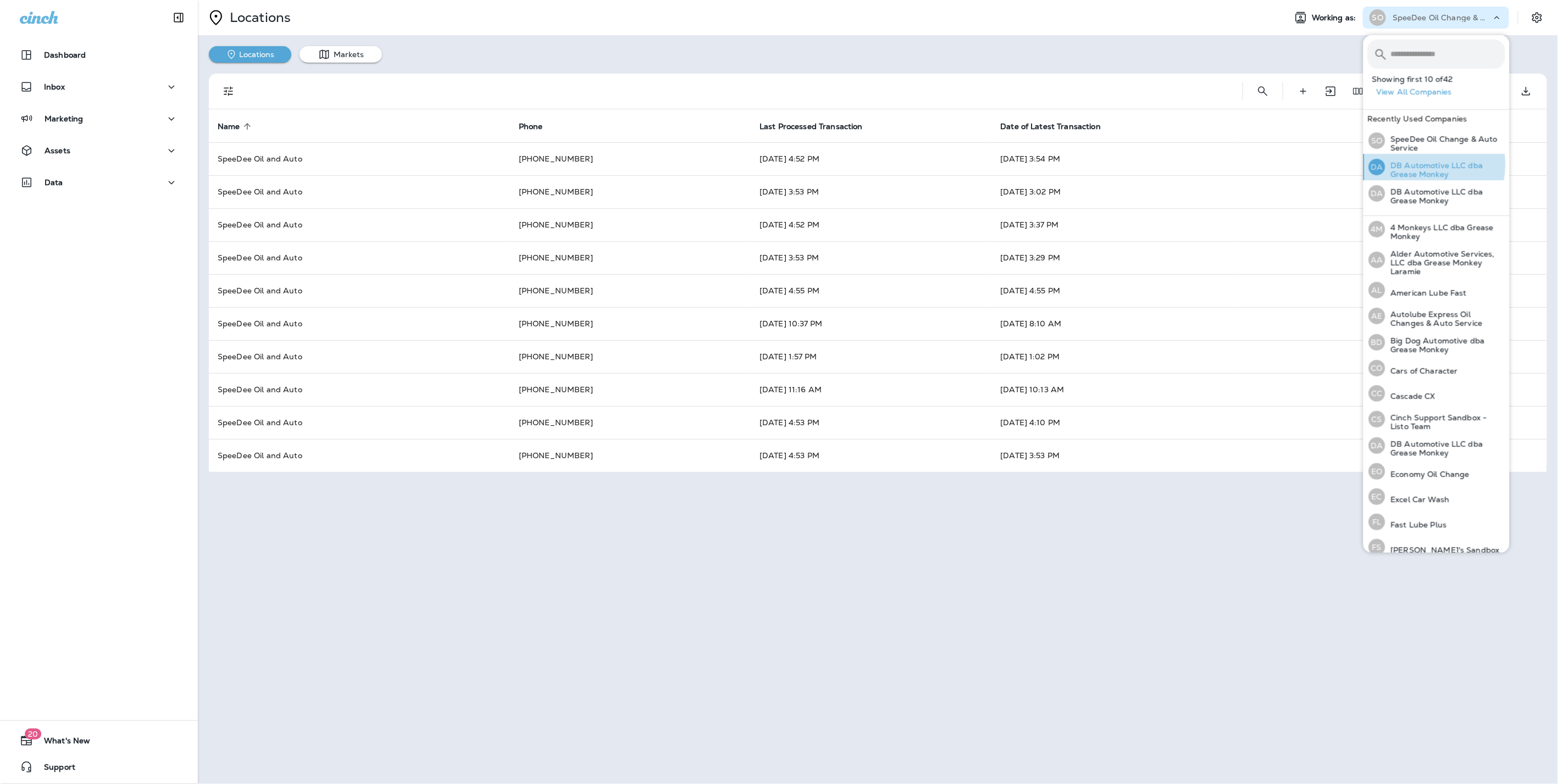
click at [1413, 164] on p "DB Automotive LLC dba Grease Monkey" at bounding box center [1446, 169] width 120 height 18
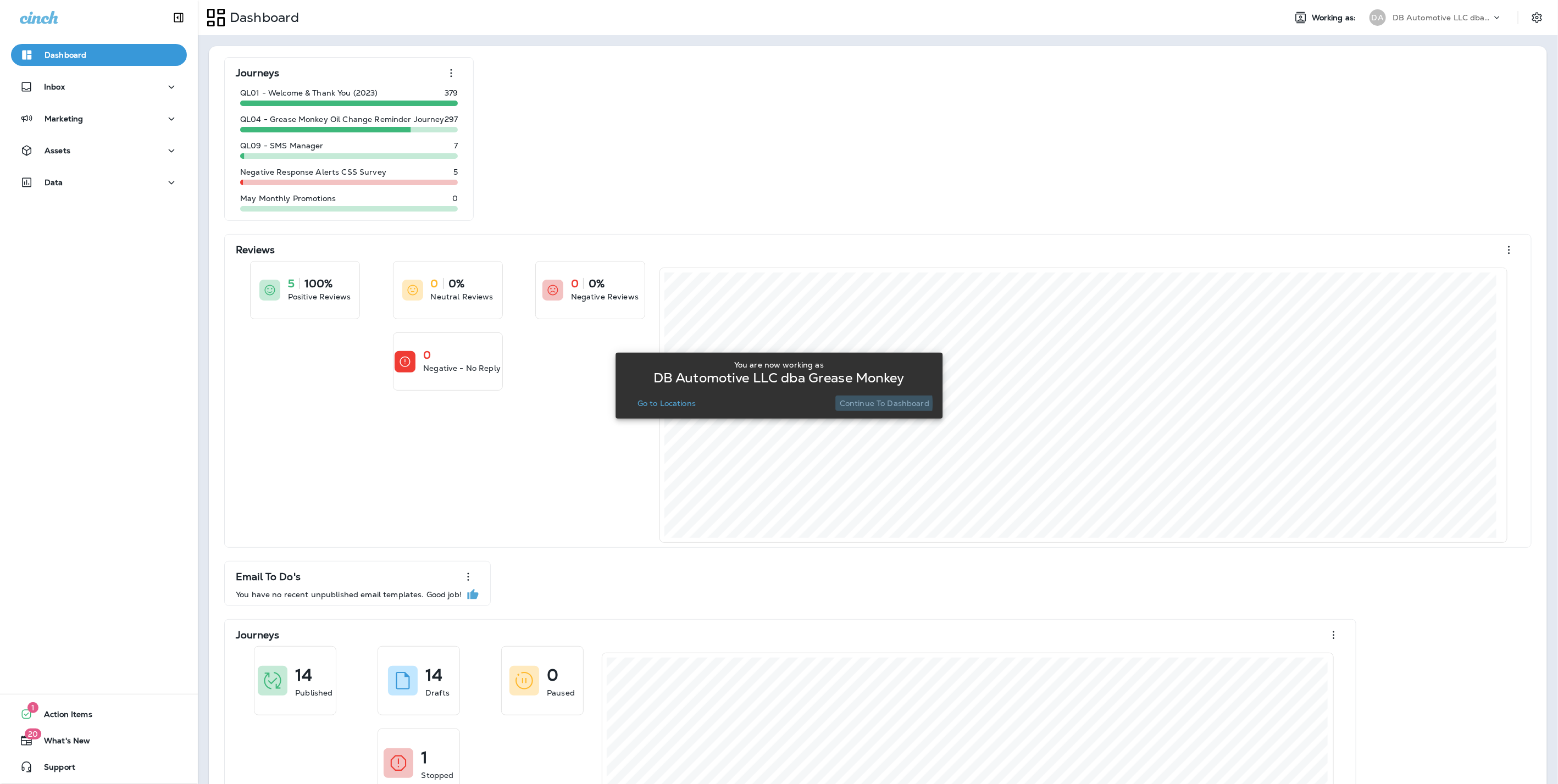
click at [870, 403] on p "Continue to Dashboard" at bounding box center [884, 403] width 90 height 9
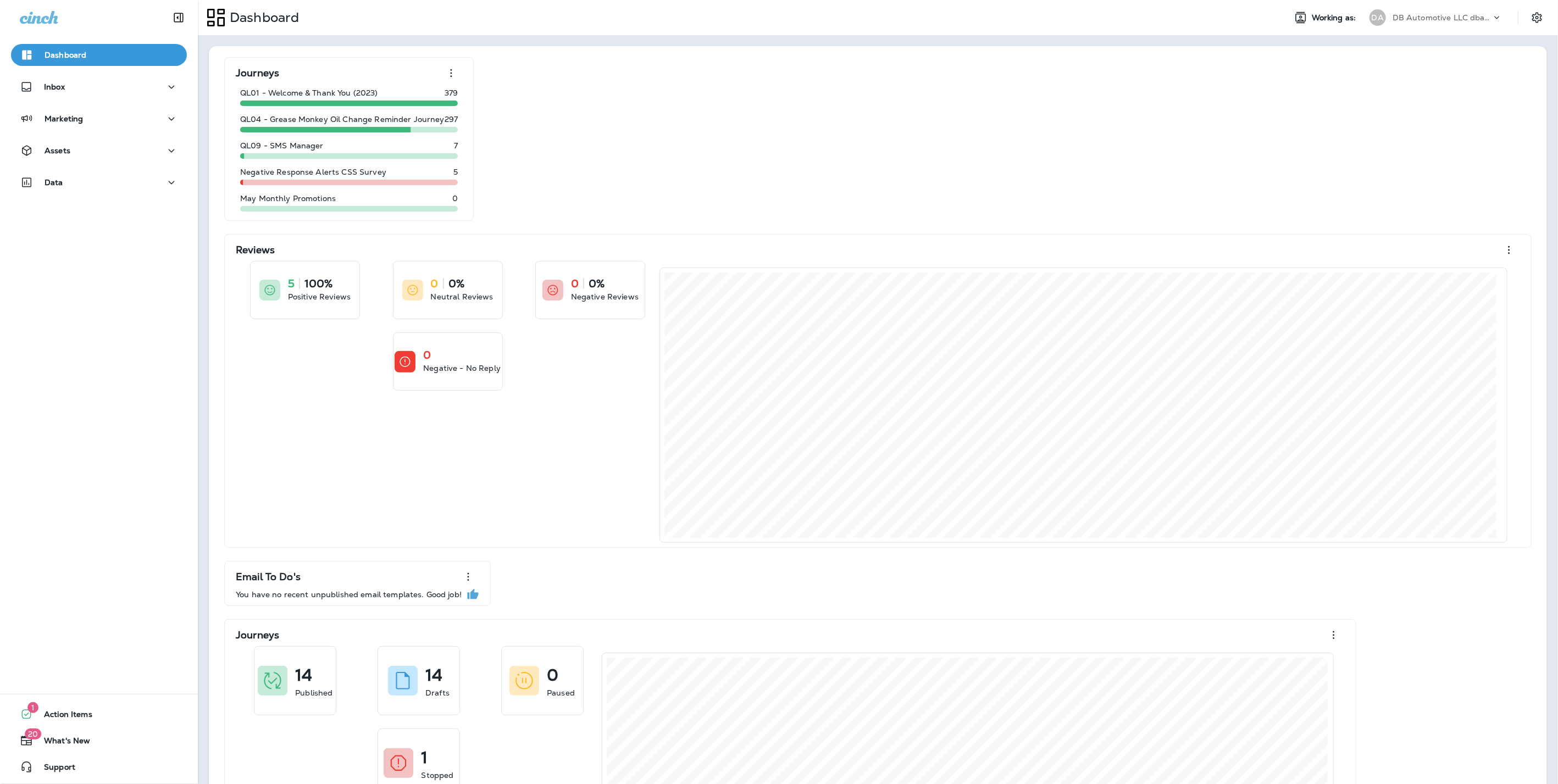
click at [1369, 21] on div "DA" at bounding box center [1377, 17] width 16 height 16
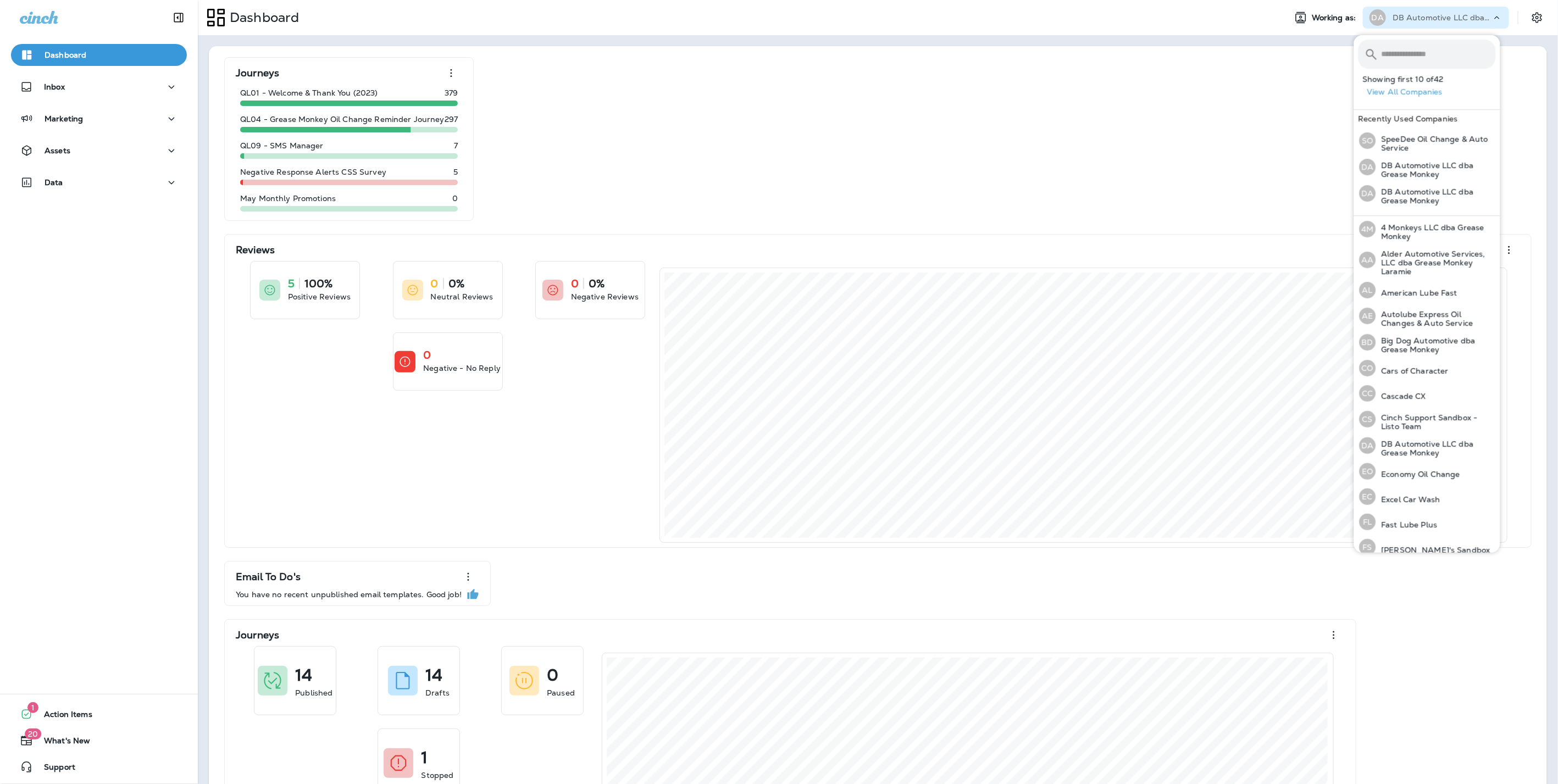
click at [1057, 27] on div "Dashboard" at bounding box center [737, 17] width 1079 height 27
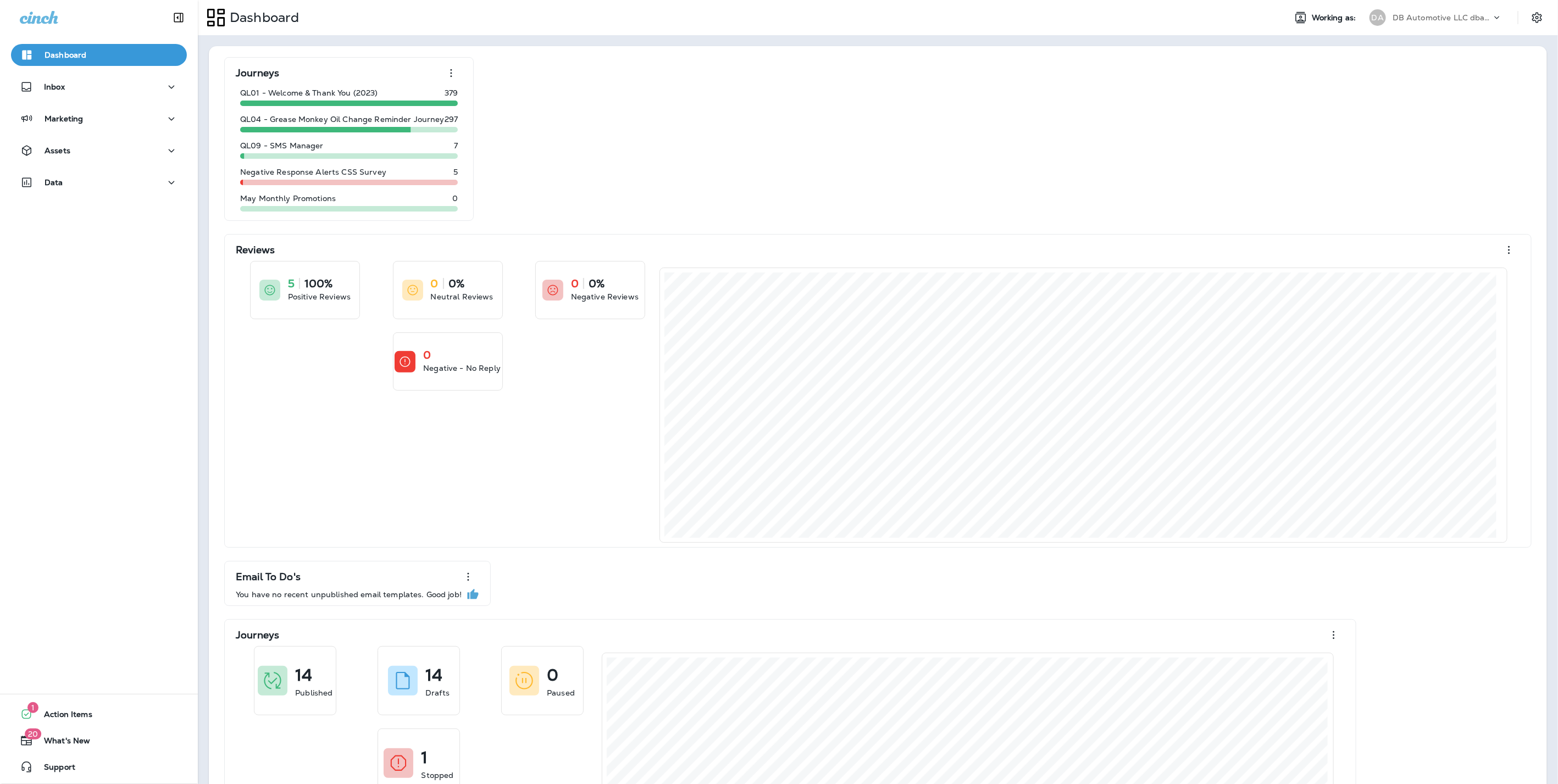
click at [1216, 19] on div "Dashboard" at bounding box center [737, 17] width 1079 height 27
click at [57, 144] on div "Assets" at bounding box center [45, 151] width 51 height 14
click at [72, 177] on p "Segments" at bounding box center [67, 180] width 50 height 11
